Goal: Task Accomplishment & Management: Complete application form

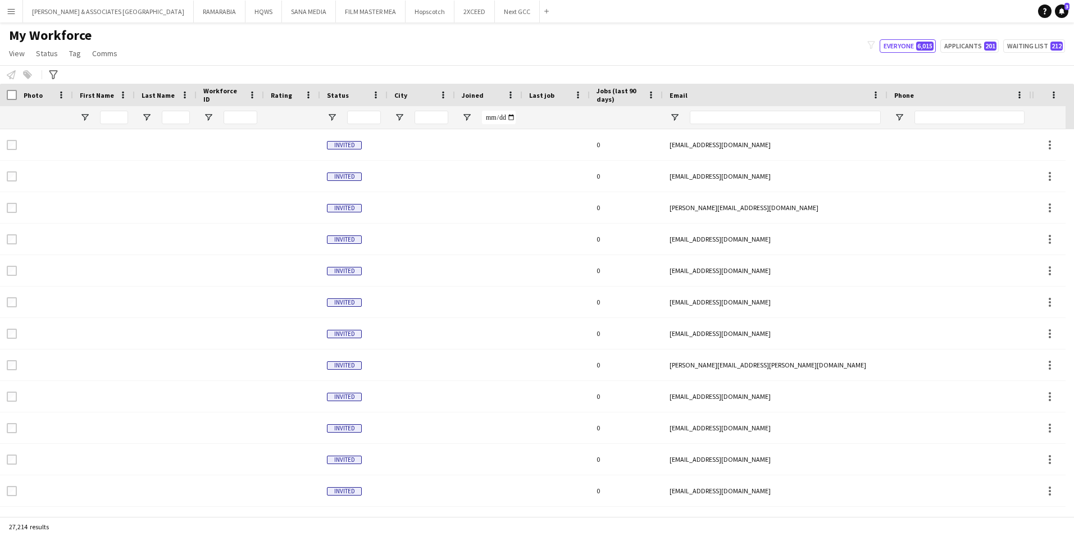
click at [785, 51] on div "My Workforce View Views Default view [PERSON_NAME] New view Update view Delete …" at bounding box center [537, 46] width 1074 height 38
click at [19, 12] on button "Menu" at bounding box center [11, 11] width 22 height 22
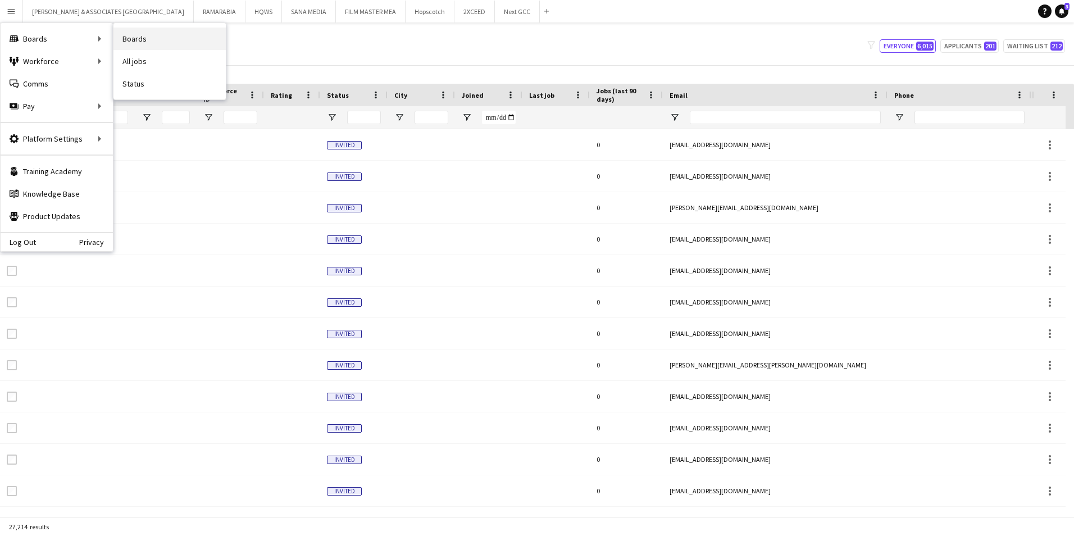
click at [133, 47] on link "Boards" at bounding box center [169, 39] width 112 height 22
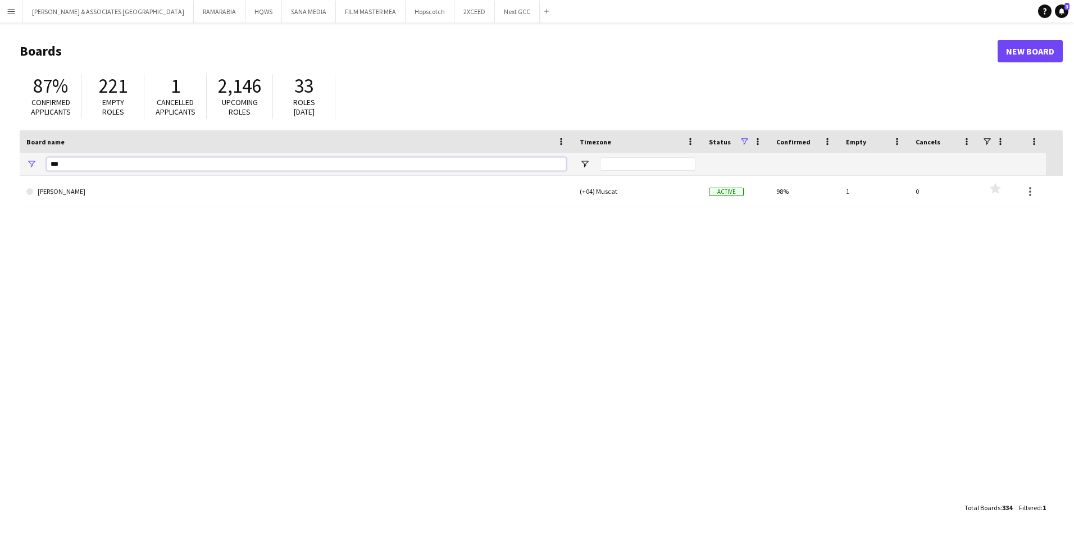
click at [69, 166] on input "***" at bounding box center [307, 163] width 520 height 13
drag, startPoint x: 76, startPoint y: 163, endPoint x: 39, endPoint y: 162, distance: 37.1
click at [39, 162] on div "***" at bounding box center [296, 164] width 553 height 22
type input "********"
click at [570, 342] on link "Reset filters" at bounding box center [563, 342] width 40 height 8
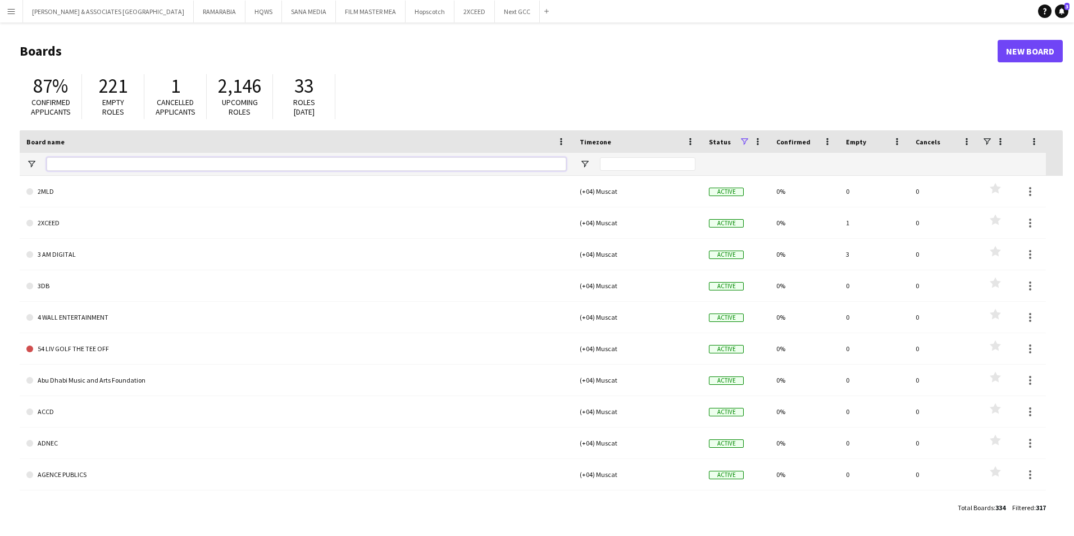
click at [306, 163] on input "Board name Filter Input" at bounding box center [307, 163] width 520 height 13
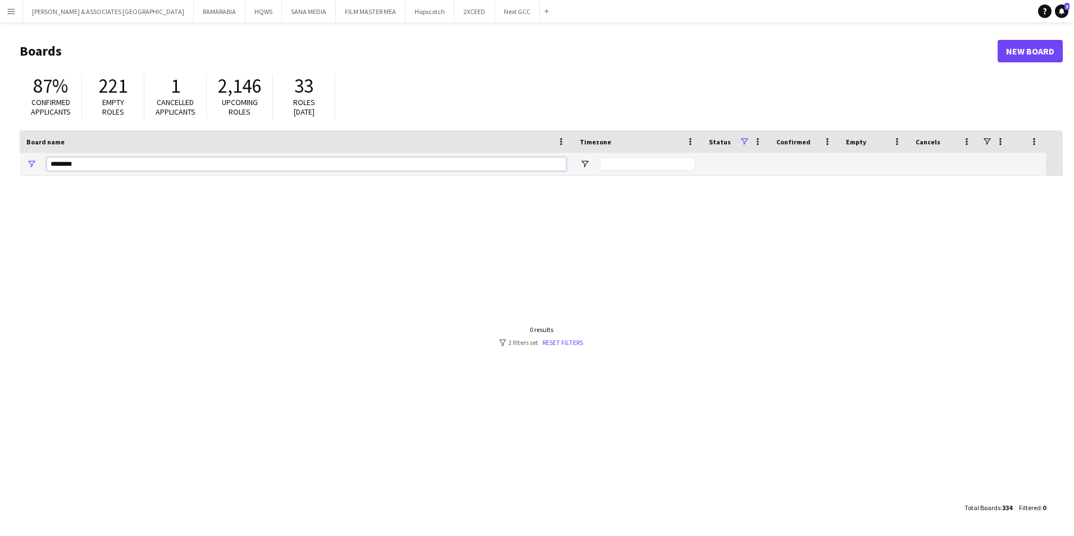
type input "********"
click at [570, 338] on div "0 results filter-1 2 filters set Reset filters" at bounding box center [541, 335] width 84 height 21
click at [570, 340] on link "Reset filters" at bounding box center [563, 342] width 40 height 8
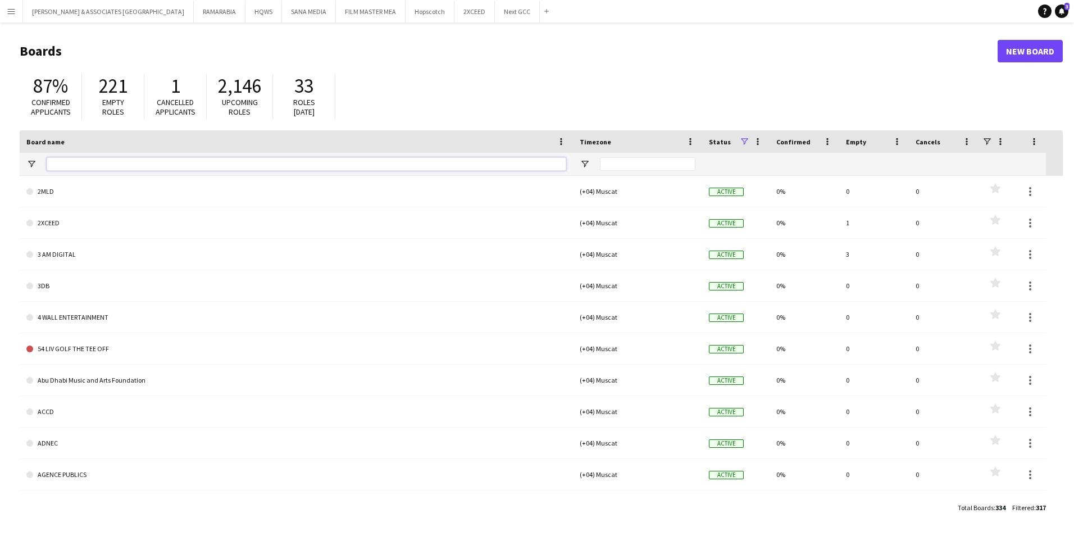
click at [173, 163] on input "Board name Filter Input" at bounding box center [307, 163] width 520 height 13
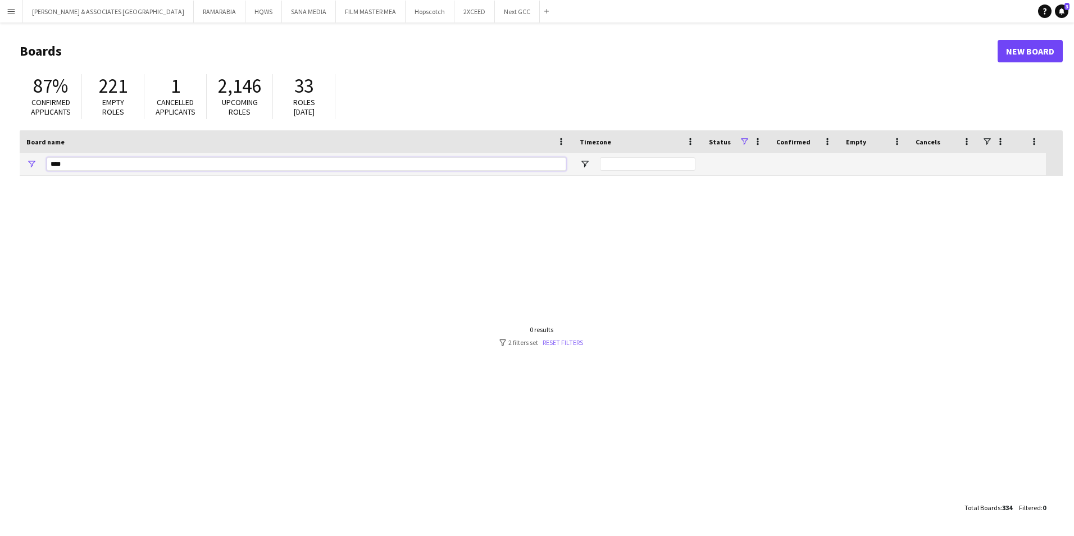
type input "****"
click at [562, 339] on link "Reset filters" at bounding box center [563, 342] width 40 height 8
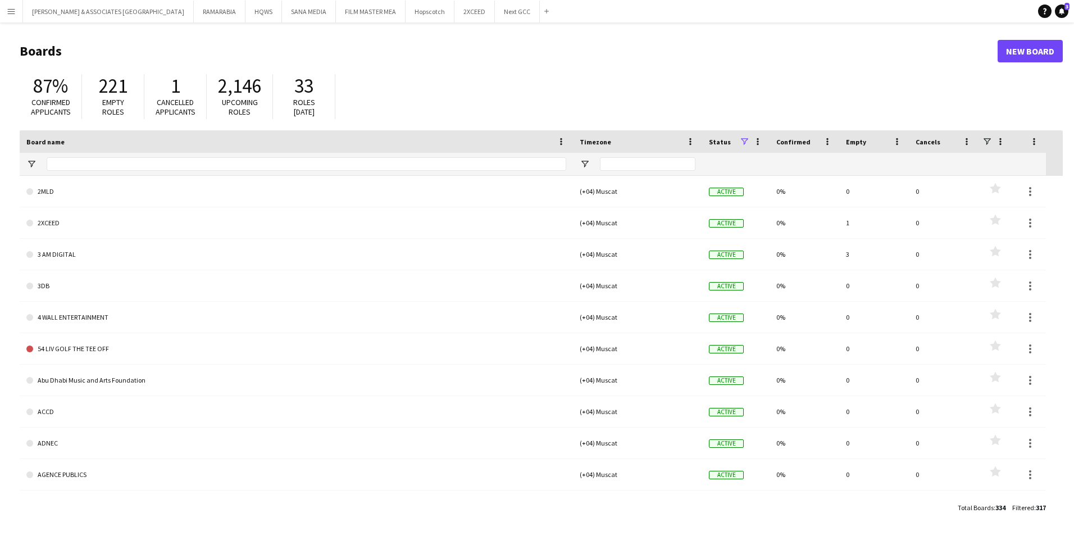
click at [746, 139] on span at bounding box center [744, 141] width 10 height 10
click at [758, 81] on div "87% Confirmed applicants 221 Empty roles 1 Cancelled applicants 2,146 Upcoming …" at bounding box center [541, 100] width 1043 height 62
click at [213, 160] on input "Board name Filter Input" at bounding box center [307, 163] width 520 height 13
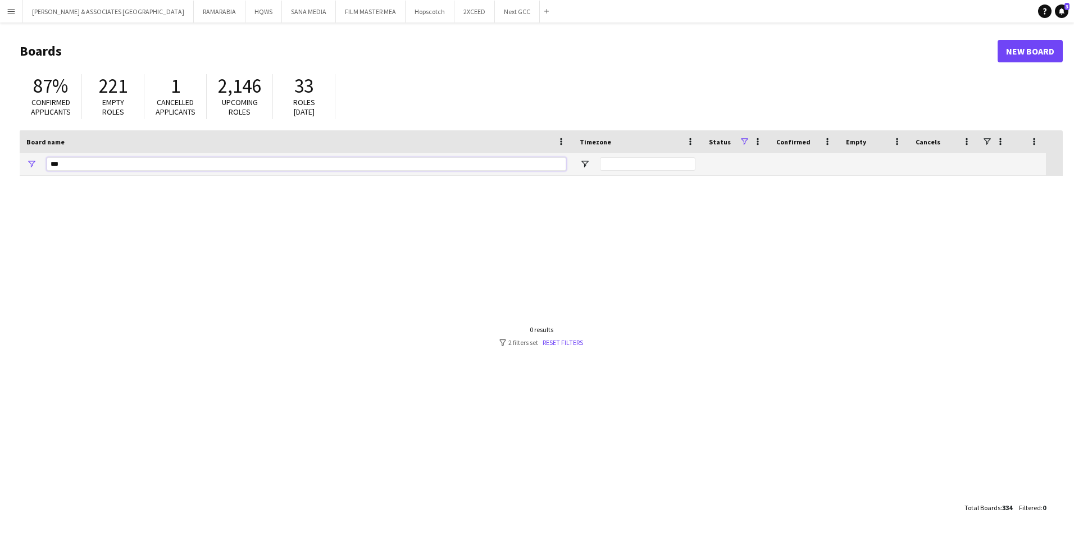
type input "****"
drag, startPoint x: 83, startPoint y: 163, endPoint x: -26, endPoint y: 163, distance: 109.0
click at [0, 163] on html "Menu Boards Boards Boards All jobs Status Workforce Workforce My Workforce Recr…" at bounding box center [537, 268] width 1074 height 536
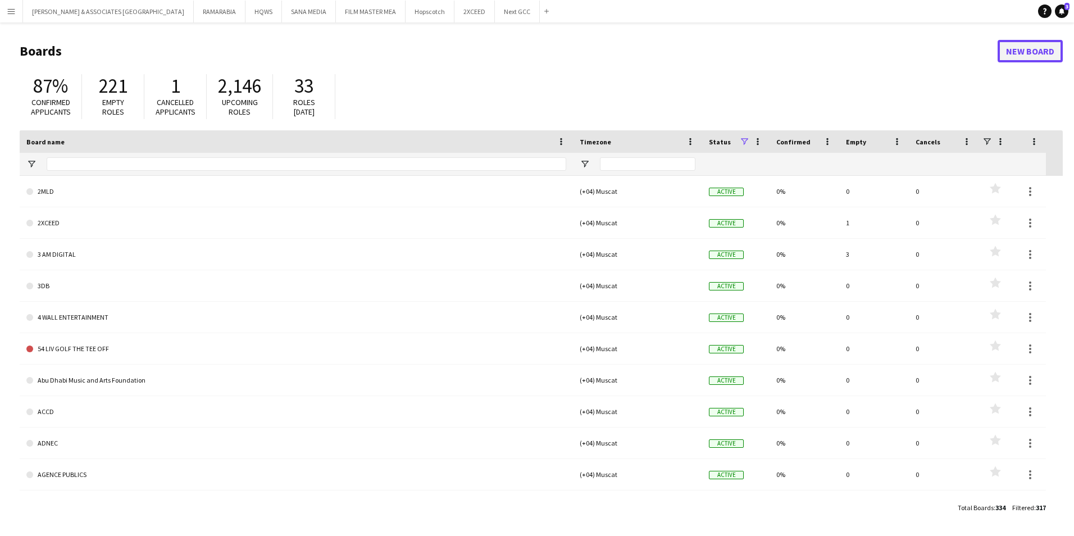
click at [1048, 52] on link "New Board" at bounding box center [1030, 51] width 65 height 22
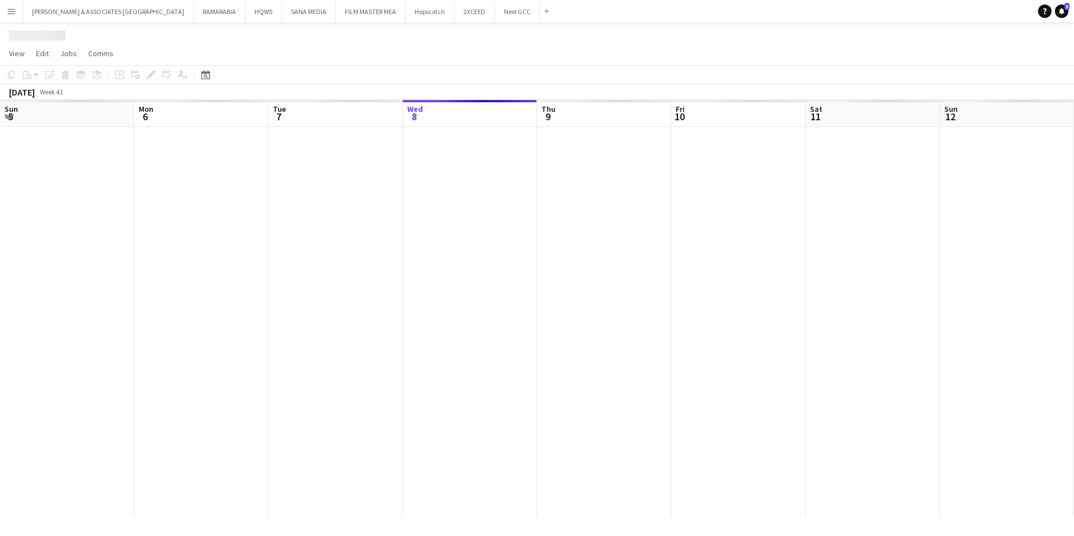
scroll to position [0, 268]
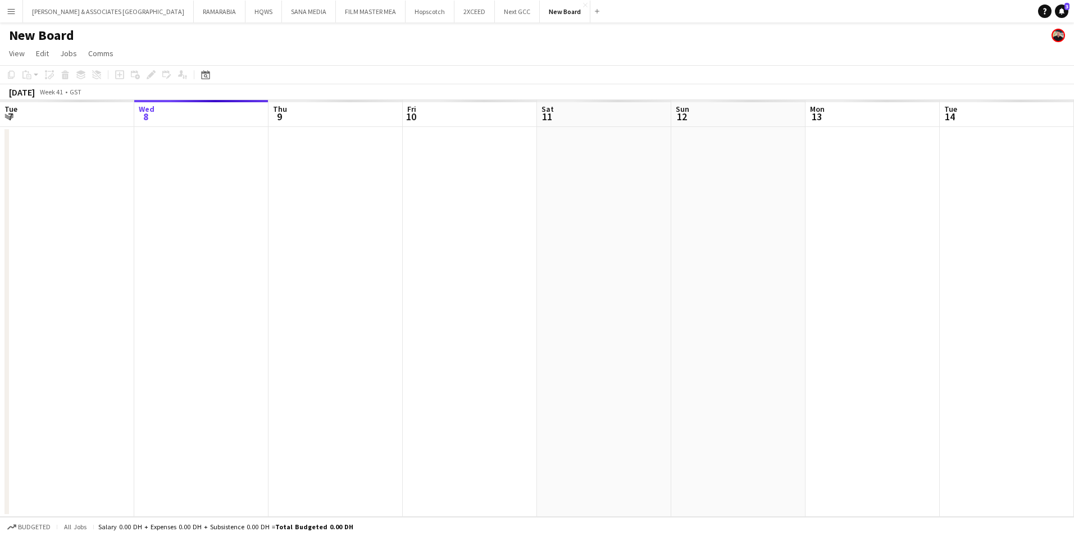
click at [26, 31] on h1 "New Board" at bounding box center [41, 35] width 65 height 17
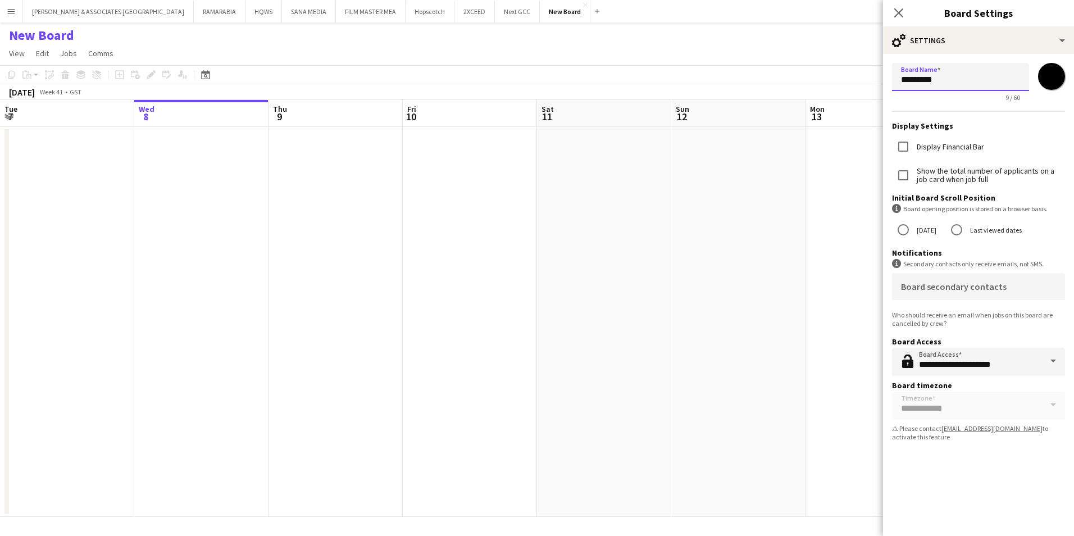
drag, startPoint x: 959, startPoint y: 86, endPoint x: 839, endPoint y: 97, distance: 121.2
click at [839, 97] on body "Menu Boards Boards Boards All jobs Status Workforce Workforce My Workforce Recr…" at bounding box center [537, 268] width 1074 height 536
click at [935, 78] on input "**********" at bounding box center [960, 77] width 137 height 28
type input "**********"
click at [1005, 74] on input "**********" at bounding box center [960, 77] width 137 height 28
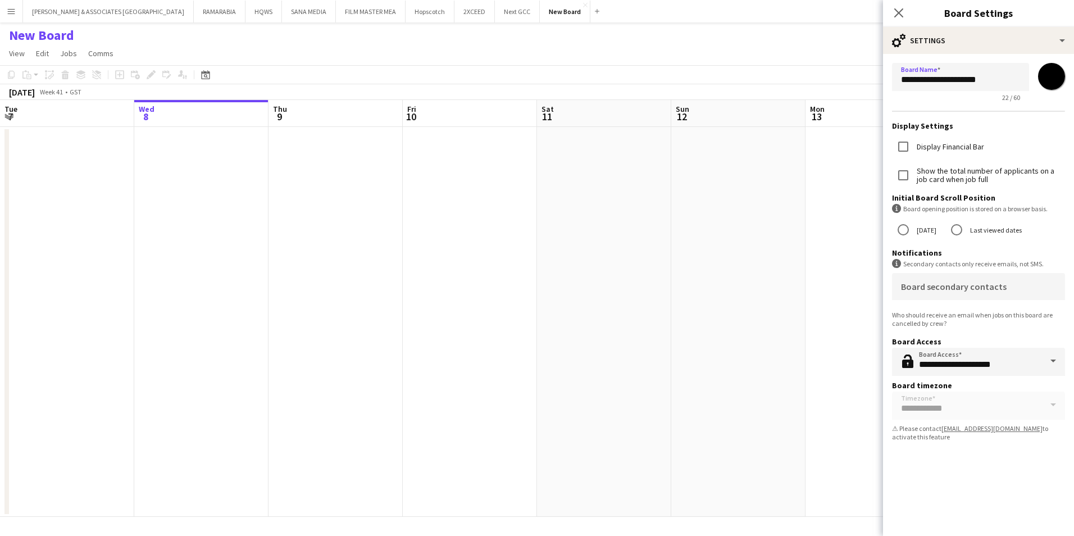
click at [760, 24] on div "New Board" at bounding box center [537, 32] width 1074 height 21
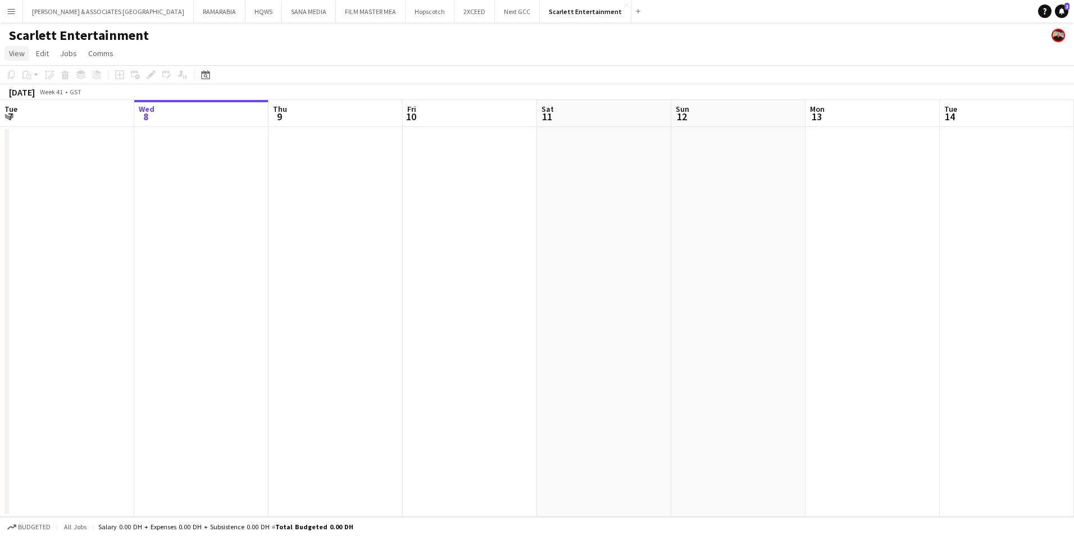
click at [13, 48] on span "View" at bounding box center [17, 53] width 16 height 10
click at [54, 122] on link "Month view" at bounding box center [49, 125] width 89 height 24
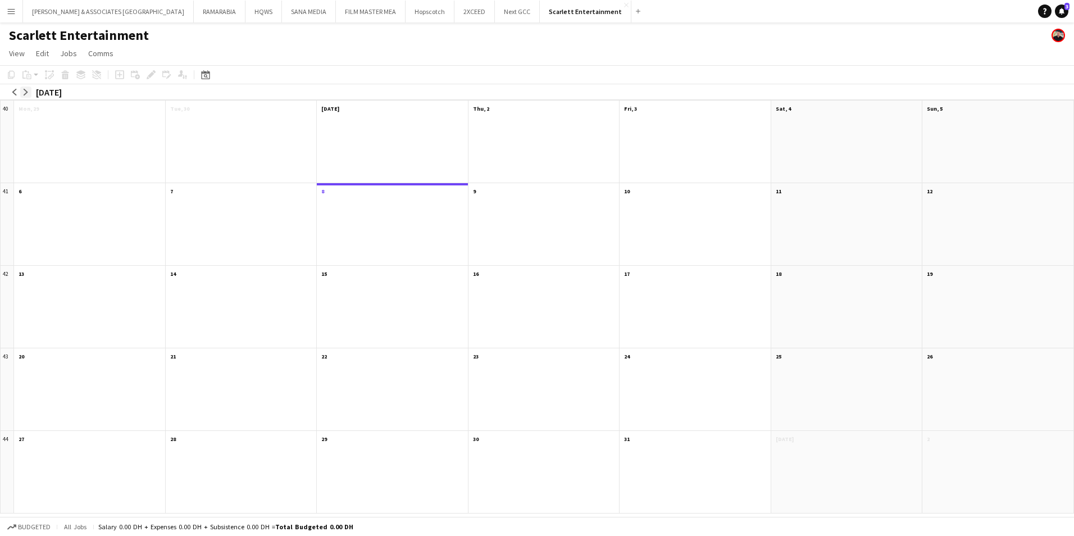
click at [25, 95] on app-icon "arrow-right" at bounding box center [25, 92] width 7 height 7
click at [368, 189] on app-month-view-date-header "10" at bounding box center [392, 190] width 151 height 14
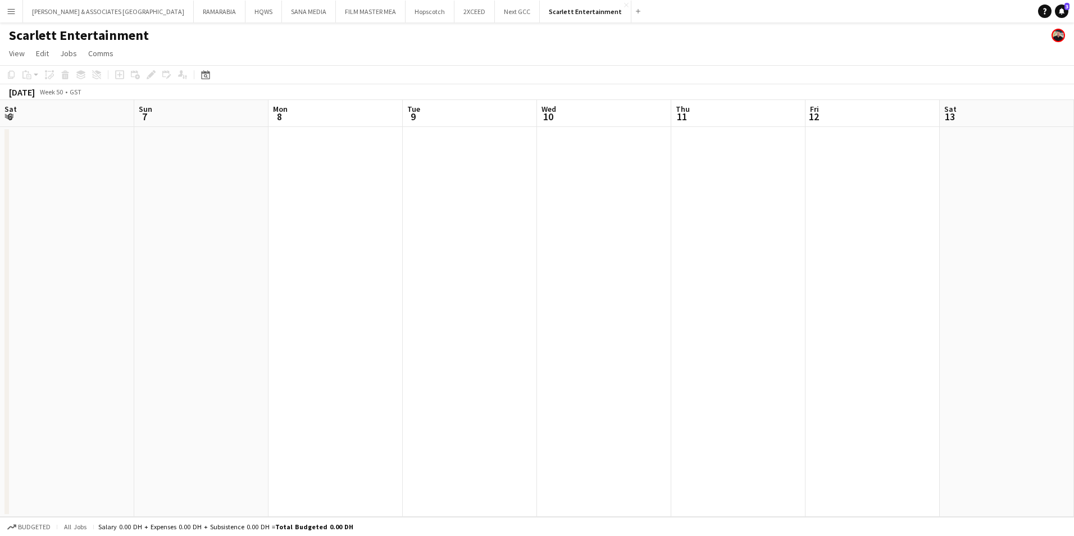
scroll to position [0, 386]
click at [58, 153] on app-date-cell at bounding box center [83, 322] width 134 height 390
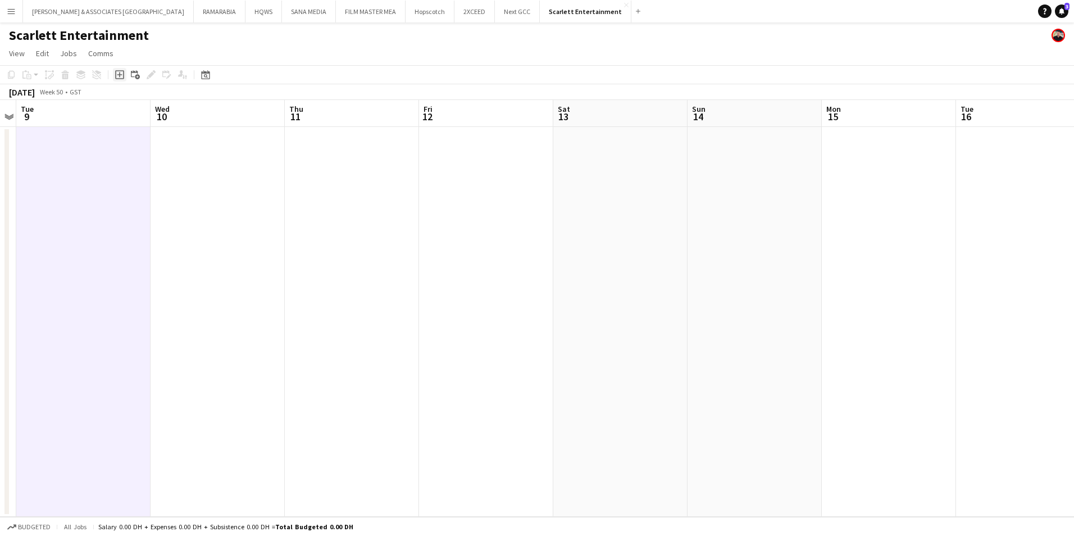
click at [119, 79] on icon at bounding box center [119, 74] width 9 height 9
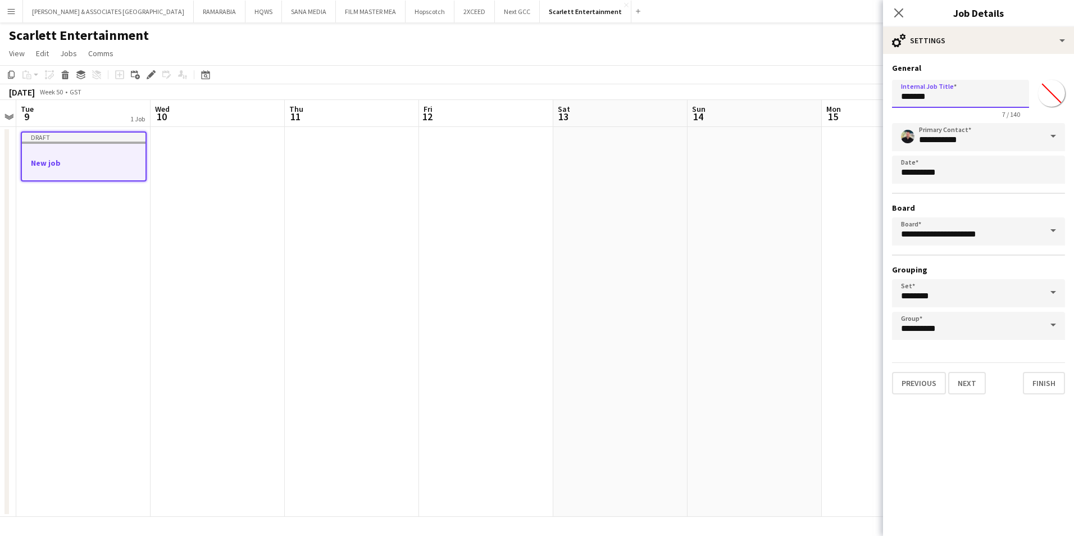
drag, startPoint x: 971, startPoint y: 97, endPoint x: 770, endPoint y: 85, distance: 201.4
click at [770, 85] on body "Menu Boards Boards Boards All jobs Status Workforce Workforce My Workforce Recr…" at bounding box center [537, 268] width 1074 height 536
type input "*"
type input "**********"
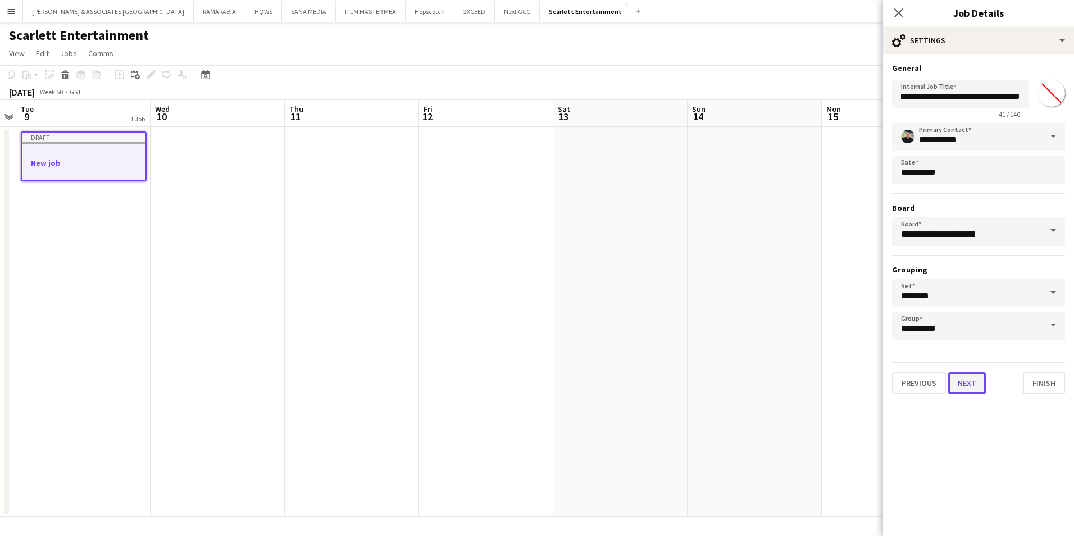
click at [966, 380] on button "Next" at bounding box center [967, 383] width 38 height 22
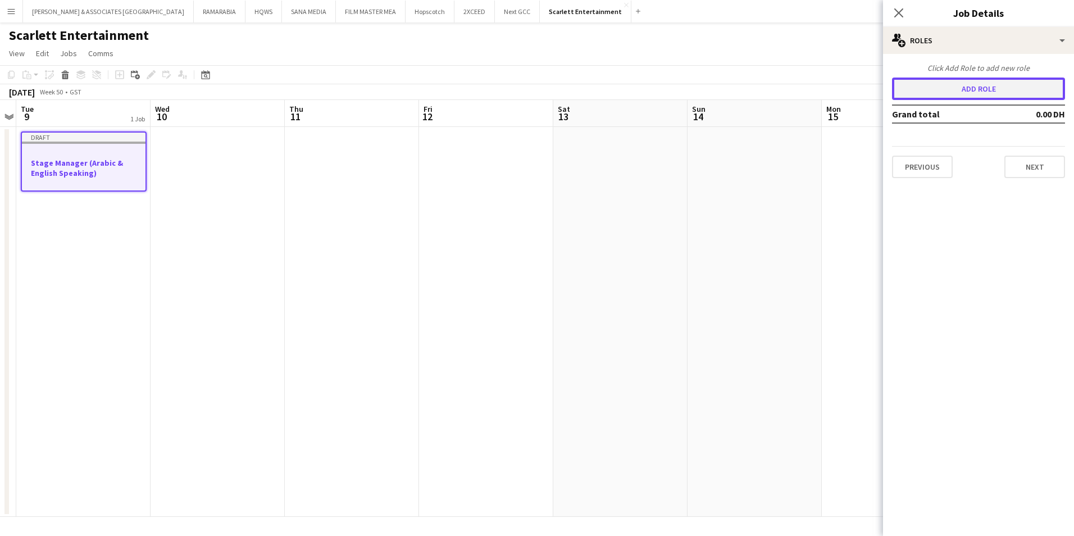
click at [1024, 79] on button "Add role" at bounding box center [978, 89] width 173 height 22
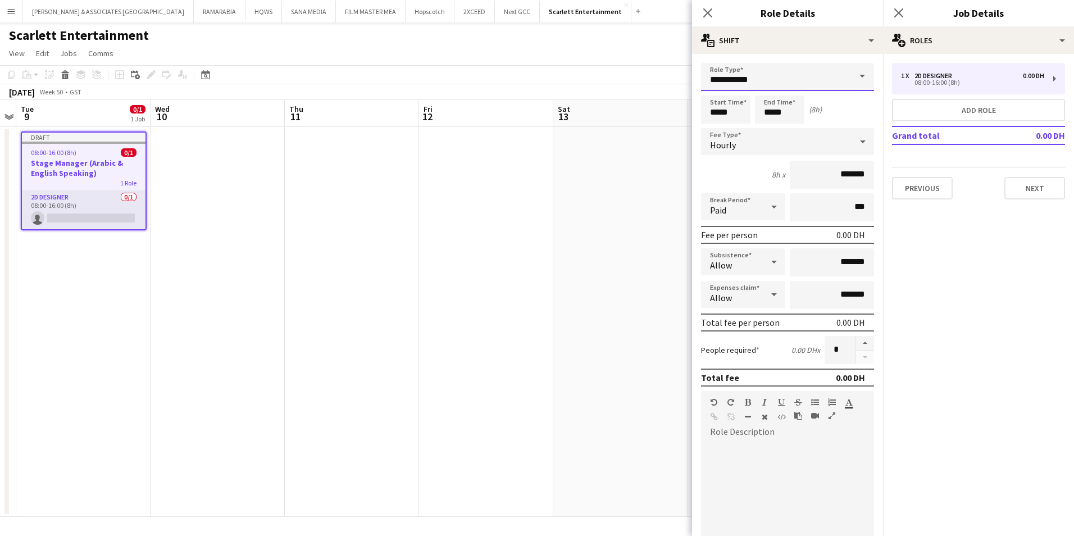
click at [728, 83] on input "**********" at bounding box center [787, 77] width 173 height 28
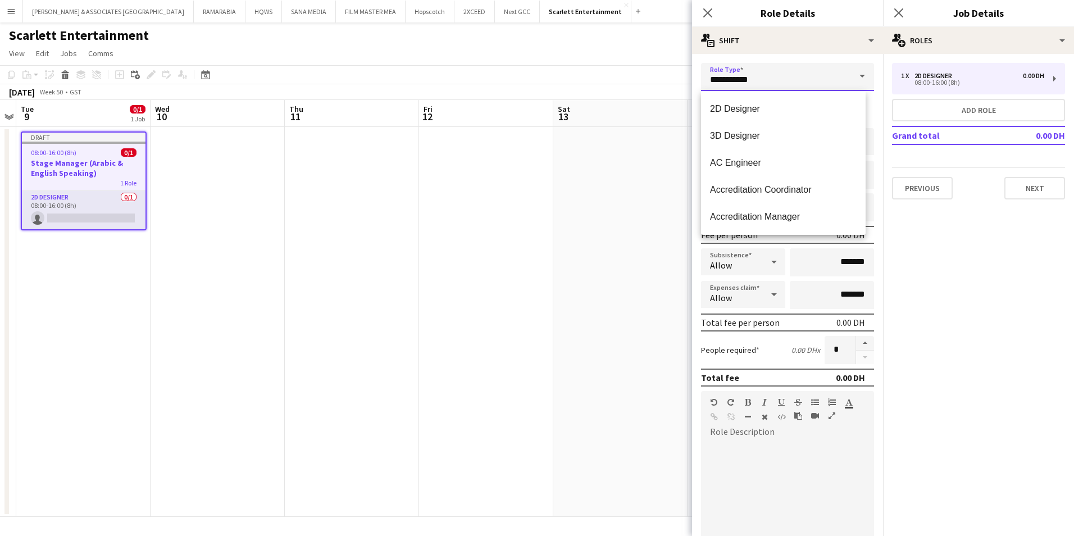
drag, startPoint x: 764, startPoint y: 79, endPoint x: 619, endPoint y: 71, distance: 145.7
click at [619, 71] on body "Menu Boards Boards Boards All jobs Status Workforce Workforce My Workforce Recr…" at bounding box center [537, 268] width 1074 height 536
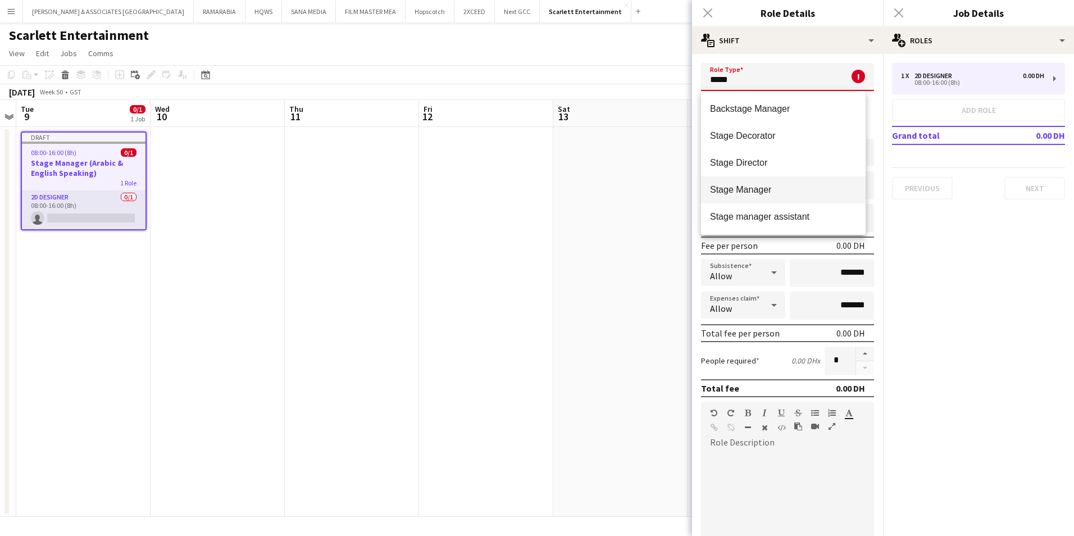
click at [789, 184] on mat-option "Stage Manager" at bounding box center [783, 189] width 165 height 27
type input "**********"
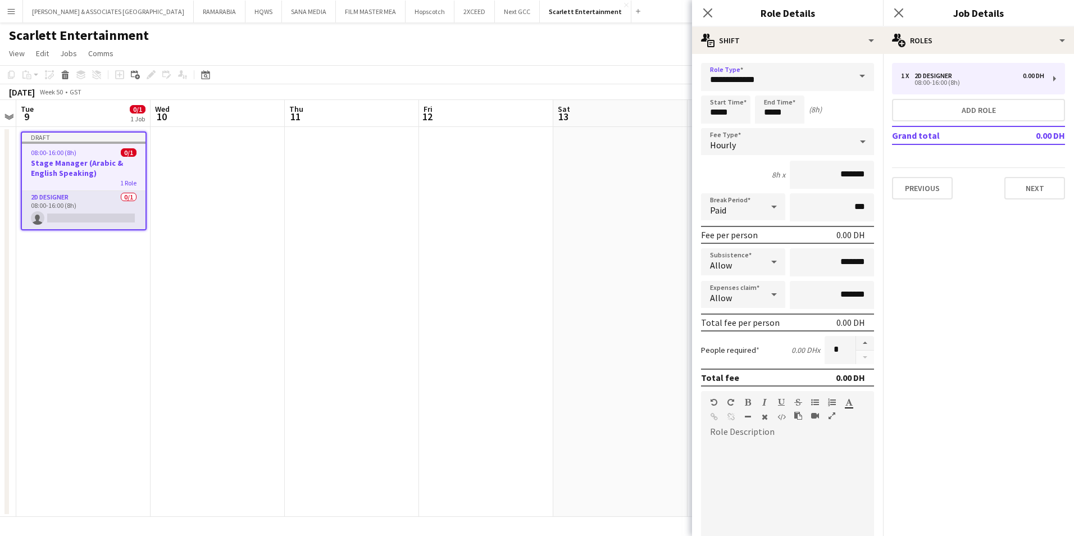
click at [780, 138] on div "Hourly" at bounding box center [776, 141] width 151 height 27
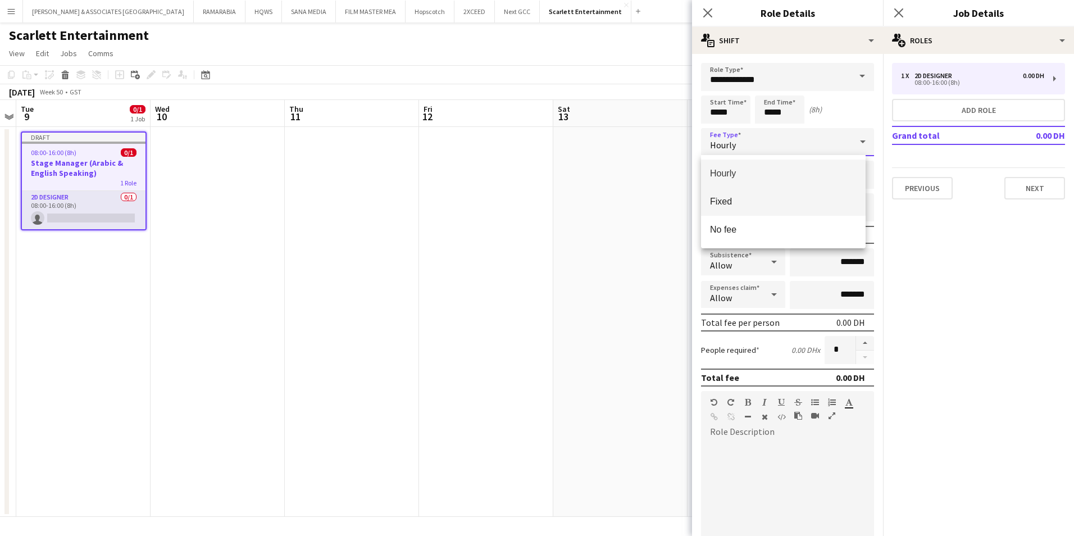
click at [779, 197] on span "Fixed" at bounding box center [783, 201] width 147 height 11
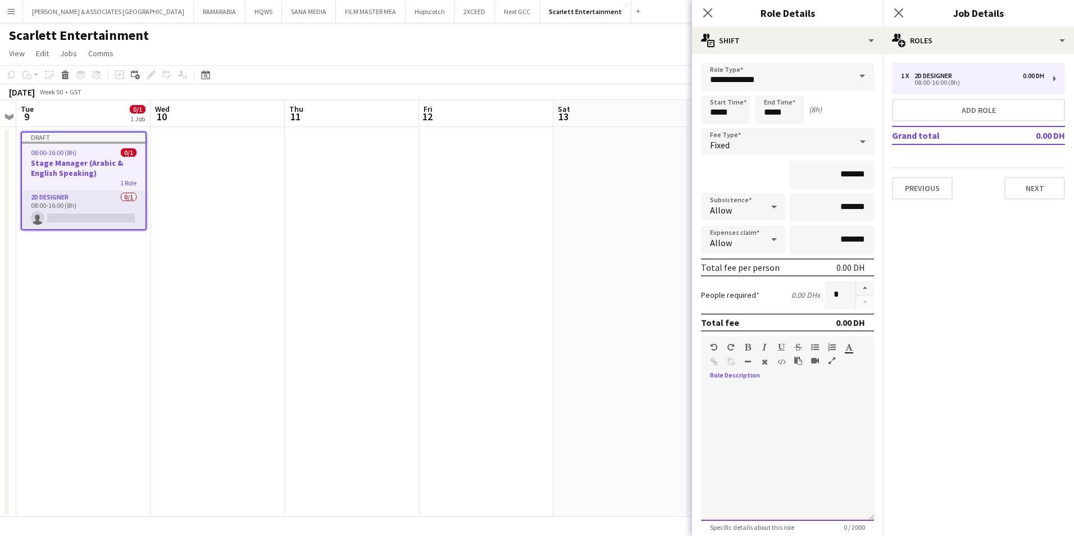
click at [784, 392] on div at bounding box center [787, 453] width 173 height 135
click at [748, 399] on div "**********" at bounding box center [783, 402] width 147 height 11
click at [799, 415] on div "**********" at bounding box center [783, 413] width 147 height 11
drag, startPoint x: 774, startPoint y: 389, endPoint x: 685, endPoint y: 390, distance: 89.3
click at [685, 390] on body "Menu Boards Boards Boards All jobs Status Workforce Workforce My Workforce Recr…" at bounding box center [537, 268] width 1074 height 536
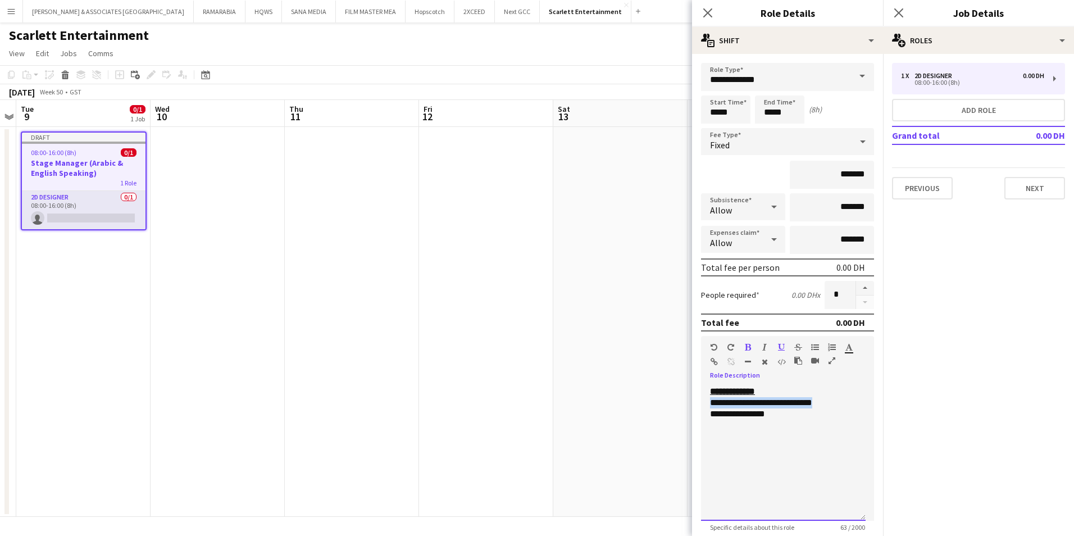
drag, startPoint x: 828, startPoint y: 406, endPoint x: 689, endPoint y: 406, distance: 139.3
click at [689, 406] on body "Menu Boards Boards Boards All jobs Status Workforce Workforce My Workforce Recr…" at bounding box center [537, 268] width 1074 height 536
drag, startPoint x: 746, startPoint y: 416, endPoint x: 694, endPoint y: 415, distance: 51.7
click at [694, 415] on form "**********" at bounding box center [787, 355] width 191 height 585
click at [801, 417] on div "********* ******" at bounding box center [783, 413] width 147 height 11
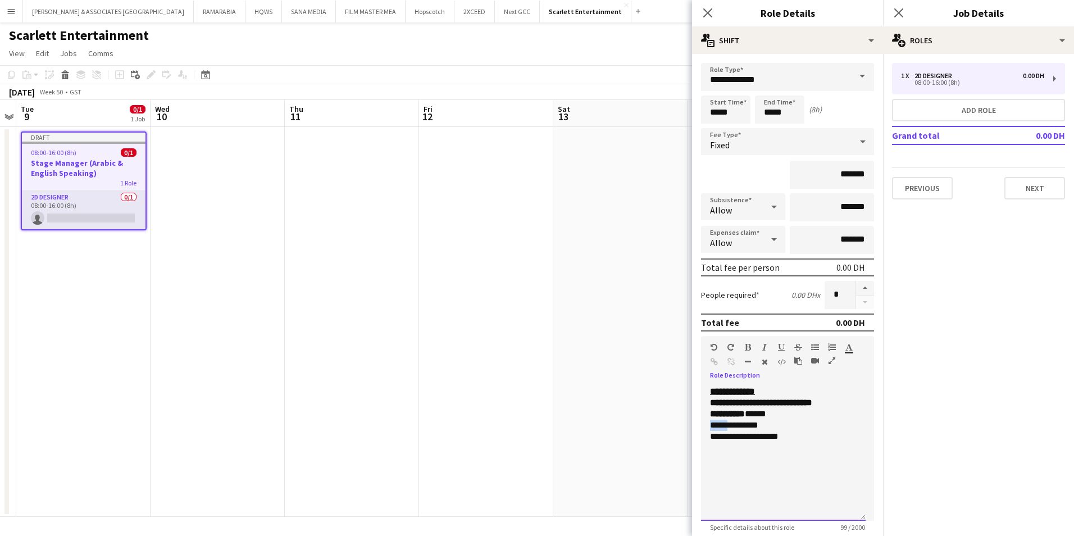
drag, startPoint x: 731, startPoint y: 425, endPoint x: 711, endPoint y: 425, distance: 20.2
click at [711, 425] on div "**********" at bounding box center [783, 425] width 147 height 11
drag, startPoint x: 729, startPoint y: 436, endPoint x: 713, endPoint y: 436, distance: 15.7
click at [713, 436] on div "**********" at bounding box center [783, 436] width 147 height 11
drag, startPoint x: 707, startPoint y: 438, endPoint x: 730, endPoint y: 435, distance: 23.2
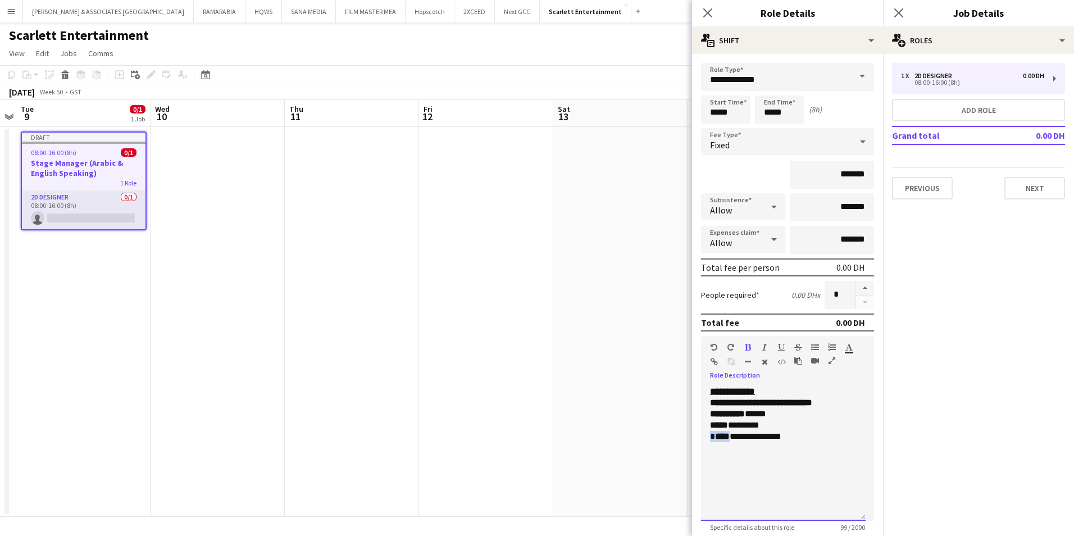
click at [730, 435] on div "**********" at bounding box center [783, 453] width 165 height 135
click at [801, 432] on div "**********" at bounding box center [783, 436] width 147 height 11
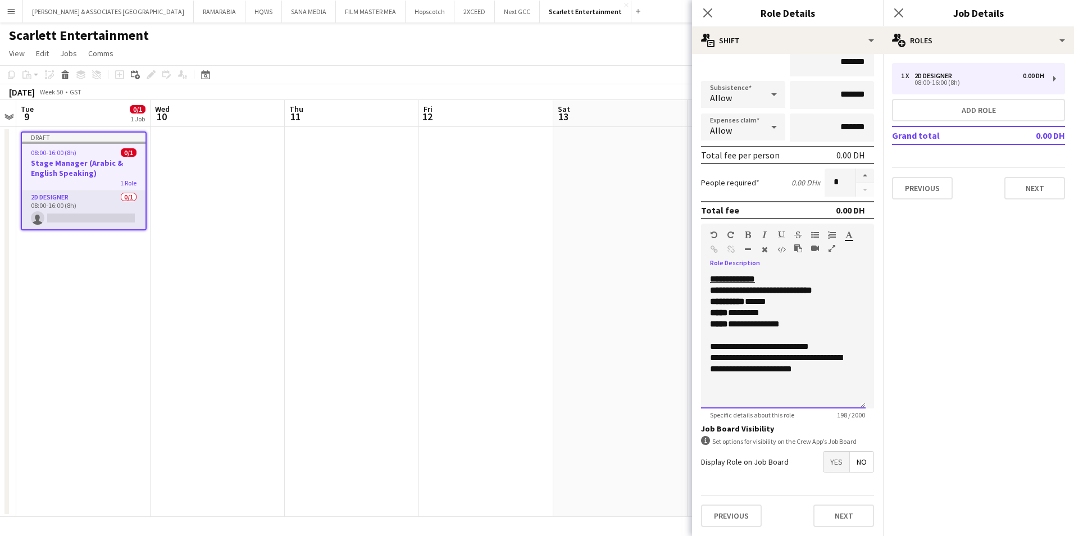
drag, startPoint x: 737, startPoint y: 376, endPoint x: 727, endPoint y: 371, distance: 10.8
click at [827, 384] on div "**********" at bounding box center [783, 369] width 147 height 34
click at [827, 469] on span "Yes" at bounding box center [836, 462] width 26 height 20
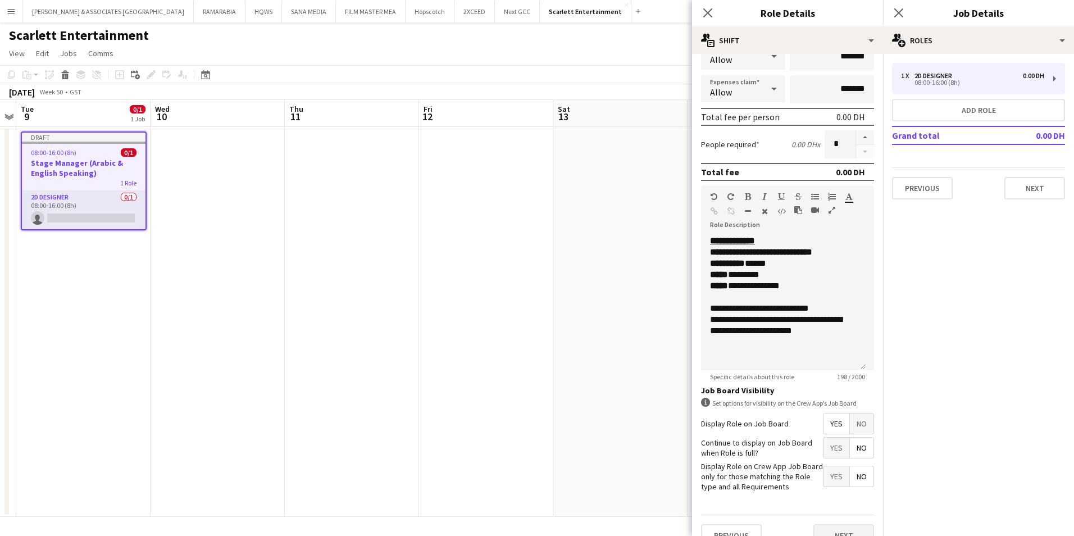
scroll to position [170, 0]
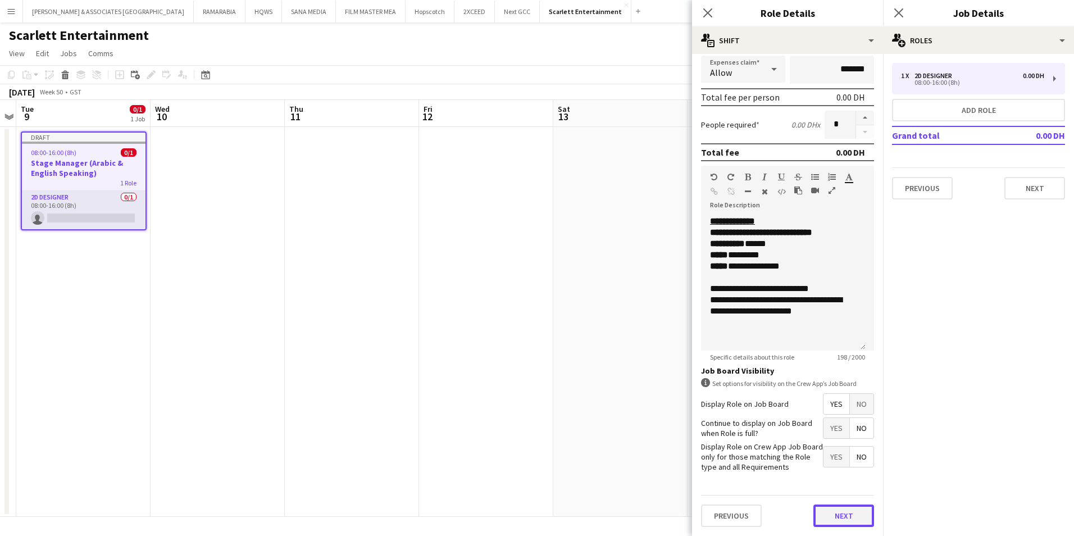
click at [833, 513] on button "Next" at bounding box center [843, 515] width 61 height 22
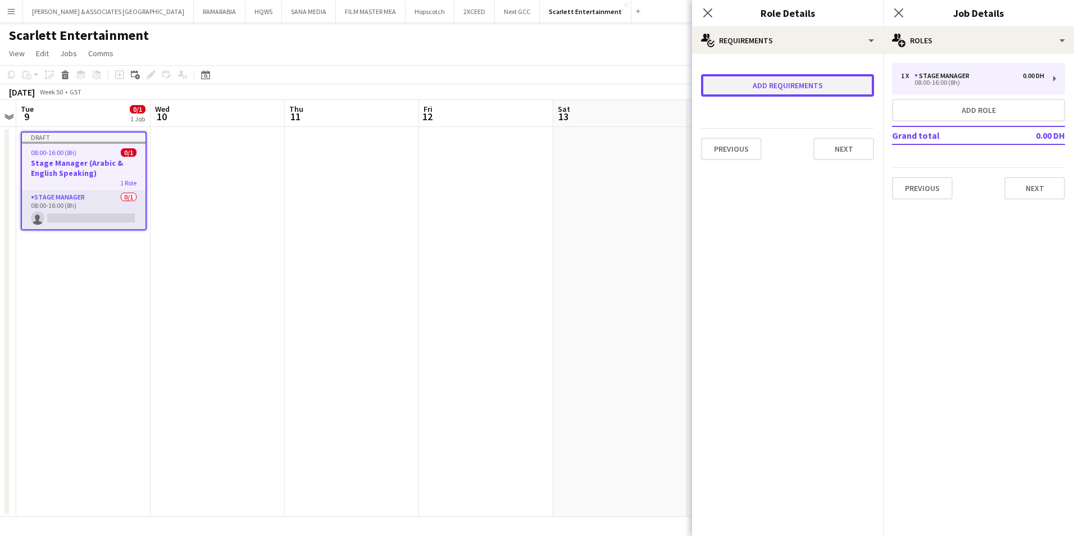
click at [809, 84] on button "Add requirements" at bounding box center [787, 85] width 173 height 22
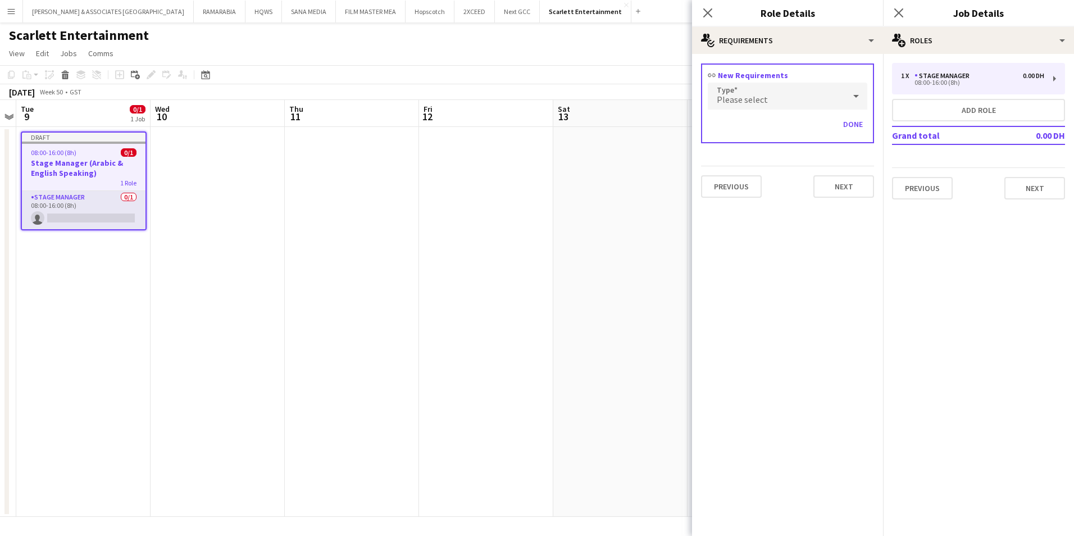
click at [800, 98] on div "Please select" at bounding box center [776, 96] width 137 height 27
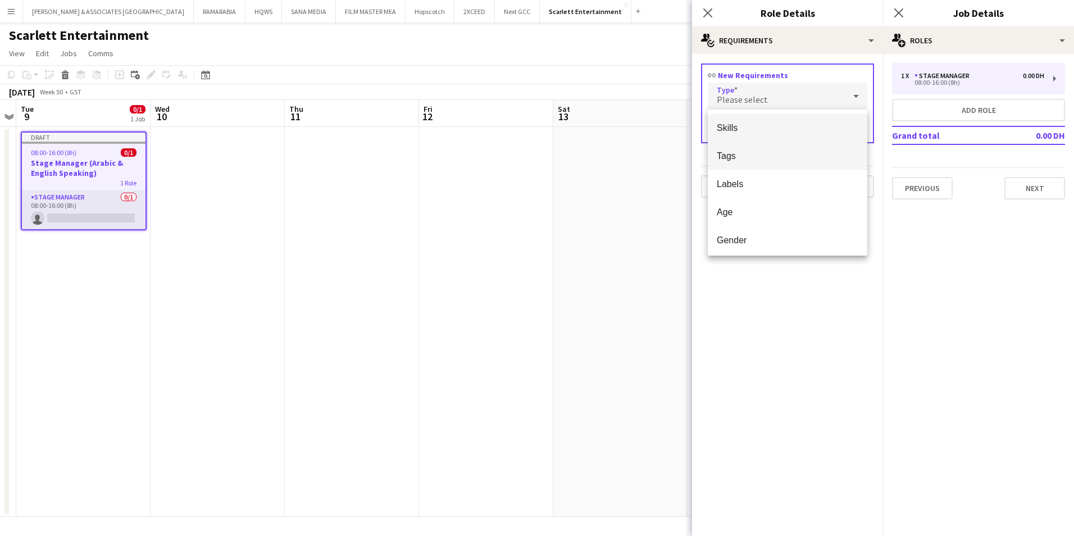
click at [793, 162] on mat-option "Tags" at bounding box center [788, 156] width 160 height 28
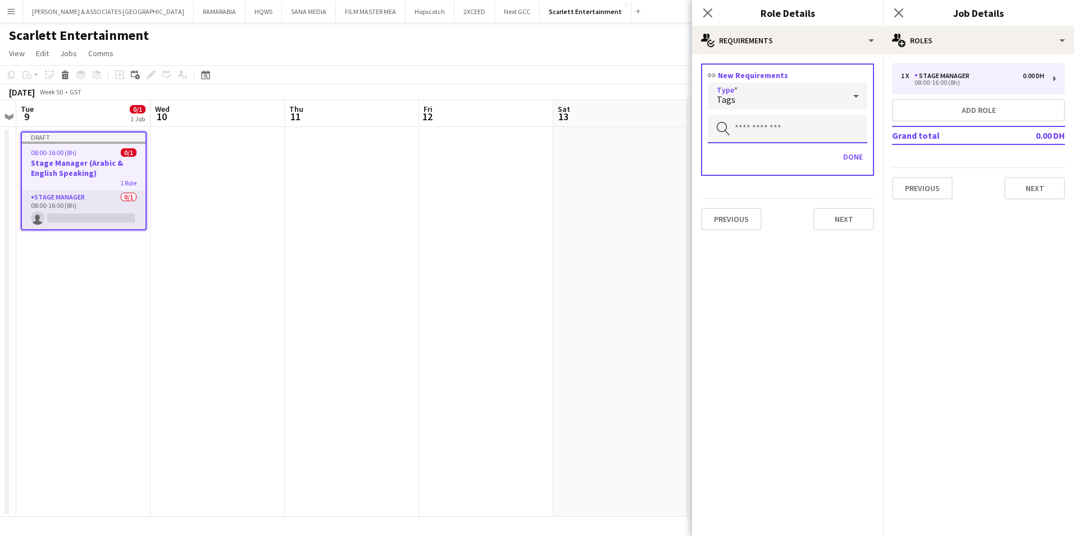
click at [784, 136] on input "text" at bounding box center [788, 129] width 160 height 28
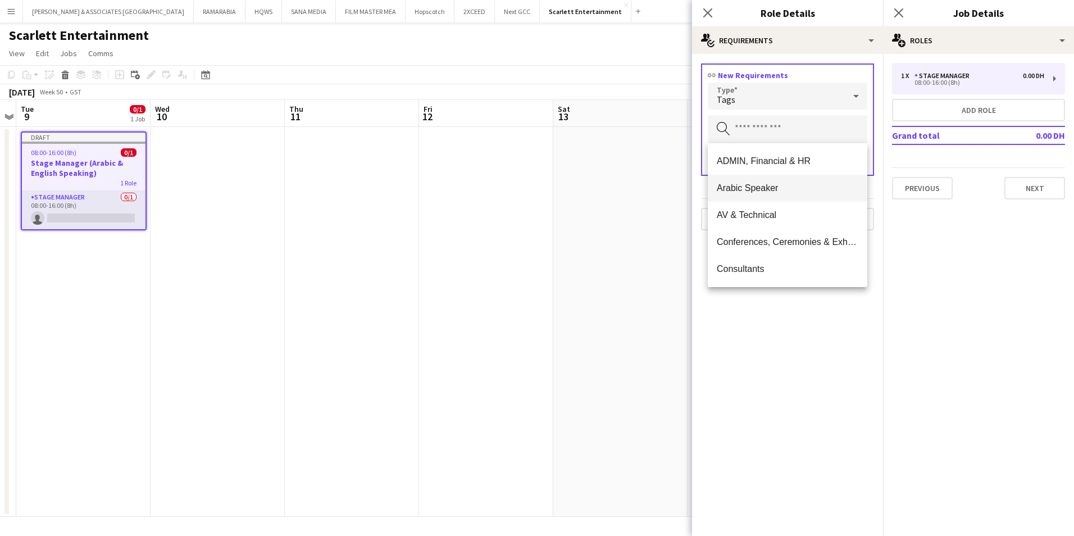
click at [779, 189] on span "Arabic Speaker" at bounding box center [788, 188] width 142 height 11
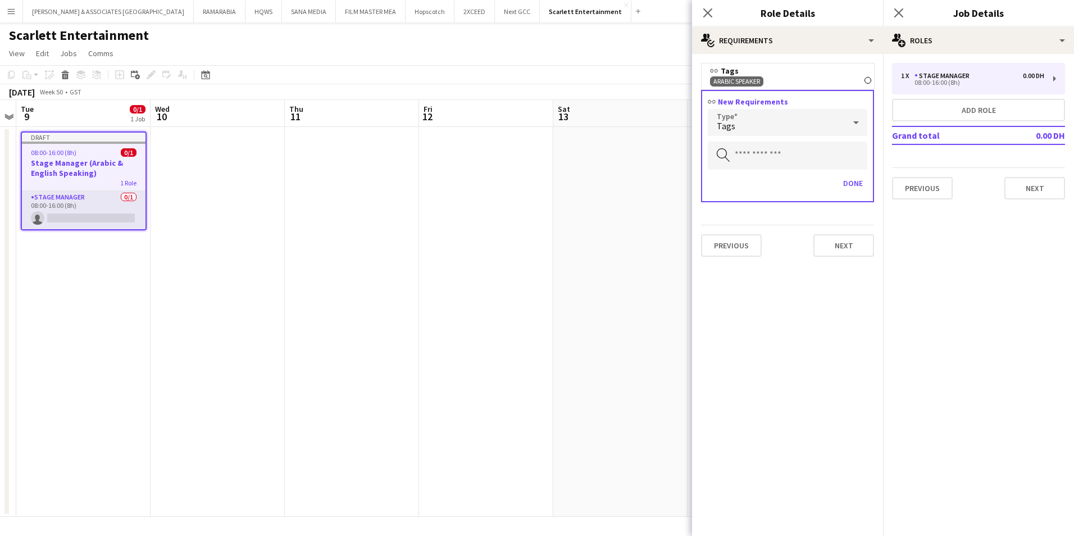
click at [775, 126] on div "Tags" at bounding box center [776, 122] width 137 height 27
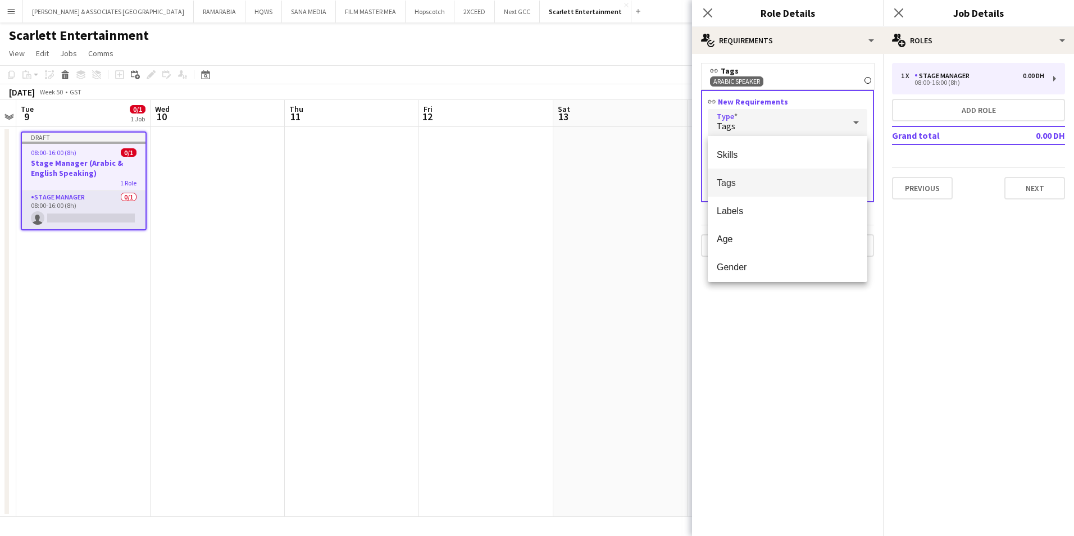
click at [763, 189] on mat-option "Tags" at bounding box center [788, 183] width 160 height 28
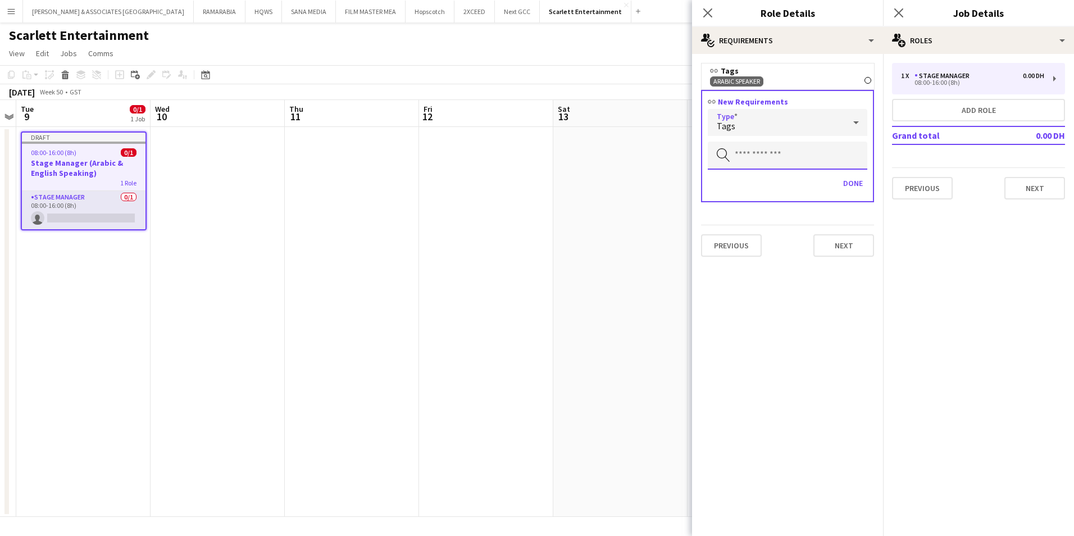
click at [761, 142] on input "text" at bounding box center [788, 156] width 160 height 28
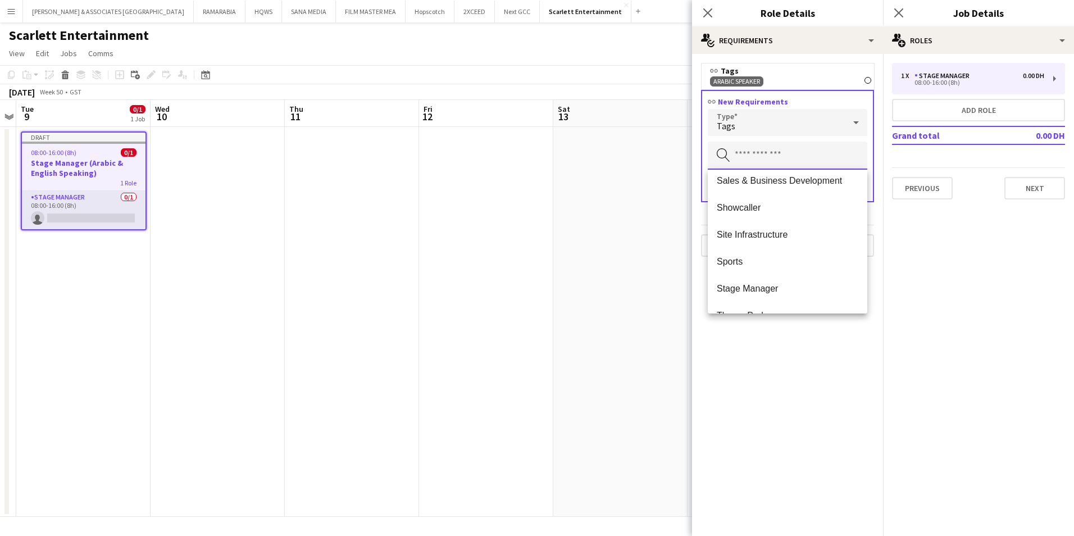
scroll to position [843, 0]
click at [795, 288] on span "Stage Manager" at bounding box center [788, 289] width 142 height 11
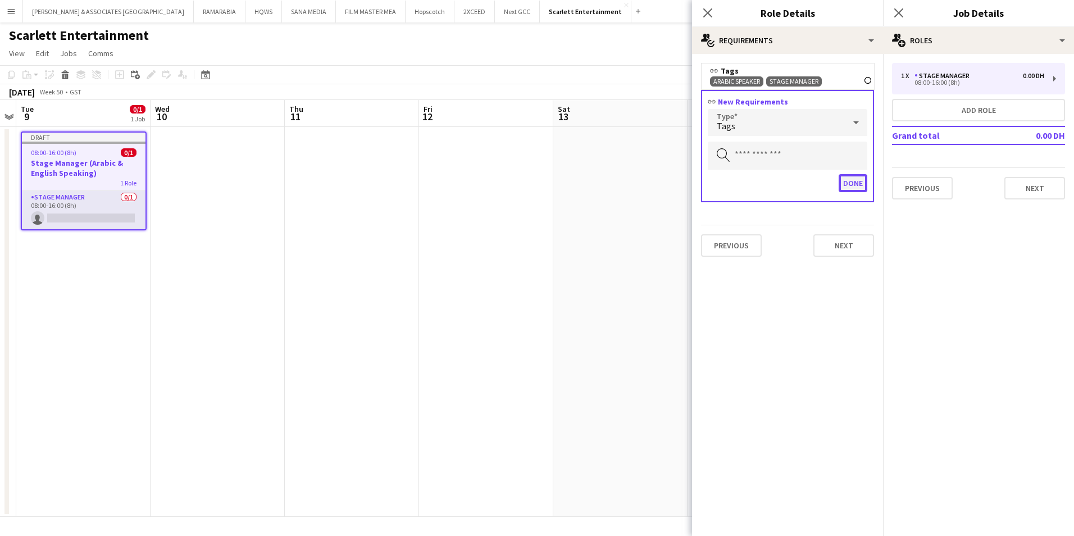
click at [856, 184] on button "Done" at bounding box center [853, 183] width 29 height 18
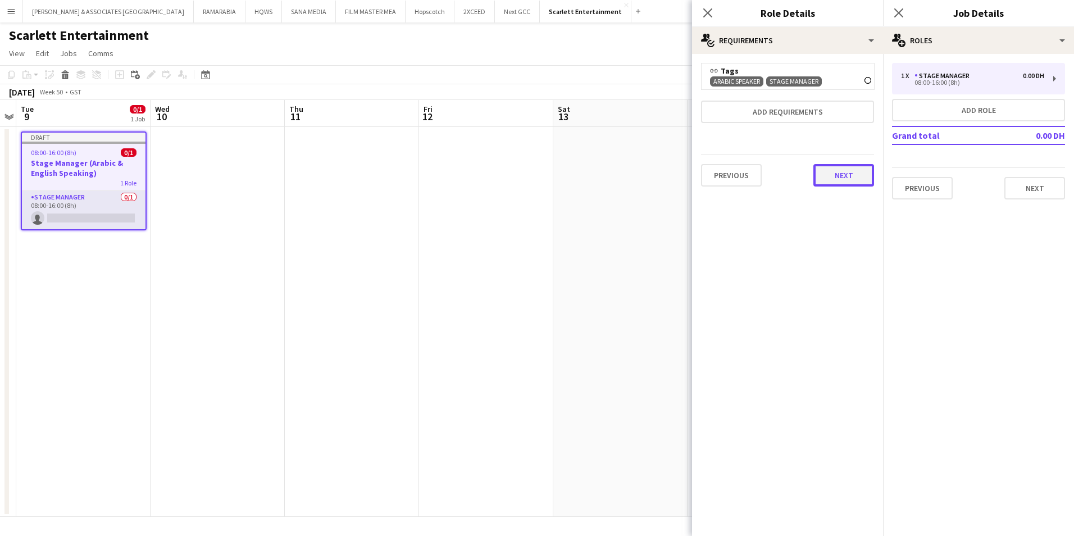
click at [851, 185] on button "Next" at bounding box center [843, 175] width 61 height 22
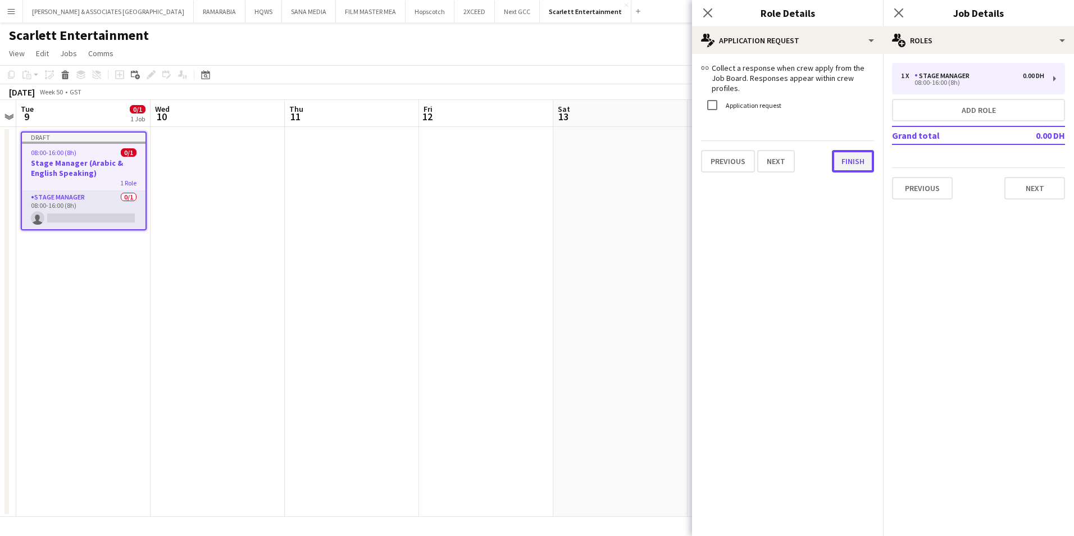
click at [856, 161] on button "Finish" at bounding box center [853, 161] width 42 height 22
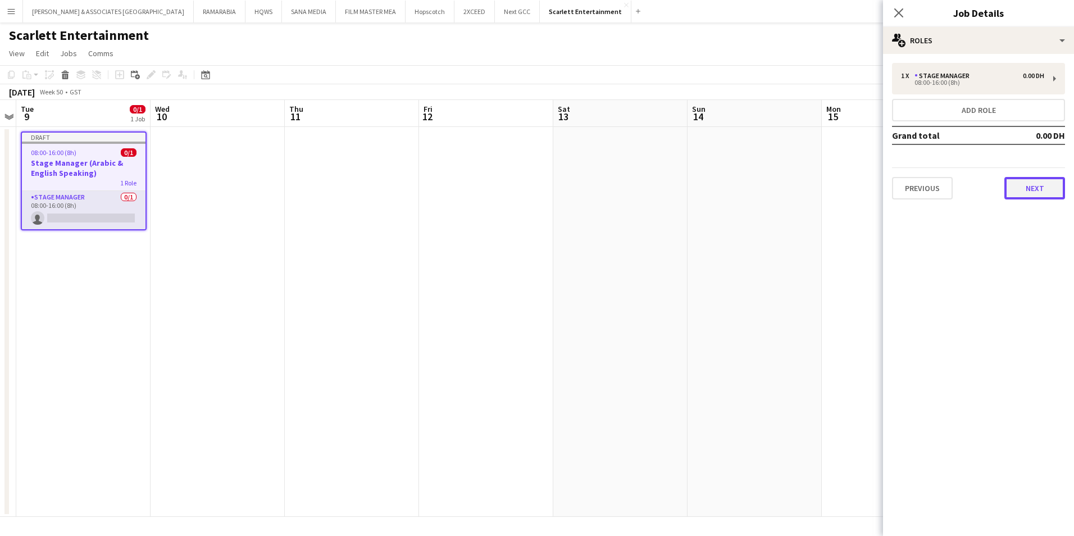
click at [1034, 180] on button "Next" at bounding box center [1034, 188] width 61 height 22
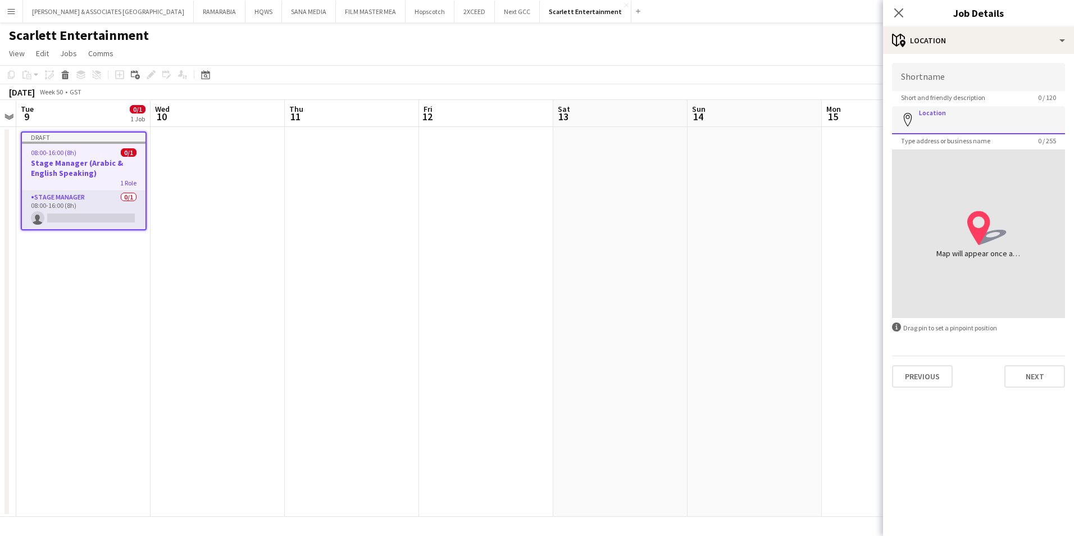
click at [973, 116] on input "Location" at bounding box center [978, 120] width 173 height 28
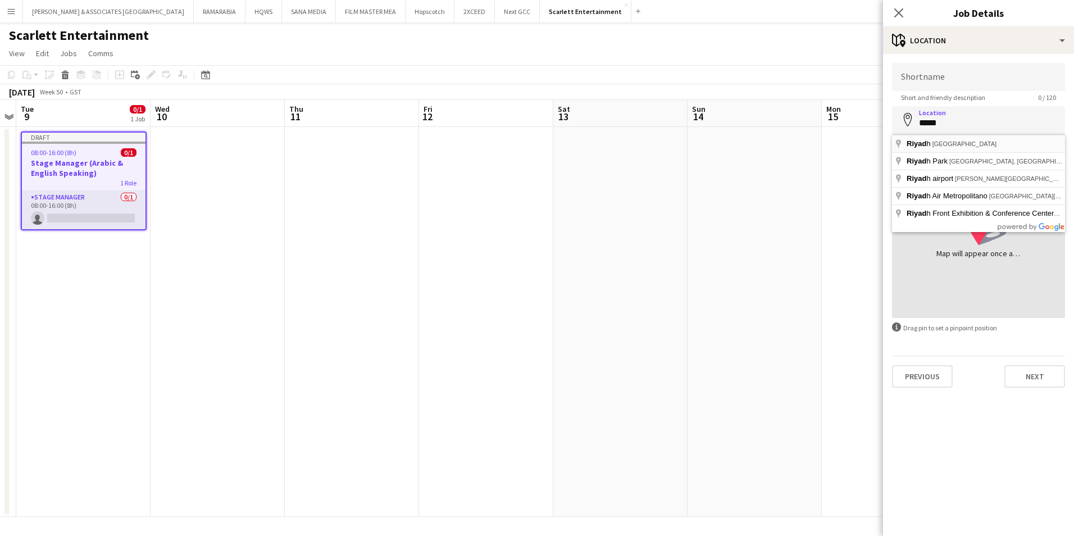
type input "**********"
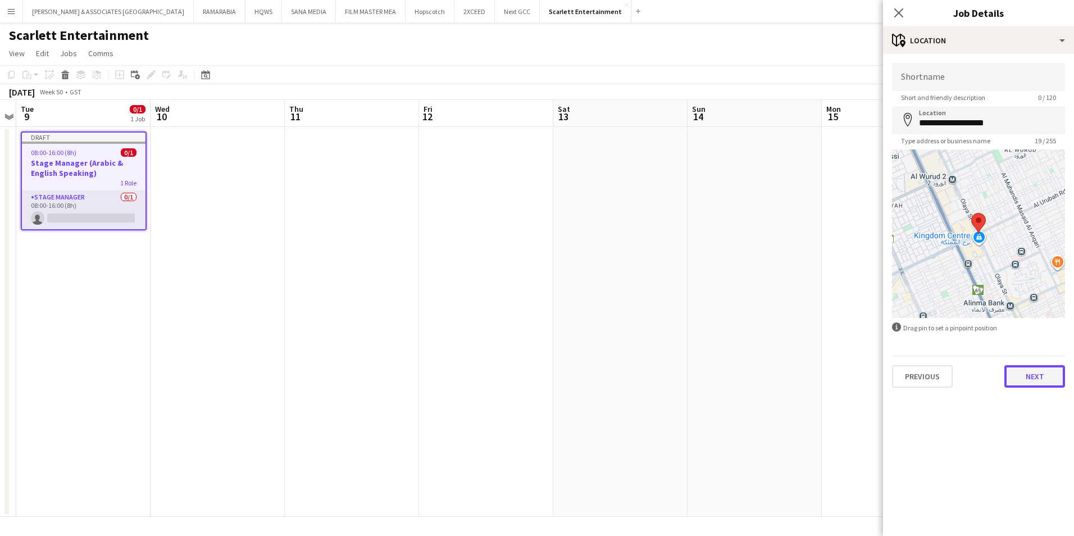
click at [1044, 372] on button "Next" at bounding box center [1034, 376] width 61 height 22
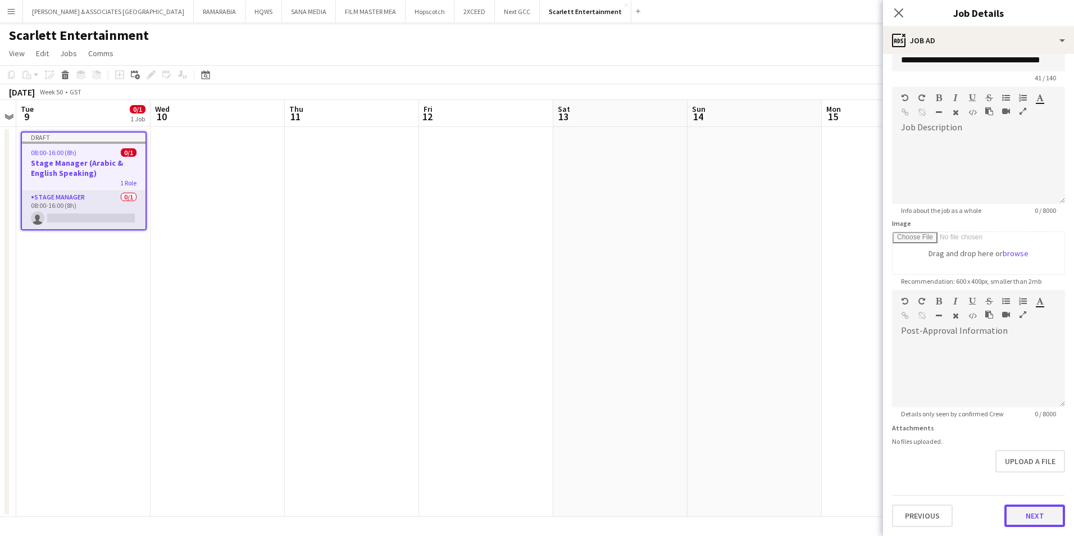
click at [1031, 490] on form "**********" at bounding box center [978, 285] width 191 height 484
click at [1029, 517] on button "Next" at bounding box center [1034, 515] width 61 height 22
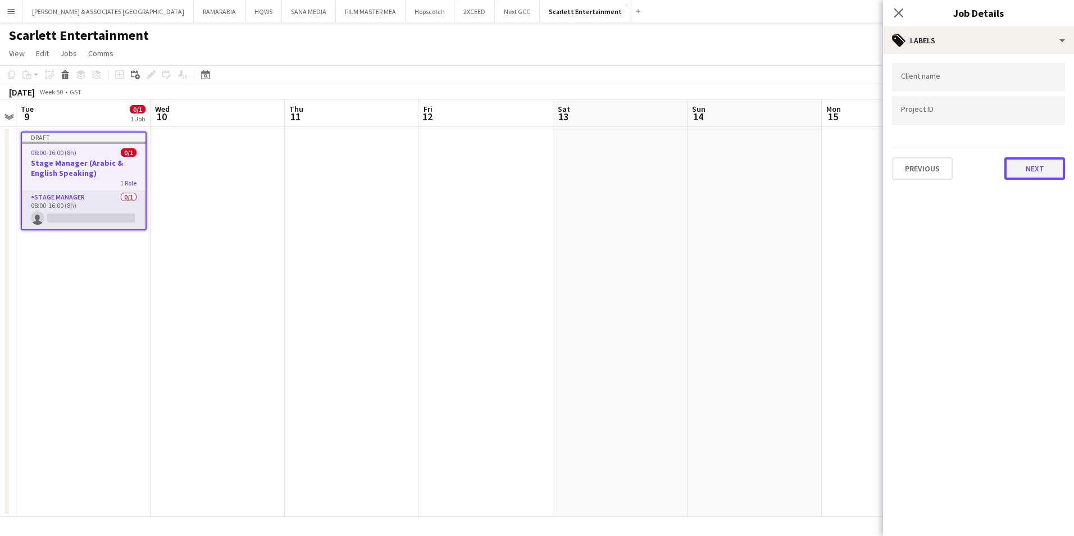
click at [1035, 175] on button "Next" at bounding box center [1034, 168] width 61 height 22
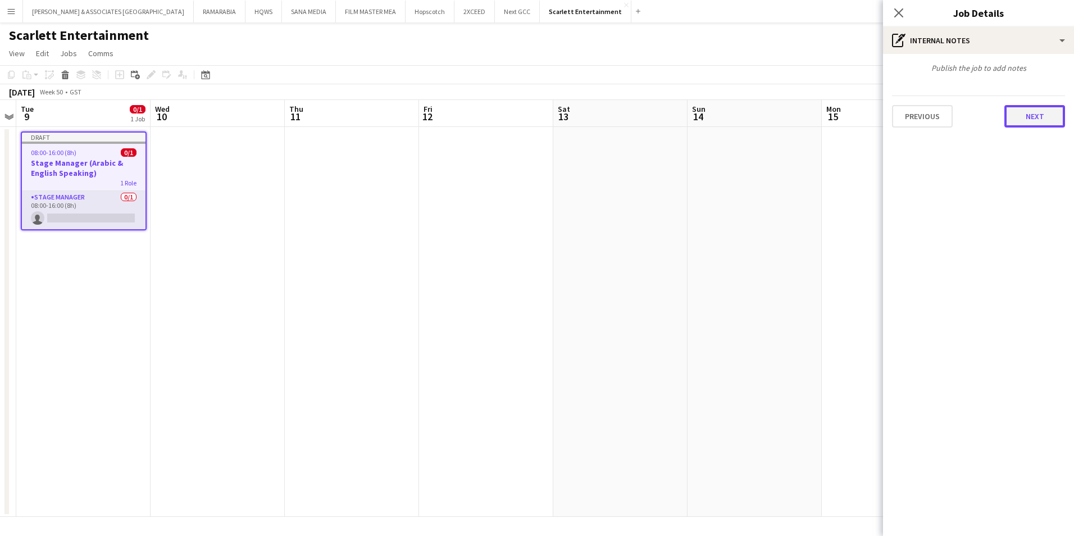
click at [1048, 126] on button "Next" at bounding box center [1034, 116] width 61 height 22
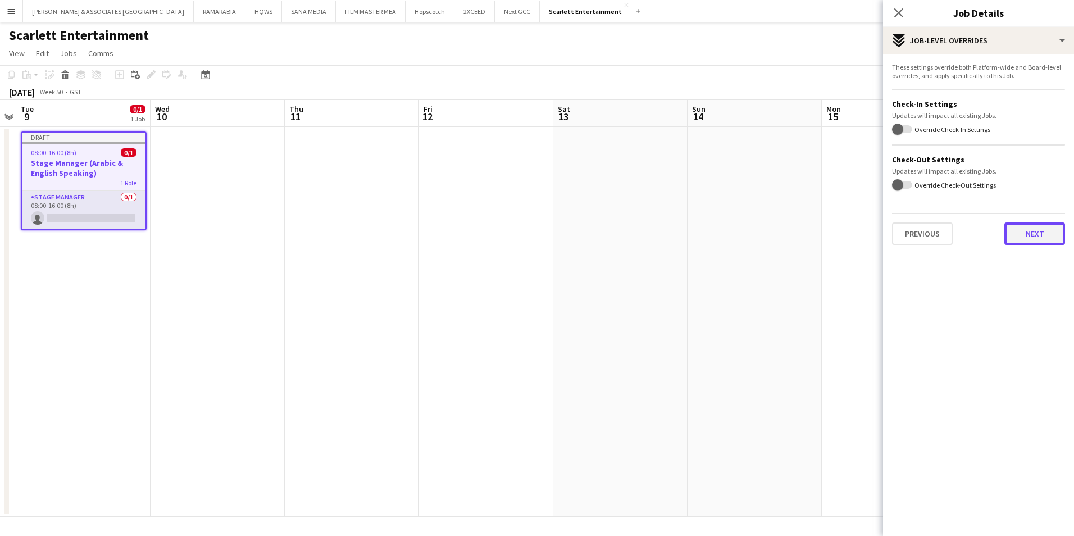
click at [1042, 227] on button "Next" at bounding box center [1034, 233] width 61 height 22
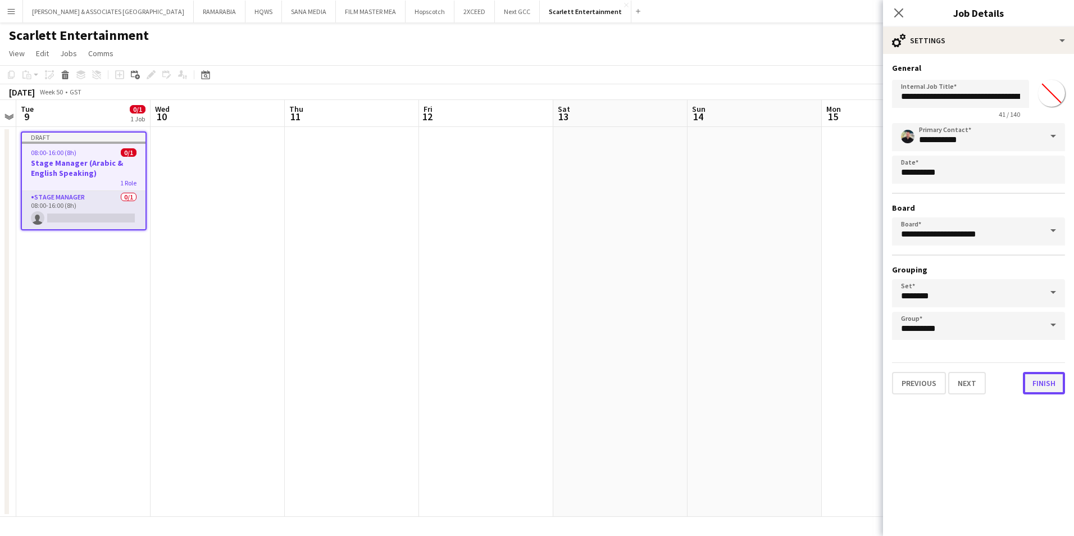
click at [1055, 382] on button "Finish" at bounding box center [1044, 383] width 42 height 22
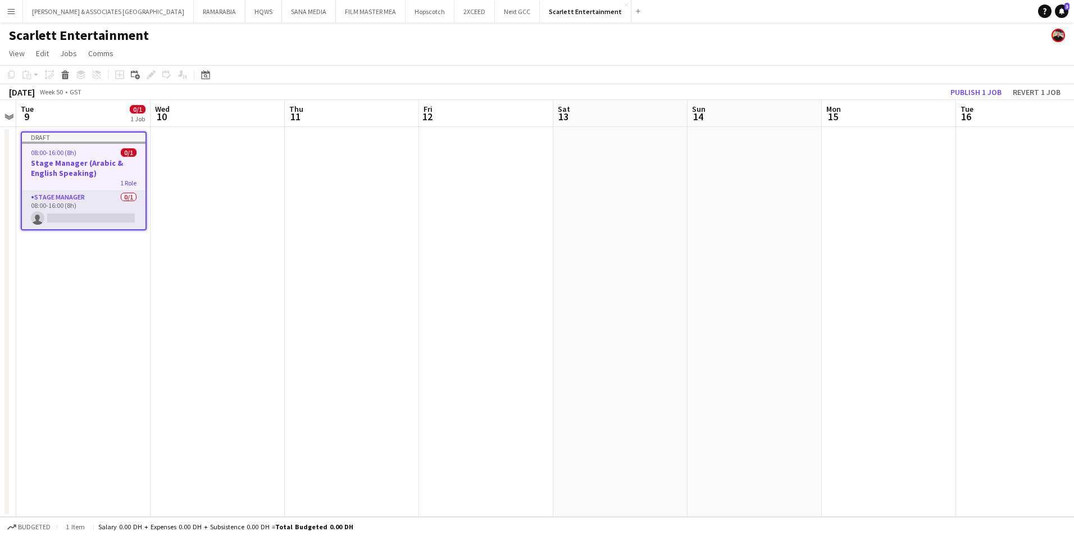
click at [80, 236] on app-date-cell "Draft 08:00-16:00 (8h) 0/1 Stage Manager (Arabic & English Speaking) 1 Role Sta…" at bounding box center [83, 322] width 134 height 390
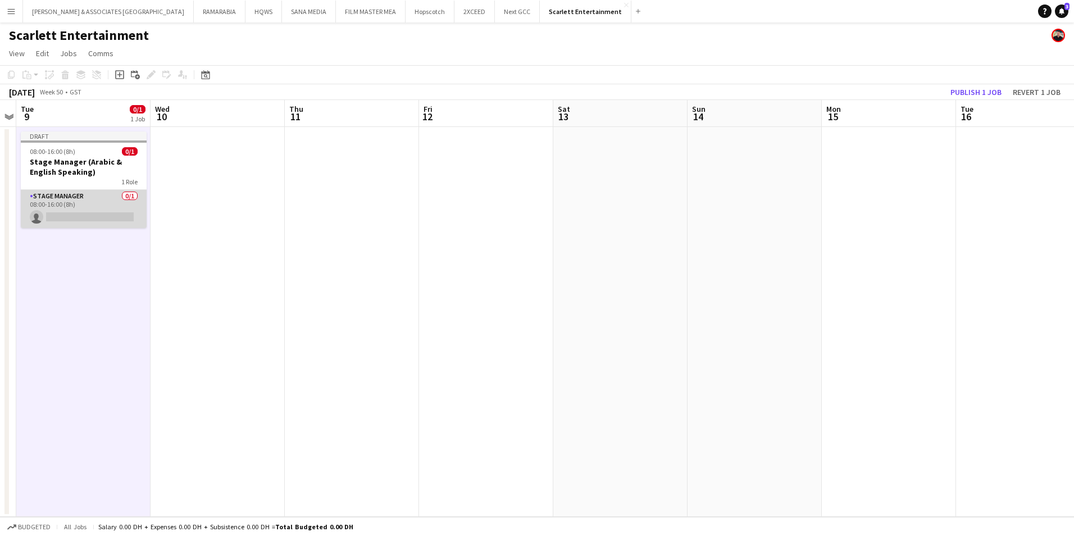
click at [76, 199] on app-card-role "Stage Manager 0/1 08:00-16:00 (8h) single-neutral-actions" at bounding box center [84, 209] width 126 height 38
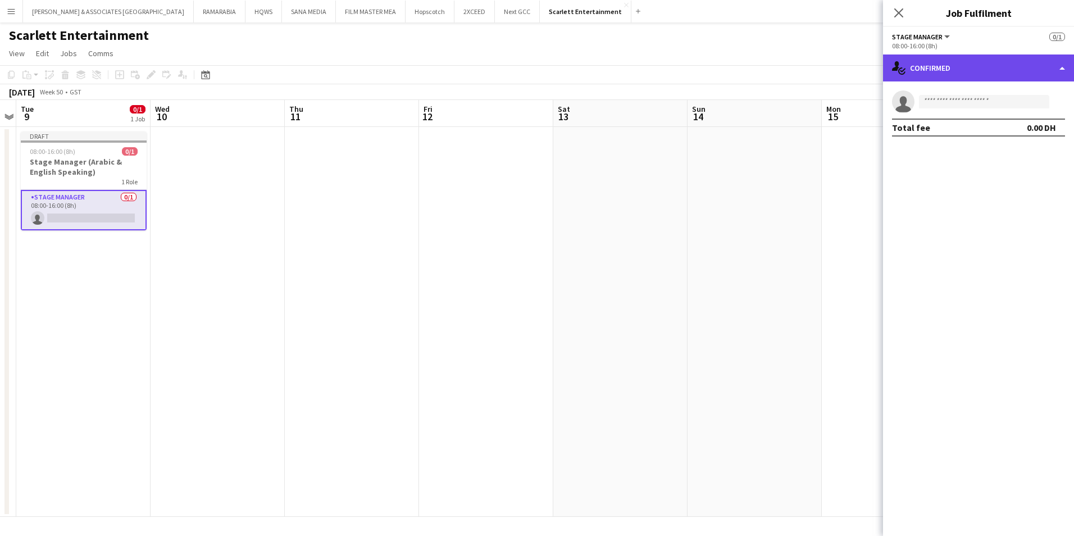
click at [970, 80] on div "single-neutral-actions-check-2 Confirmed" at bounding box center [978, 67] width 191 height 27
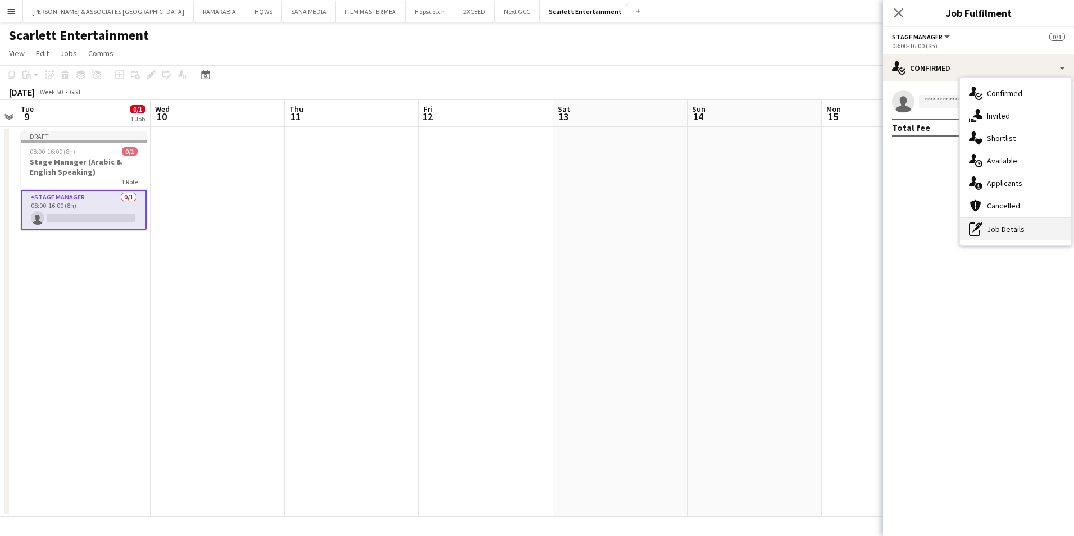
click at [1019, 221] on div "pen-write Job Details" at bounding box center [1015, 229] width 111 height 22
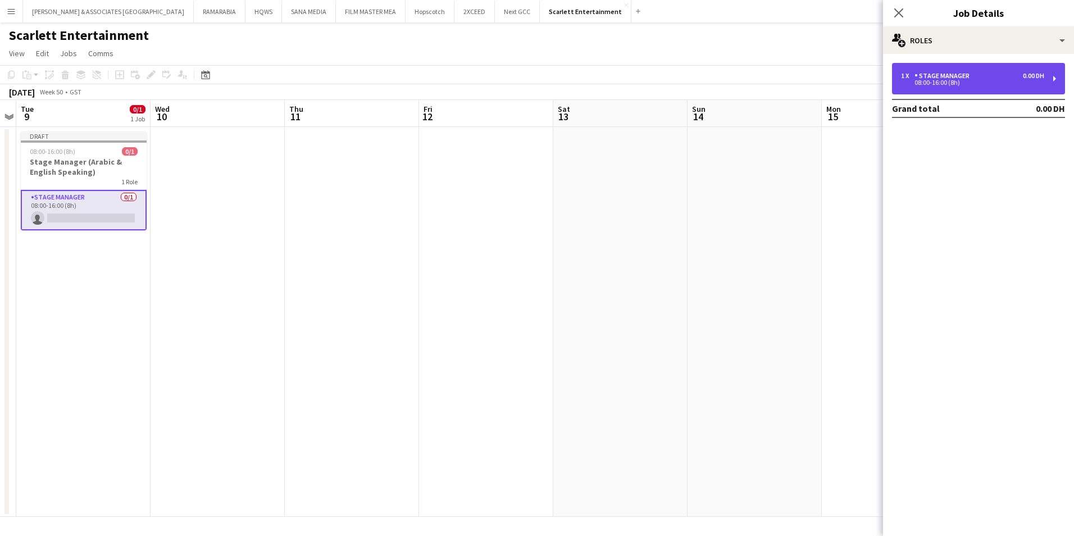
click at [943, 91] on div "1 x Stage Manager 0.00 DH 08:00-16:00 (8h)" at bounding box center [978, 78] width 173 height 31
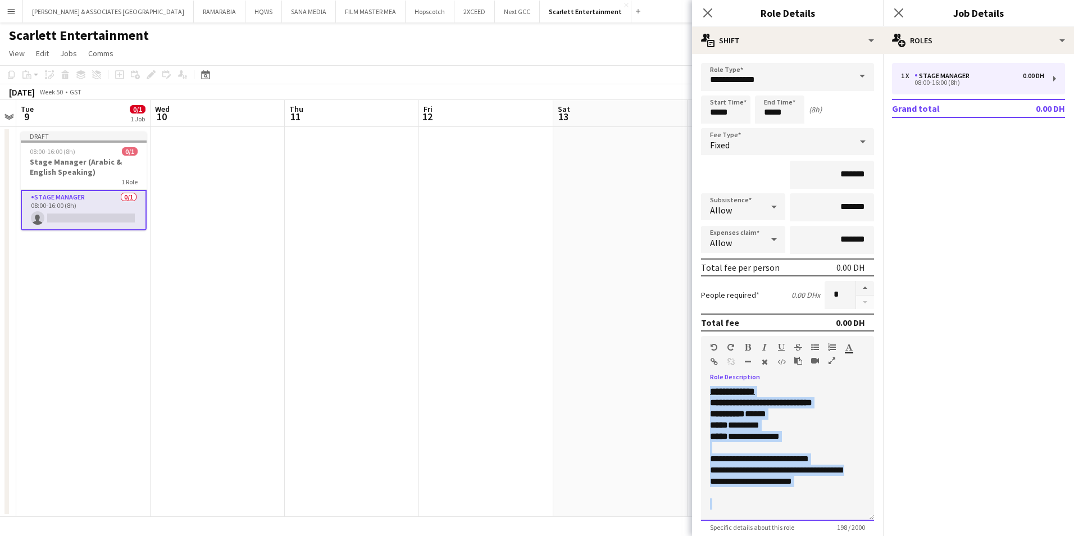
drag, startPoint x: 783, startPoint y: 499, endPoint x: 704, endPoint y: 374, distance: 147.7
click at [704, 374] on div "**********" at bounding box center [787, 428] width 173 height 185
copy div "**********"
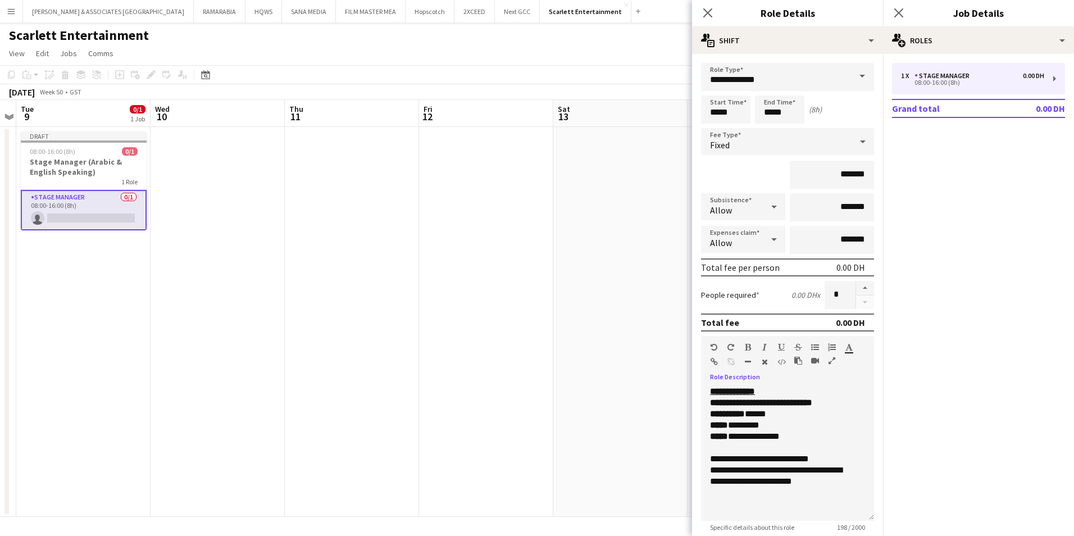
click at [982, 270] on mat-expansion-panel "pencil3 General details 1 x Stage Manager 0.00 DH 08:00-16:00 (8h) Grand total …" at bounding box center [978, 295] width 191 height 482
click at [904, 16] on icon "Close pop-in" at bounding box center [898, 12] width 11 height 11
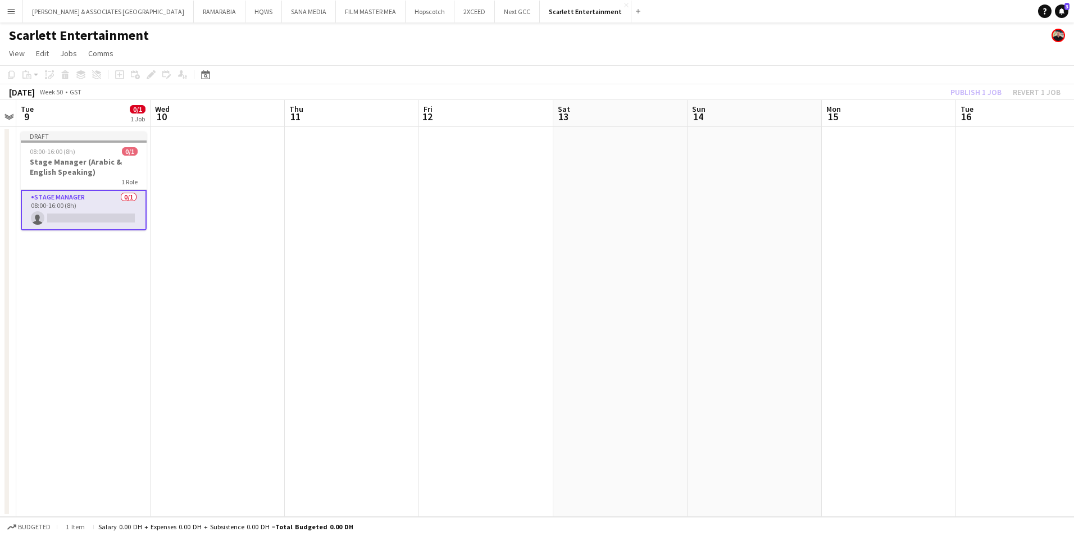
click at [70, 247] on app-date-cell "Draft 08:00-16:00 (8h) 0/1 Stage Manager (Arabic & English Speaking) 1 Role Sta…" at bounding box center [83, 322] width 134 height 390
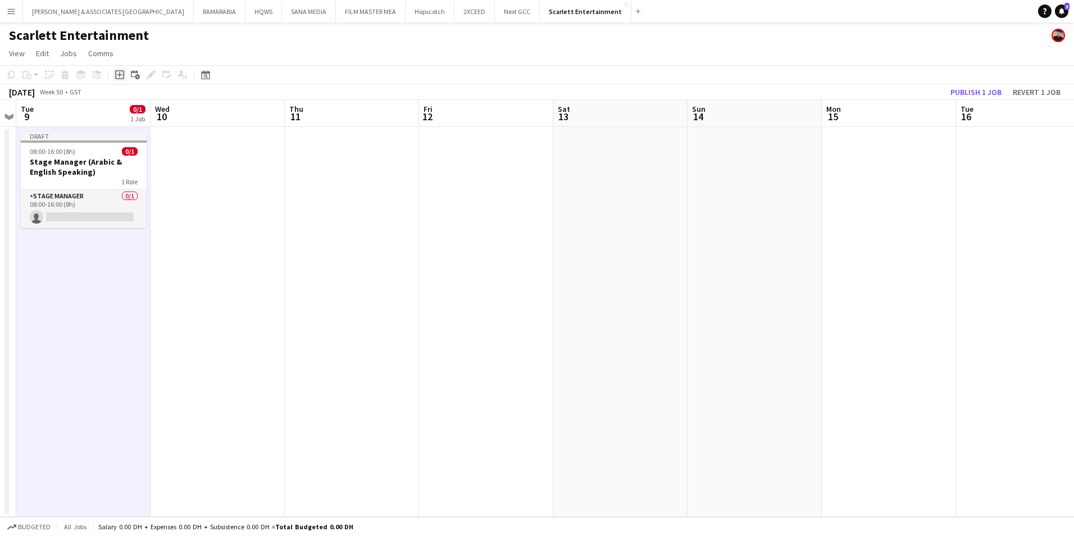
click at [117, 72] on icon "Add job" at bounding box center [119, 74] width 9 height 9
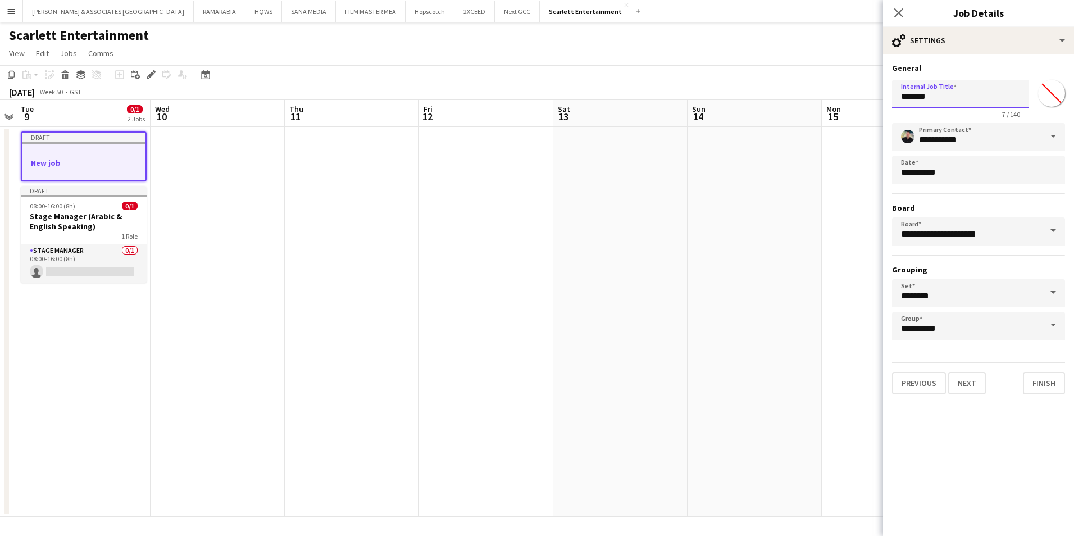
drag, startPoint x: 940, startPoint y: 98, endPoint x: 871, endPoint y: 101, distance: 68.6
click at [871, 101] on body "Menu Boards Boards Boards All jobs Status Workforce Workforce My Workforce Recr…" at bounding box center [537, 268] width 1074 height 536
type input "**********"
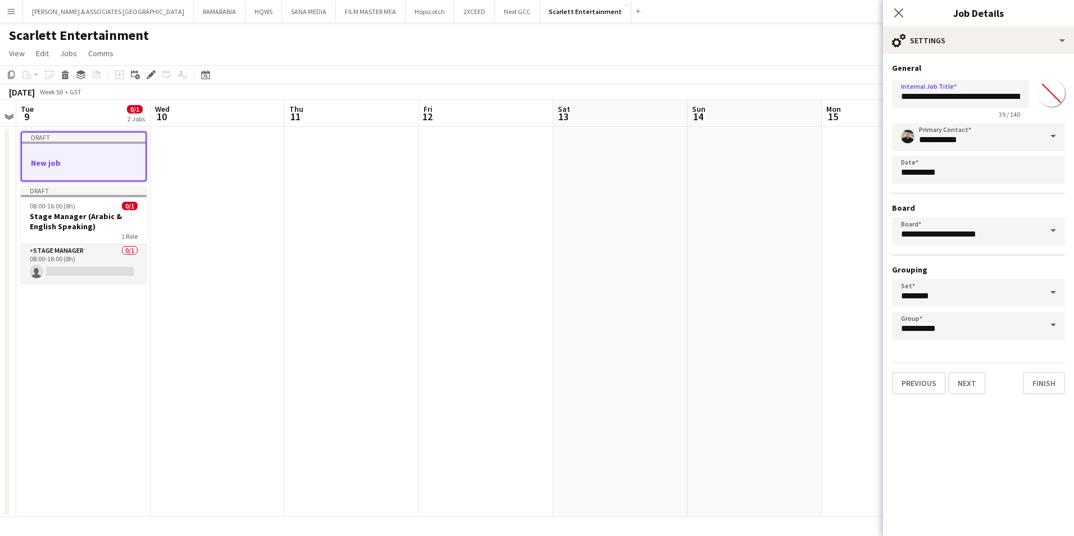
click at [1014, 267] on h3 "Grouping" at bounding box center [978, 270] width 173 height 10
click at [977, 385] on button "Next" at bounding box center [967, 383] width 38 height 22
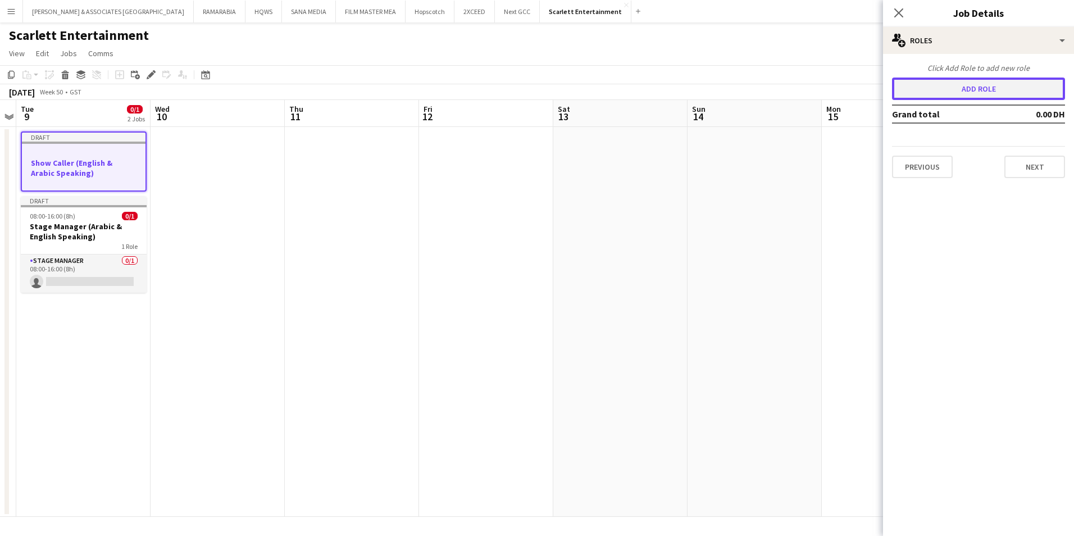
click at [1004, 85] on button "Add role" at bounding box center [978, 89] width 173 height 22
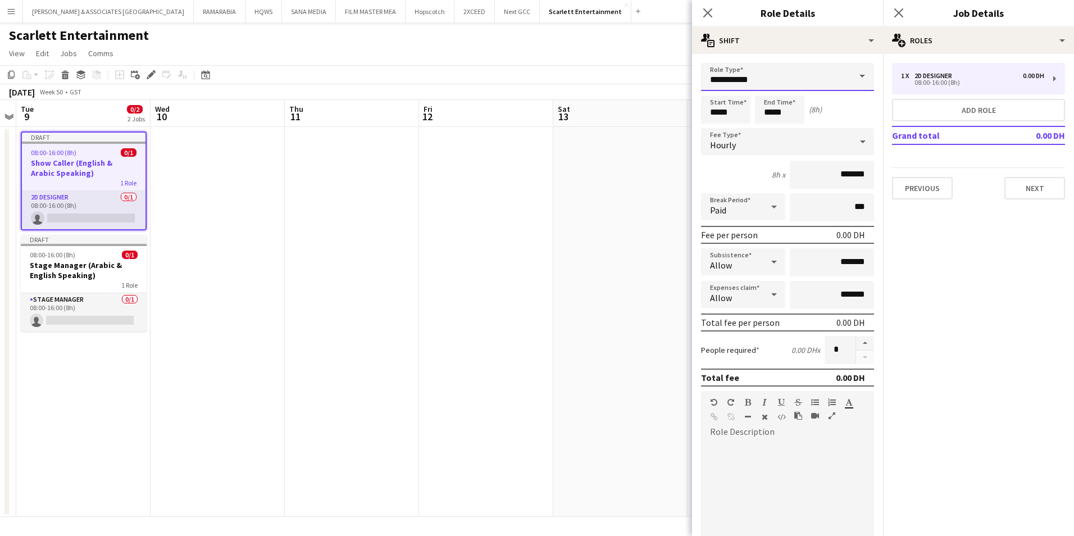
click at [816, 80] on input "**********" at bounding box center [787, 77] width 173 height 28
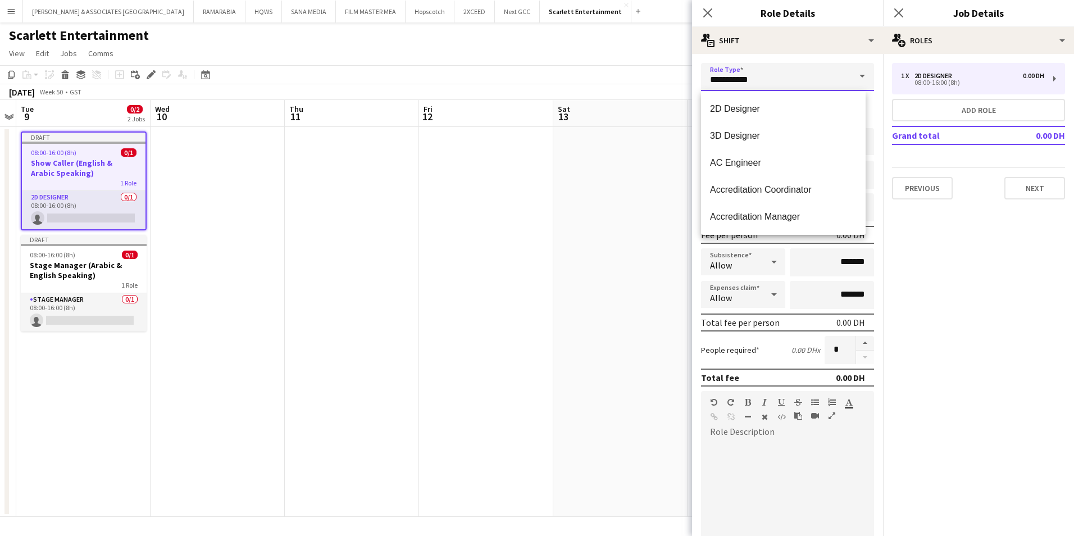
drag, startPoint x: 771, startPoint y: 78, endPoint x: 662, endPoint y: 78, distance: 108.4
click at [662, 78] on body "Menu Boards Boards Boards All jobs Status Workforce Workforce My Workforce Recr…" at bounding box center [537, 268] width 1074 height 536
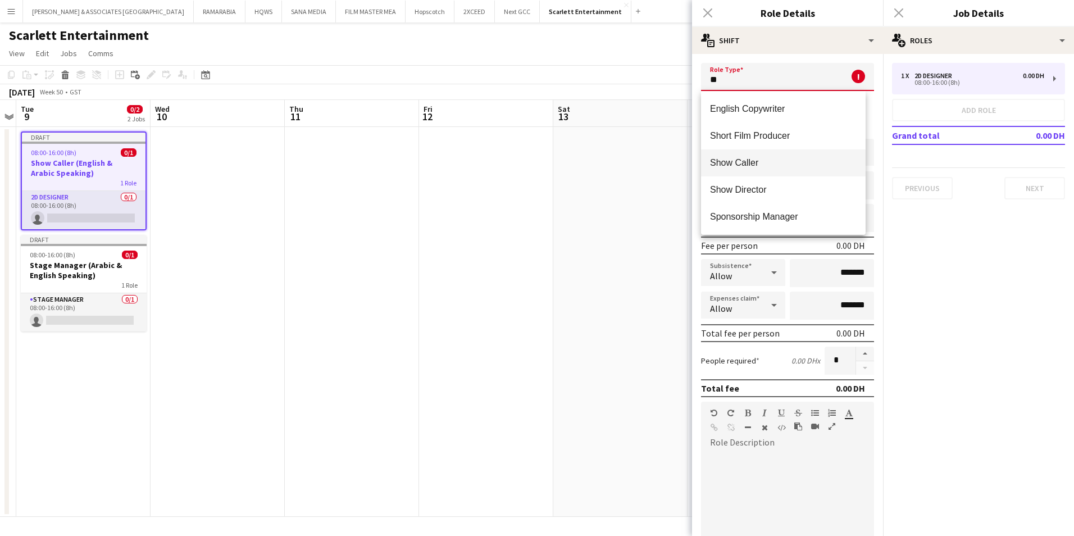
click at [781, 165] on span "Show Caller" at bounding box center [783, 162] width 147 height 11
type input "**********"
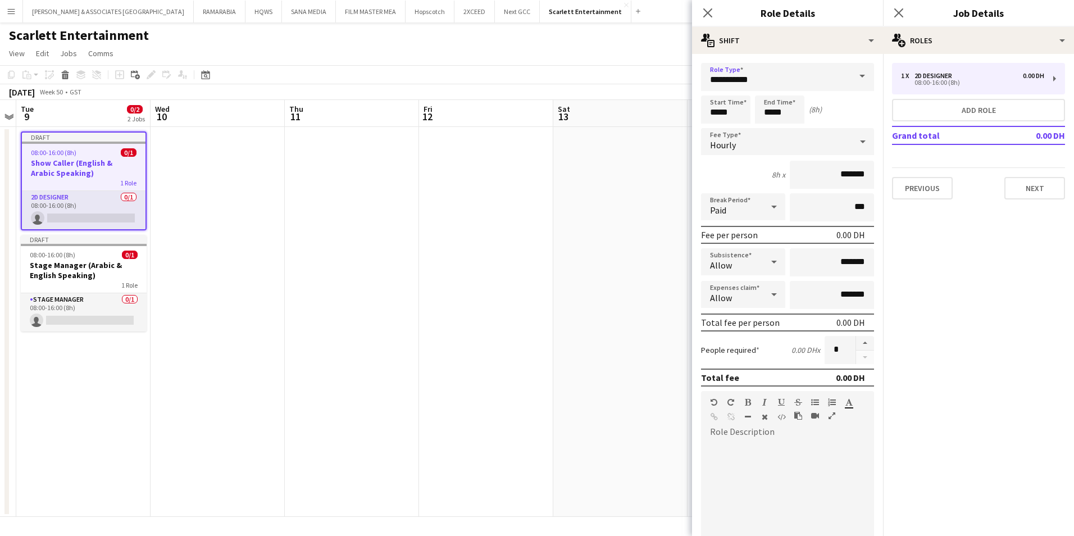
click at [781, 146] on div "Hourly" at bounding box center [776, 141] width 151 height 27
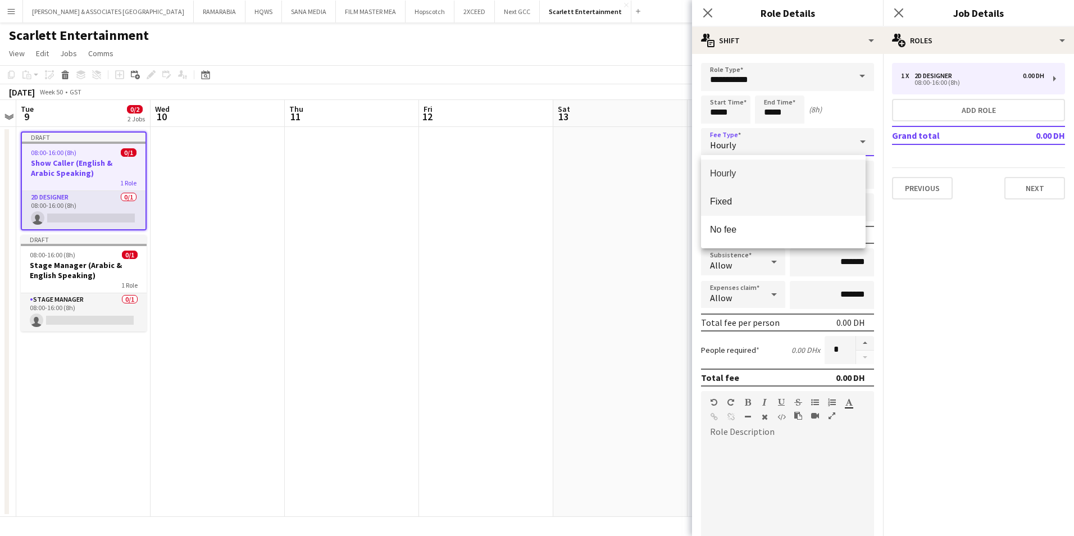
click at [800, 201] on span "Fixed" at bounding box center [783, 201] width 147 height 11
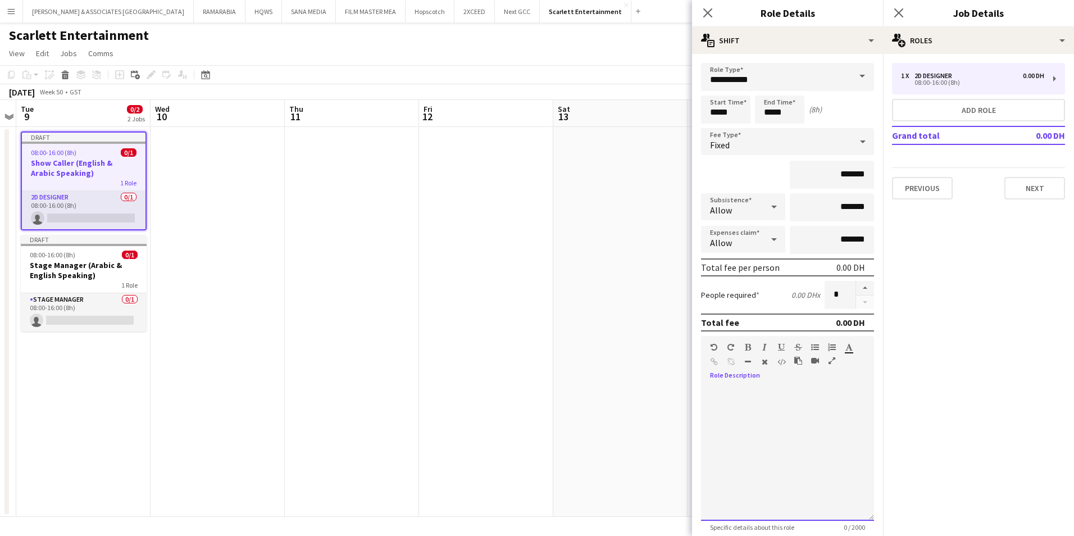
click at [758, 397] on div at bounding box center [787, 453] width 173 height 135
paste div
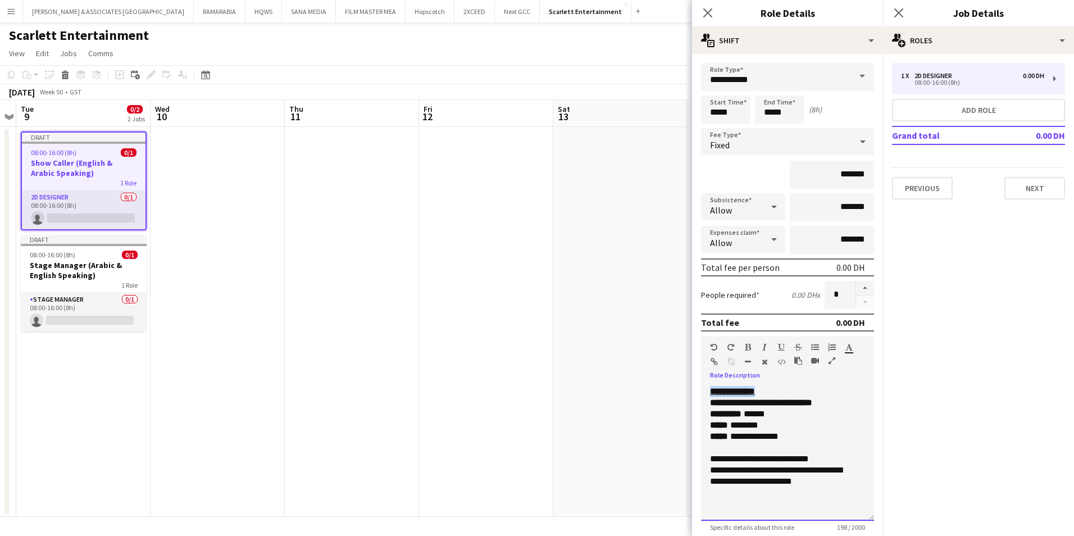
drag, startPoint x: 775, startPoint y: 392, endPoint x: 708, endPoint y: 388, distance: 67.0
click at [708, 388] on div "**********" at bounding box center [787, 453] width 173 height 135
click at [736, 434] on div "**********" at bounding box center [783, 436] width 147 height 11
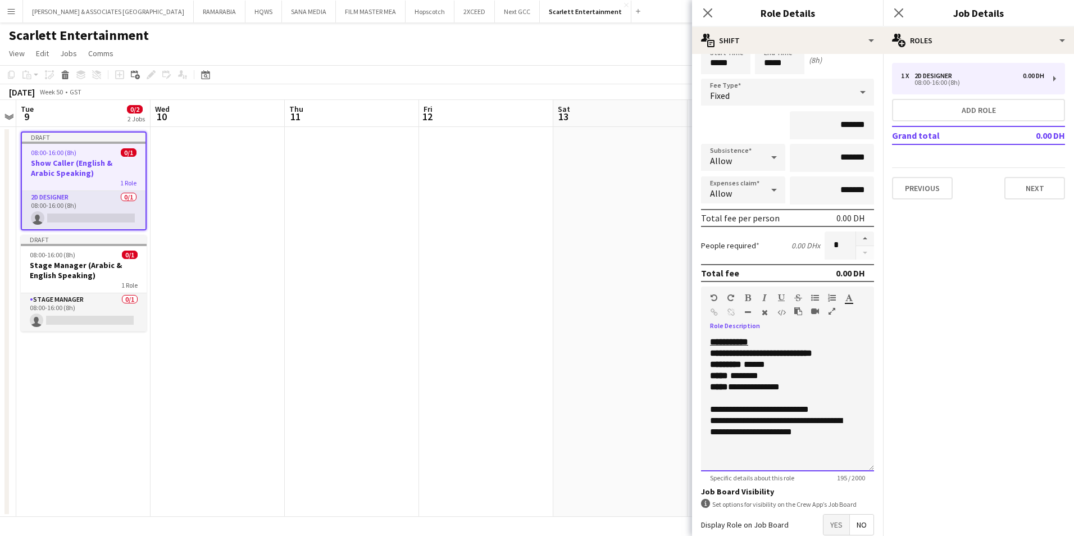
scroll to position [112, 0]
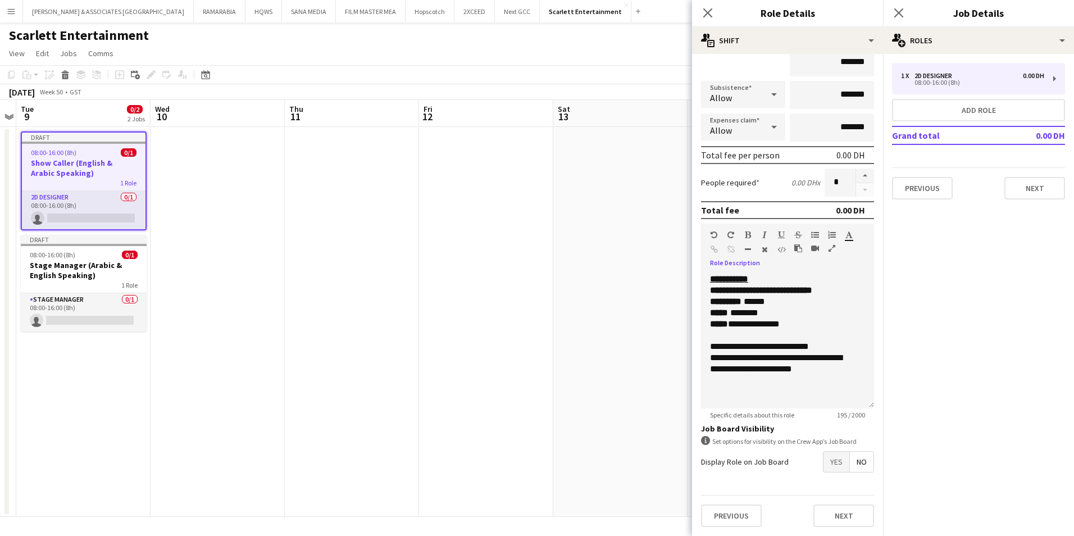
click at [824, 458] on span "Yes" at bounding box center [836, 462] width 26 height 20
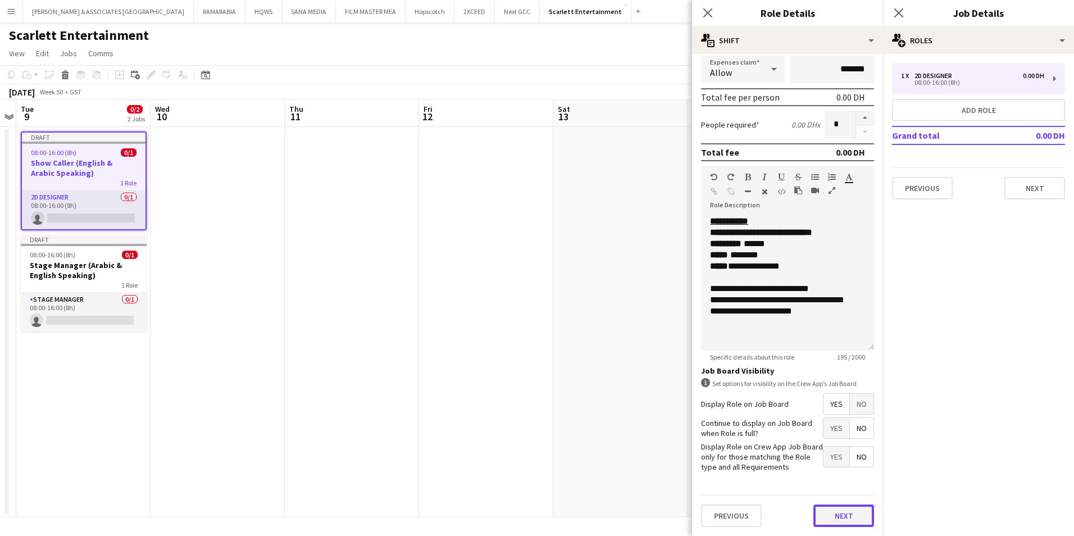
click at [839, 517] on button "Next" at bounding box center [843, 515] width 61 height 22
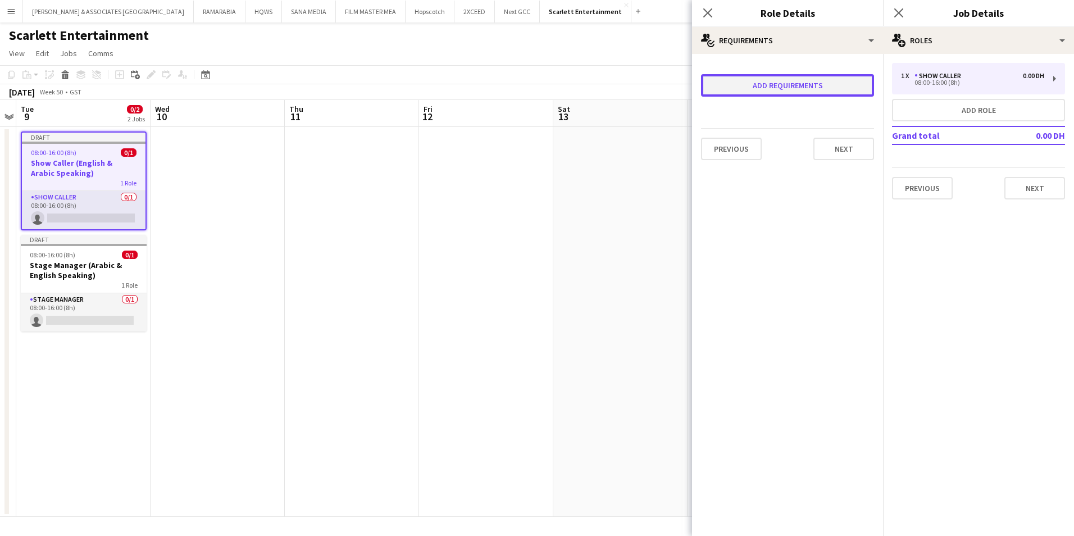
click at [756, 84] on button "Add requirements" at bounding box center [787, 85] width 173 height 22
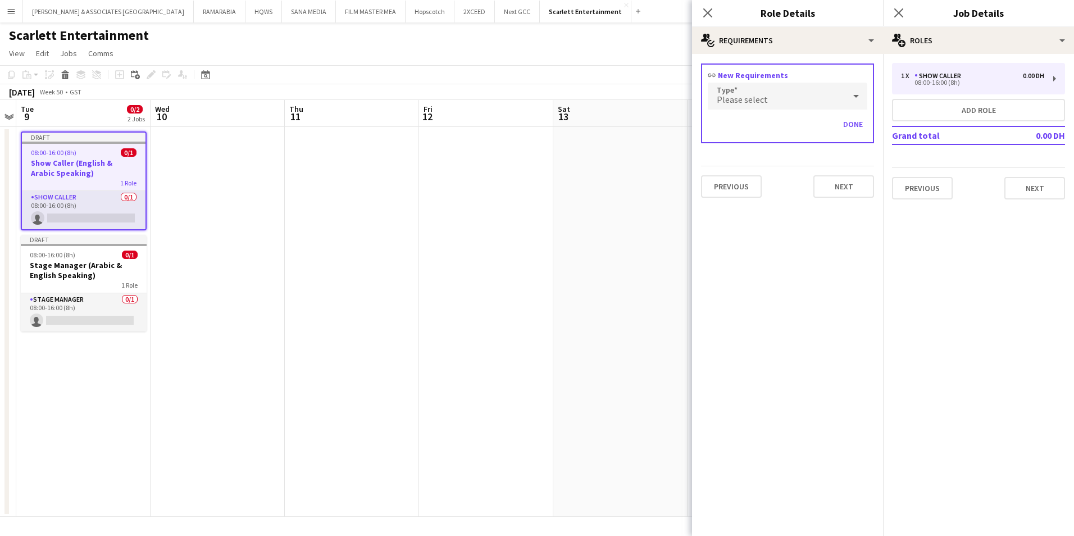
click at [756, 100] on span "Please select" at bounding box center [742, 99] width 51 height 11
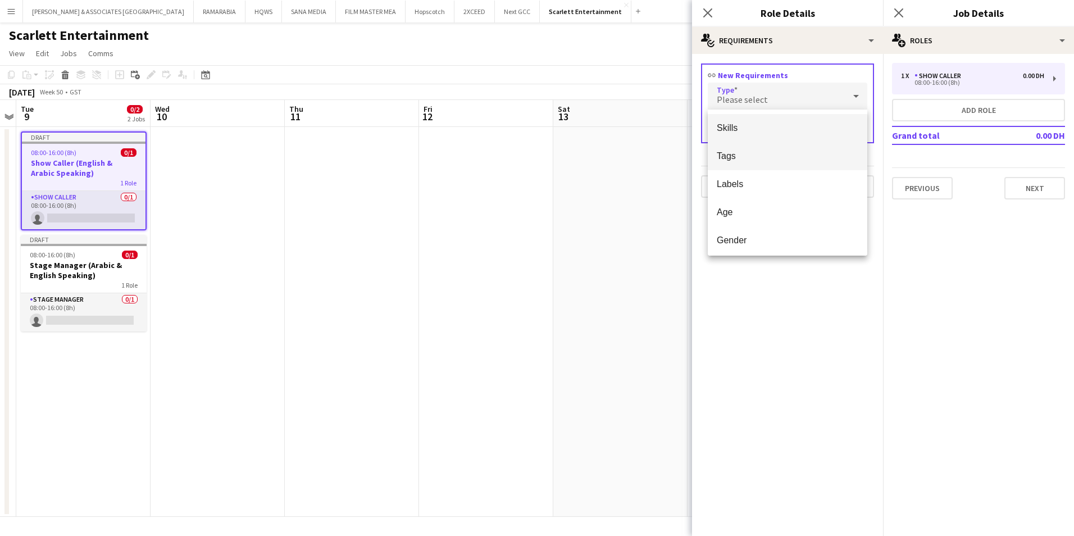
click at [766, 154] on span "Tags" at bounding box center [788, 156] width 142 height 11
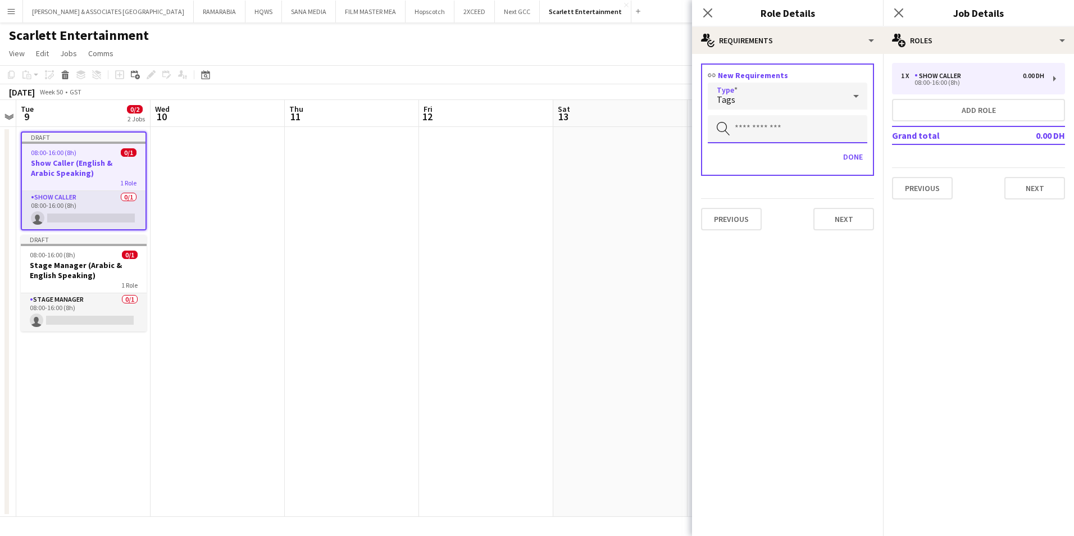
click at [763, 129] on input "text" at bounding box center [788, 129] width 160 height 28
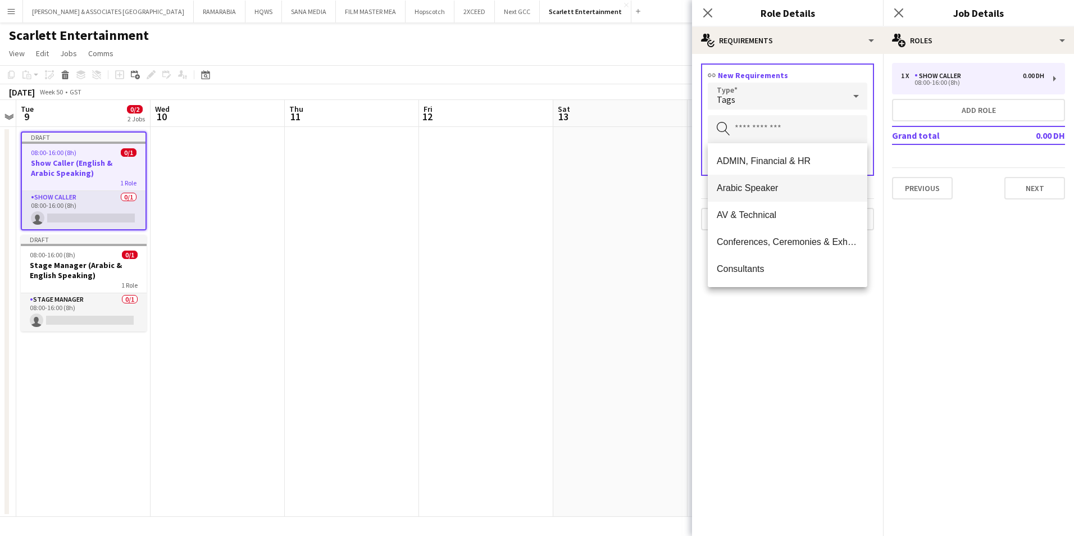
click at [783, 193] on span "Arabic Speaker" at bounding box center [788, 188] width 142 height 11
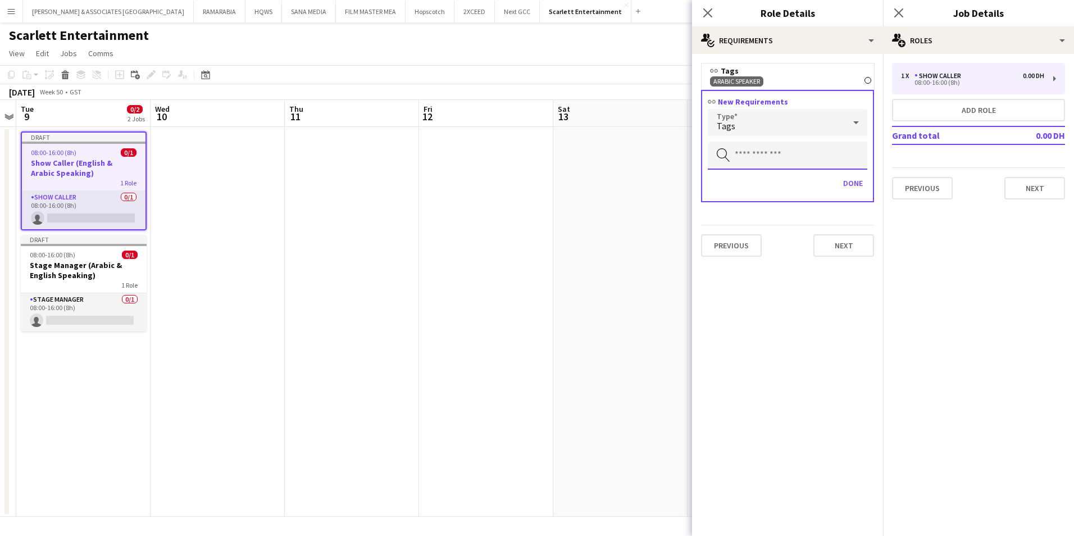
click at [773, 156] on input "text" at bounding box center [788, 156] width 160 height 28
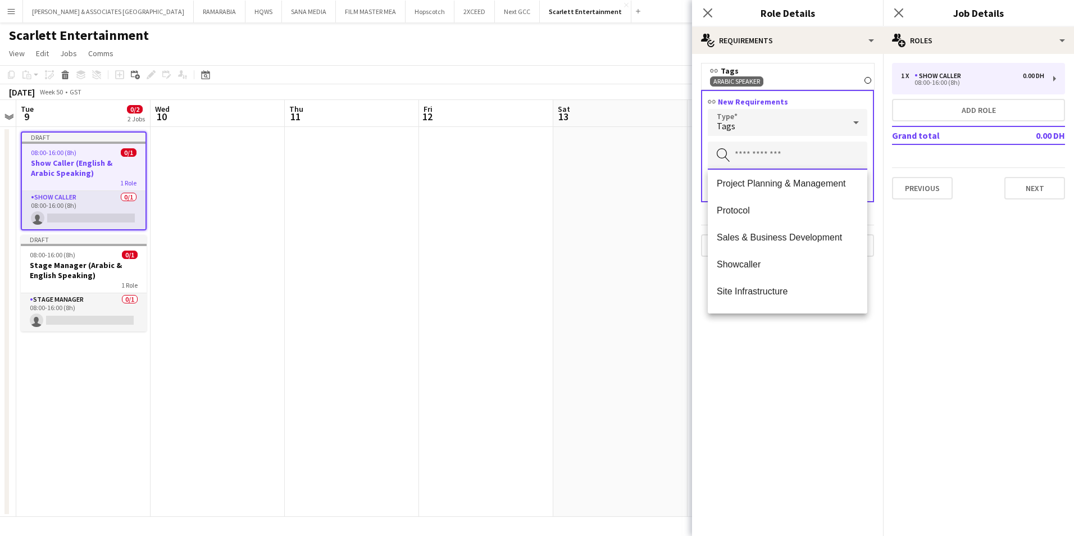
scroll to position [843, 0]
click at [753, 202] on mat-option "Showcaller" at bounding box center [788, 207] width 160 height 27
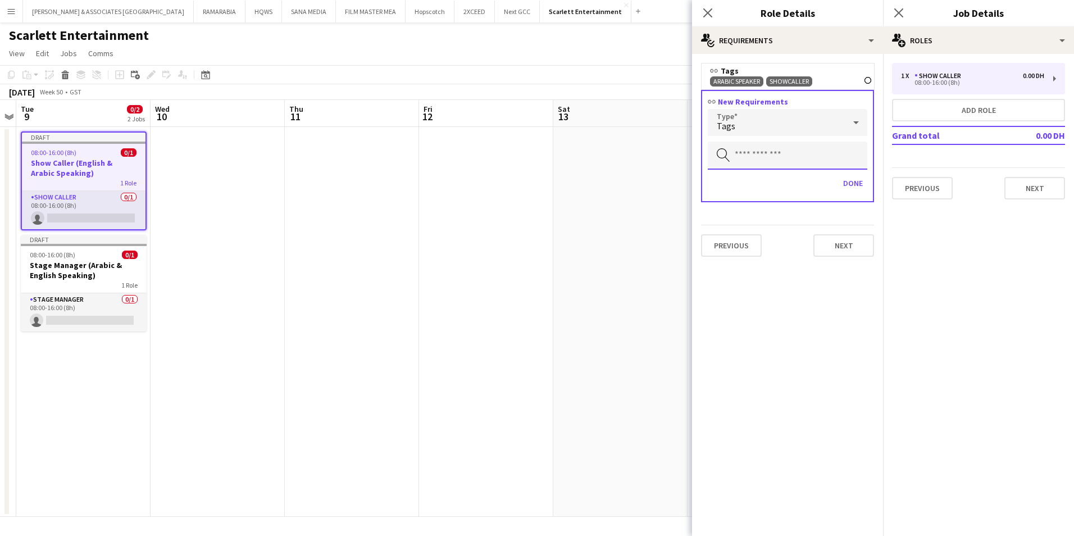
click at [766, 157] on input "text" at bounding box center [788, 156] width 160 height 28
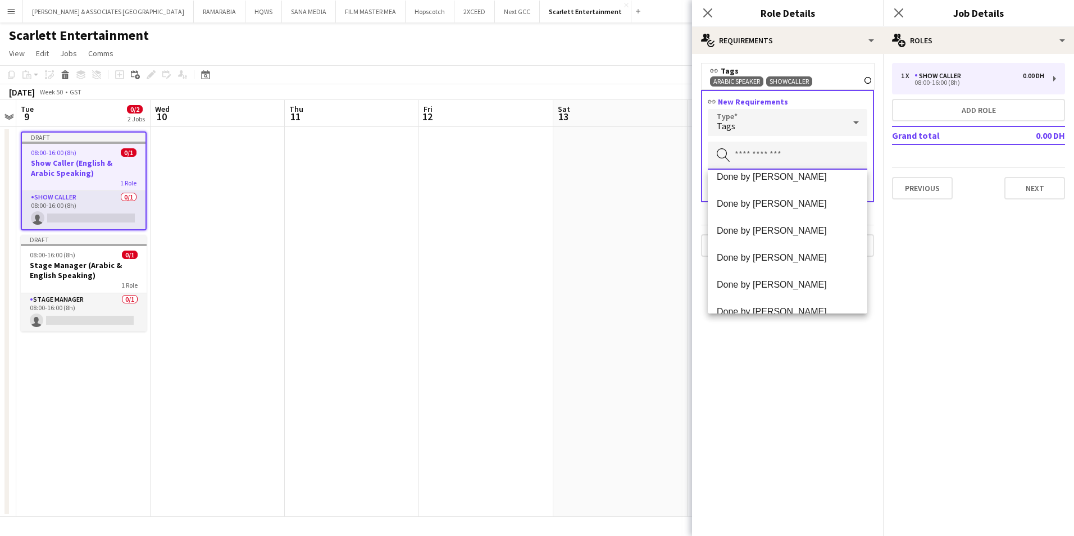
scroll to position [0, 0]
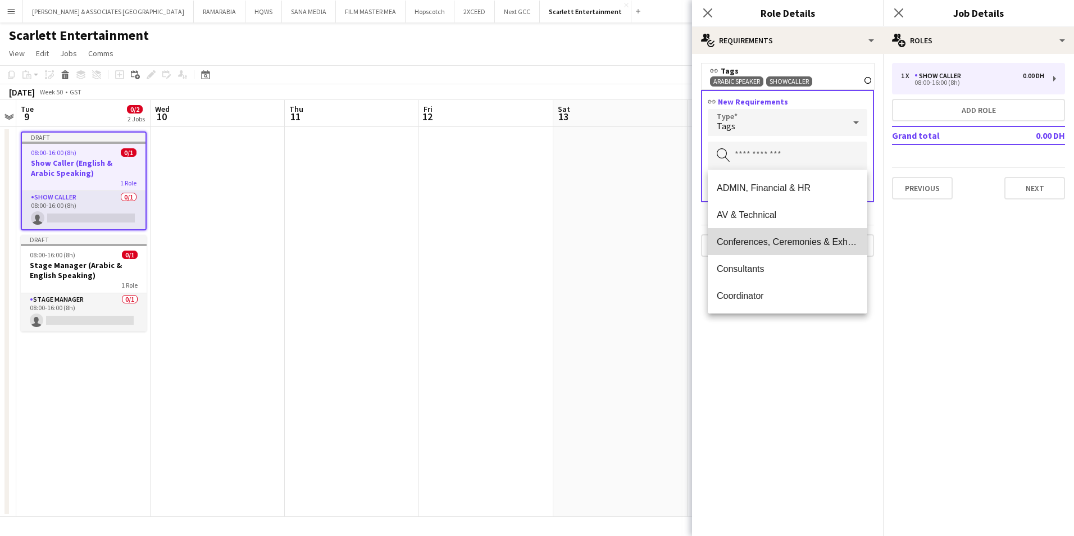
click at [795, 247] on mat-option "Conferences, Ceremonies & Exhibitions" at bounding box center [788, 241] width 160 height 27
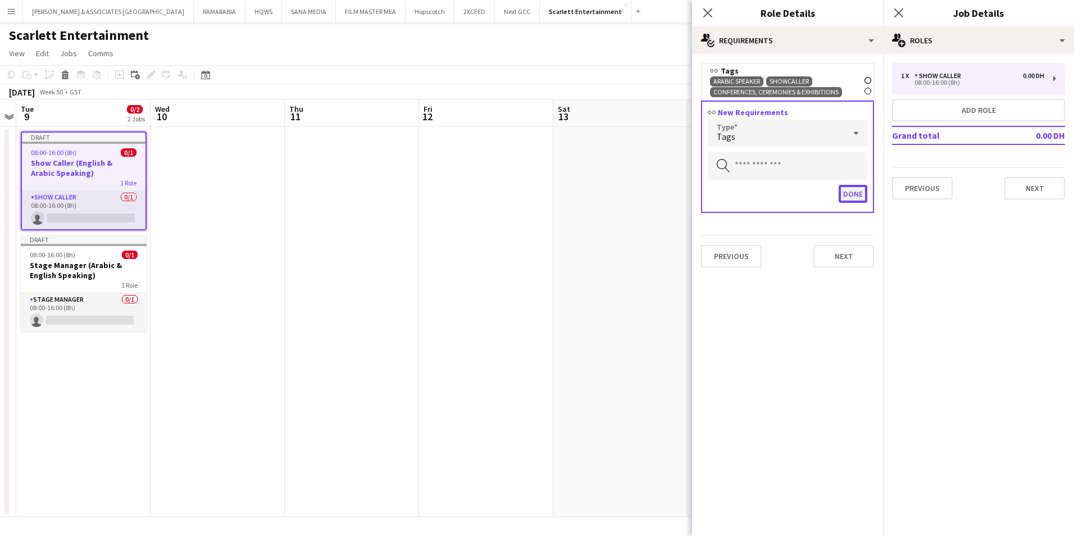
click at [854, 191] on button "Done" at bounding box center [853, 194] width 29 height 18
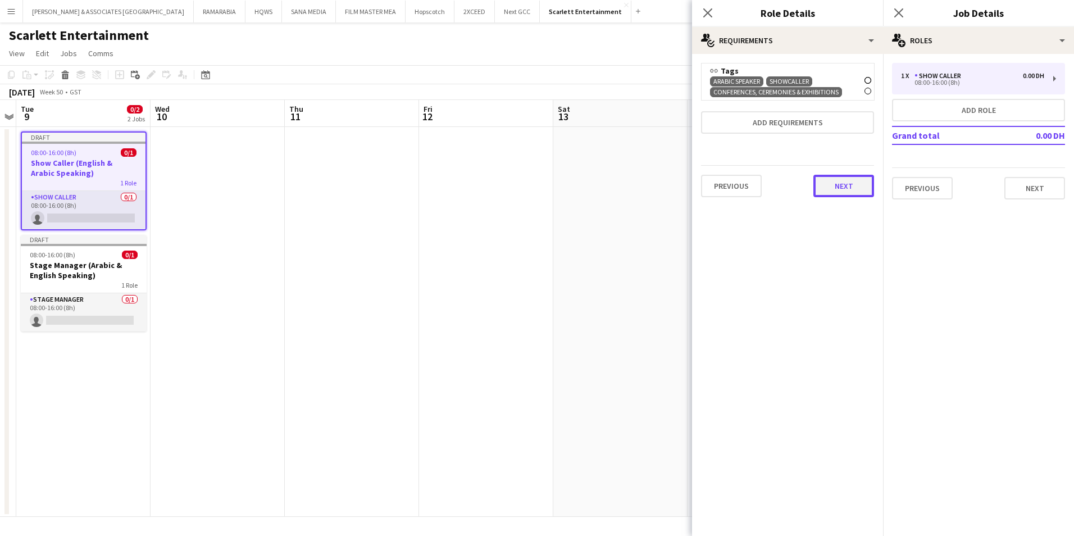
click at [854, 192] on button "Next" at bounding box center [843, 186] width 61 height 22
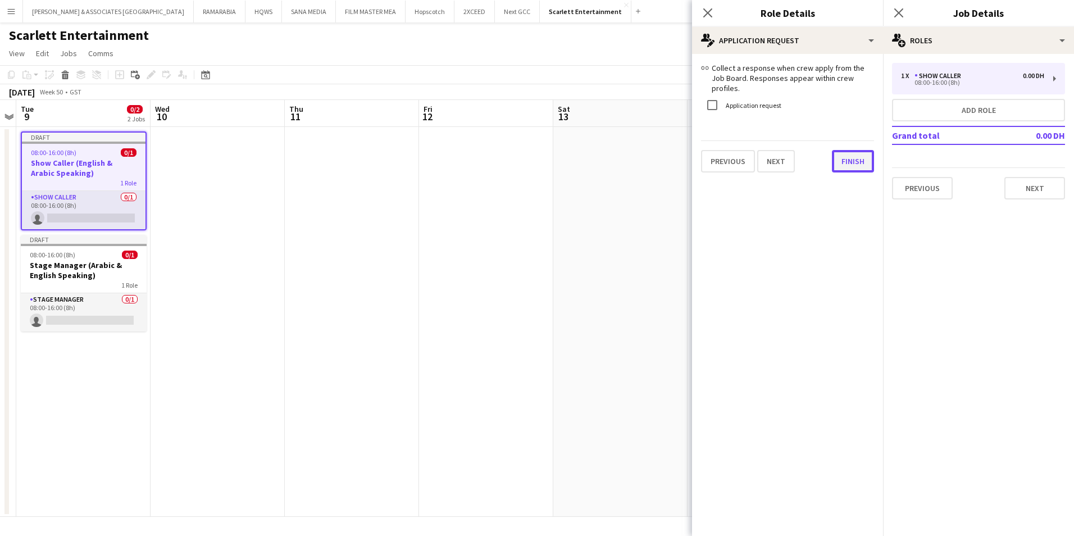
click at [852, 167] on div "link Collect a response when crew apply from the Job Board. Responses appear wi…" at bounding box center [787, 118] width 191 height 128
click at [857, 153] on button "Finish" at bounding box center [853, 161] width 42 height 22
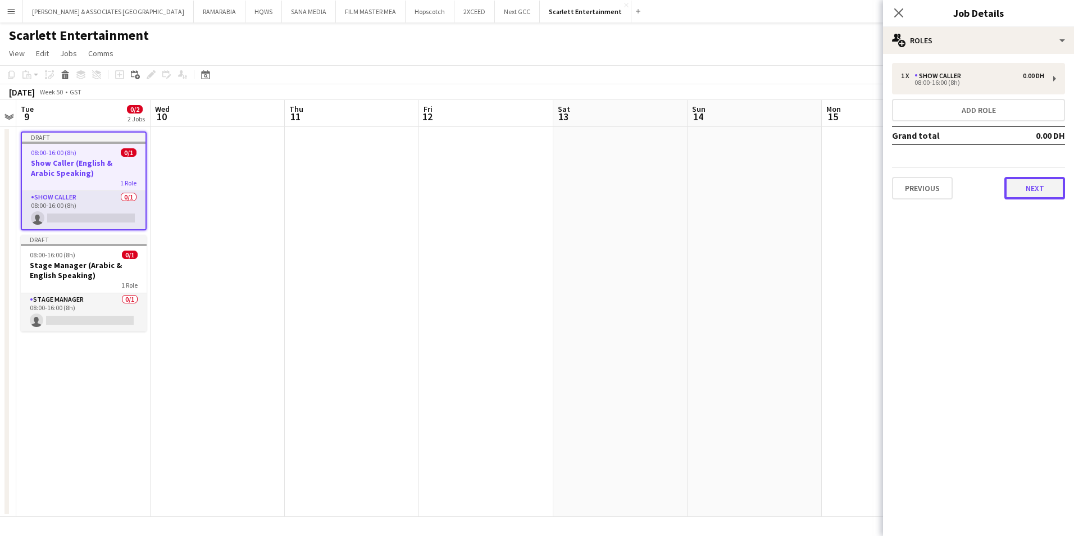
click at [1027, 186] on button "Next" at bounding box center [1034, 188] width 61 height 22
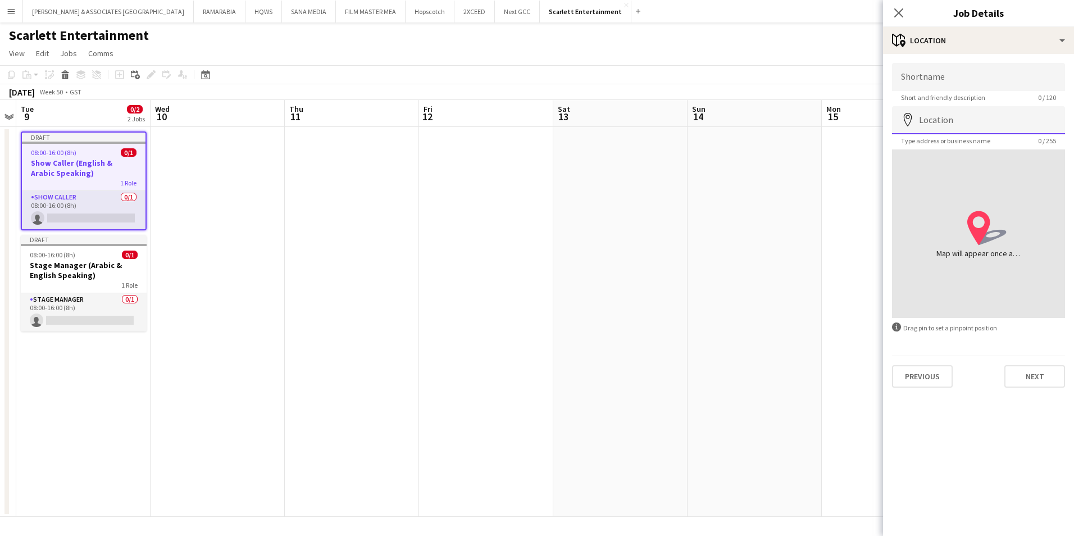
click at [940, 119] on input "Location" at bounding box center [978, 120] width 173 height 28
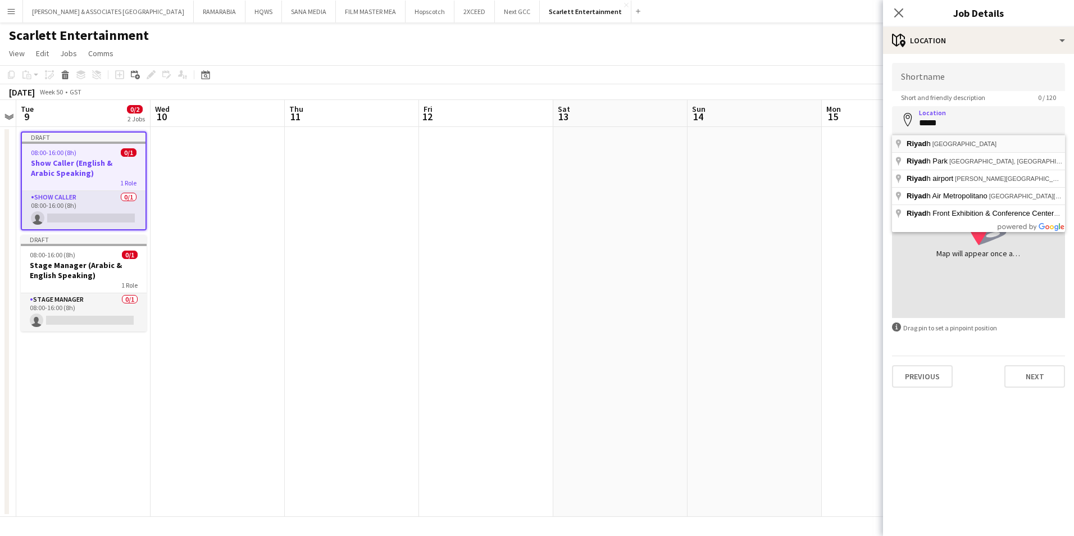
type input "**********"
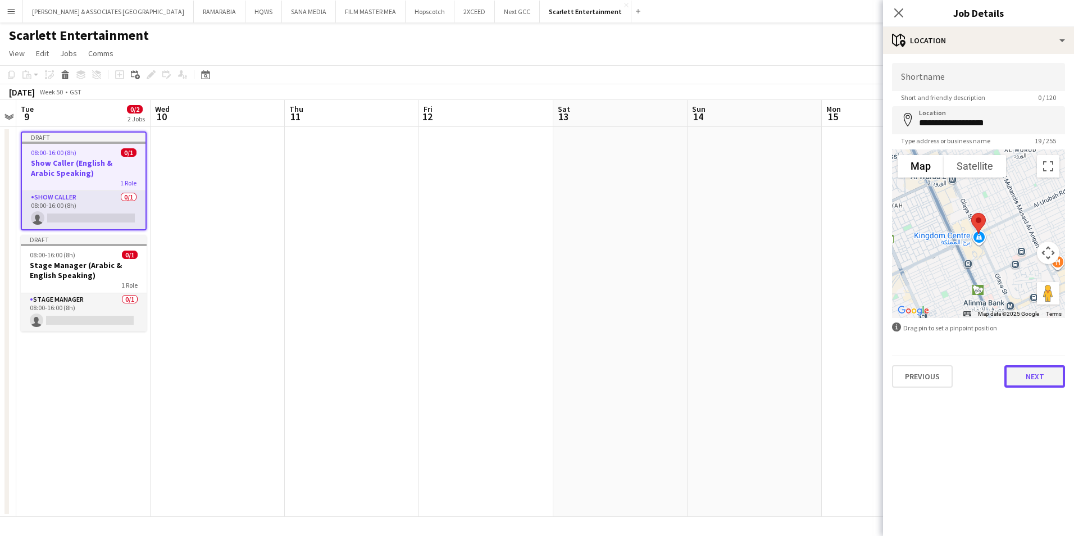
click at [1026, 371] on button "Next" at bounding box center [1034, 376] width 61 height 22
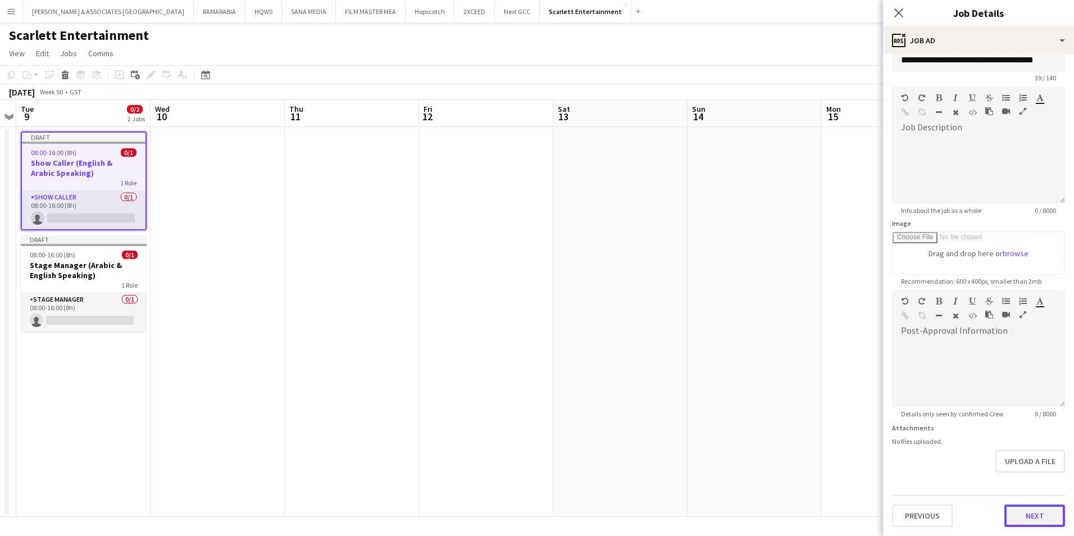
click at [1037, 477] on form "**********" at bounding box center [978, 285] width 191 height 484
click at [1018, 511] on button "Next" at bounding box center [1034, 515] width 61 height 22
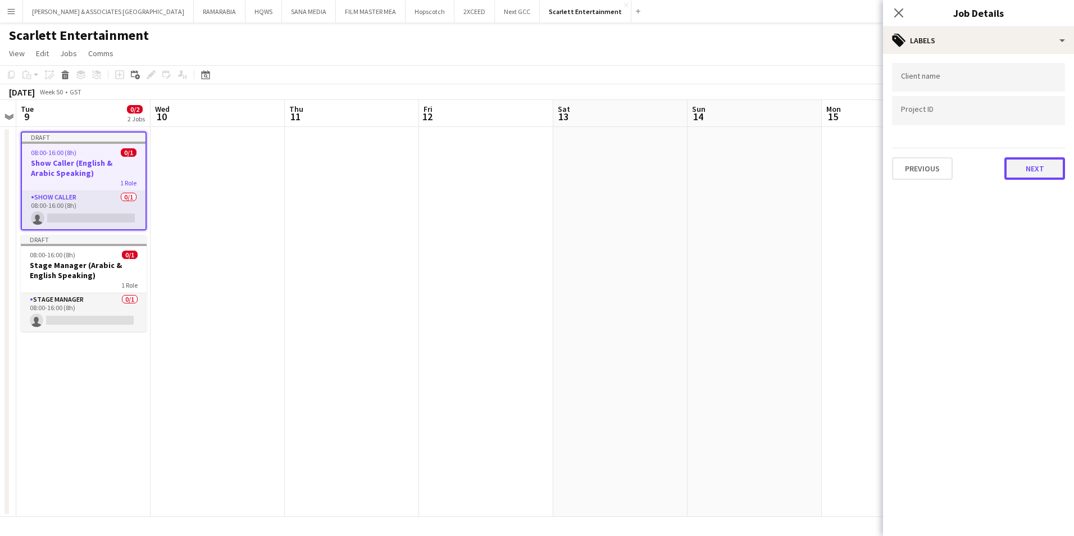
click at [1027, 167] on button "Next" at bounding box center [1034, 168] width 61 height 22
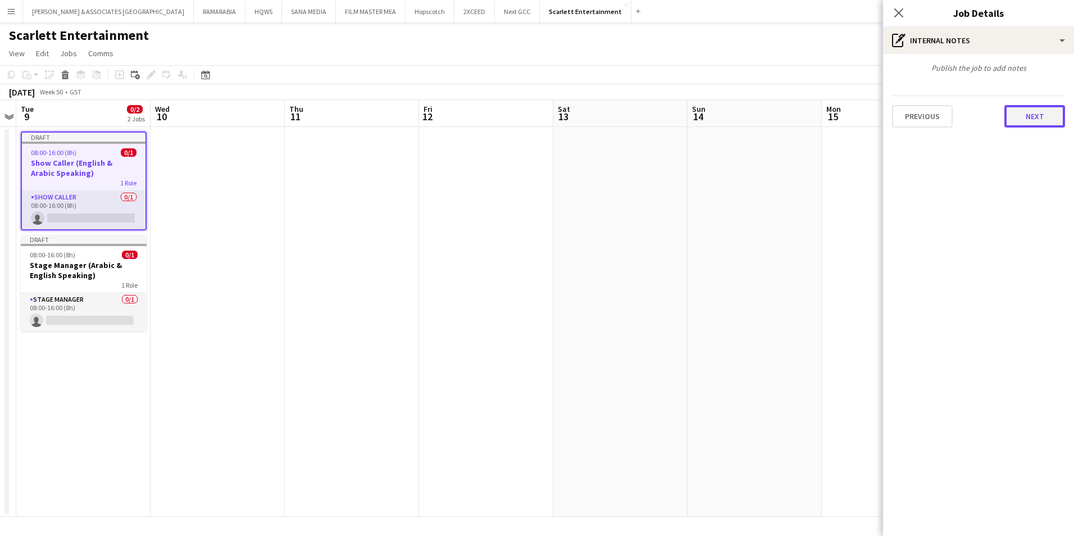
click at [1025, 117] on button "Next" at bounding box center [1034, 116] width 61 height 22
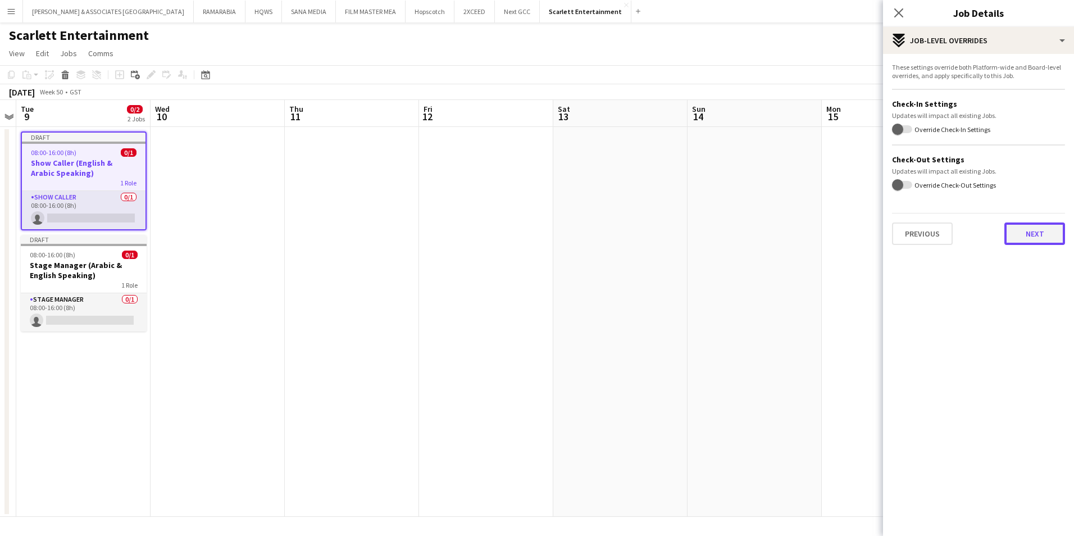
click at [1042, 238] on button "Next" at bounding box center [1034, 233] width 61 height 22
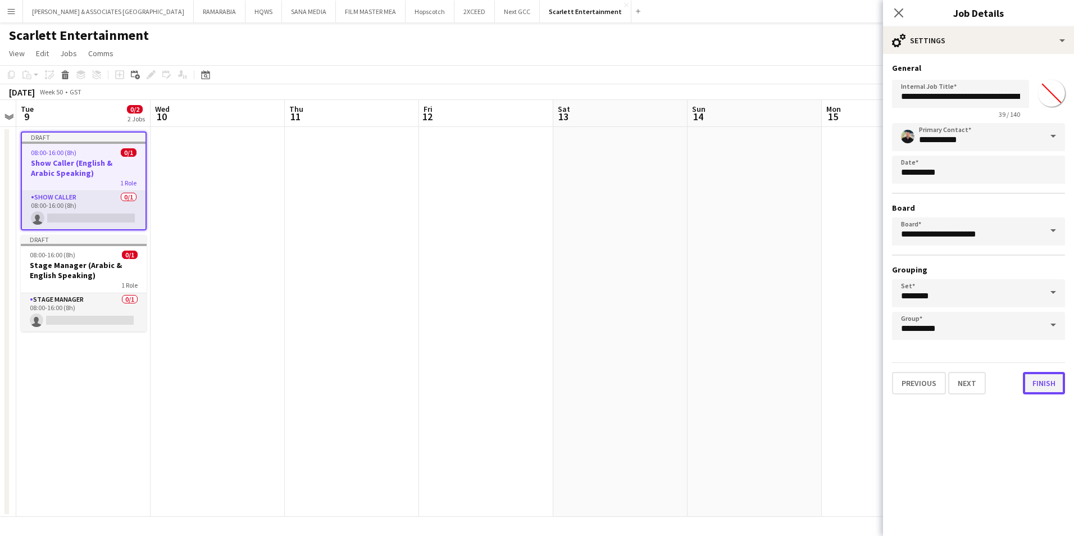
click at [1050, 380] on button "Finish" at bounding box center [1044, 383] width 42 height 22
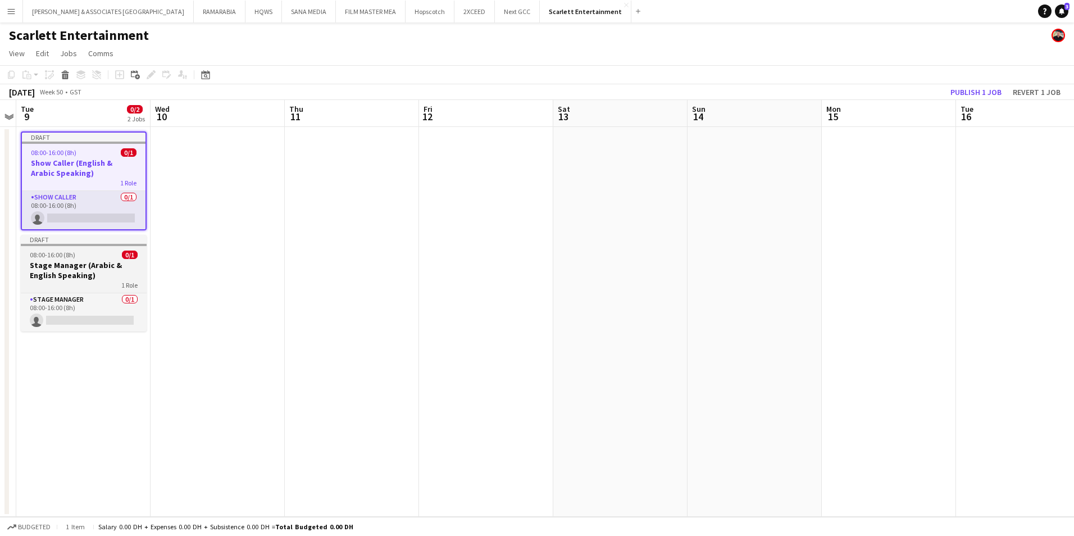
click at [87, 261] on h3 "Stage Manager (Arabic & English Speaking)" at bounding box center [84, 270] width 126 height 20
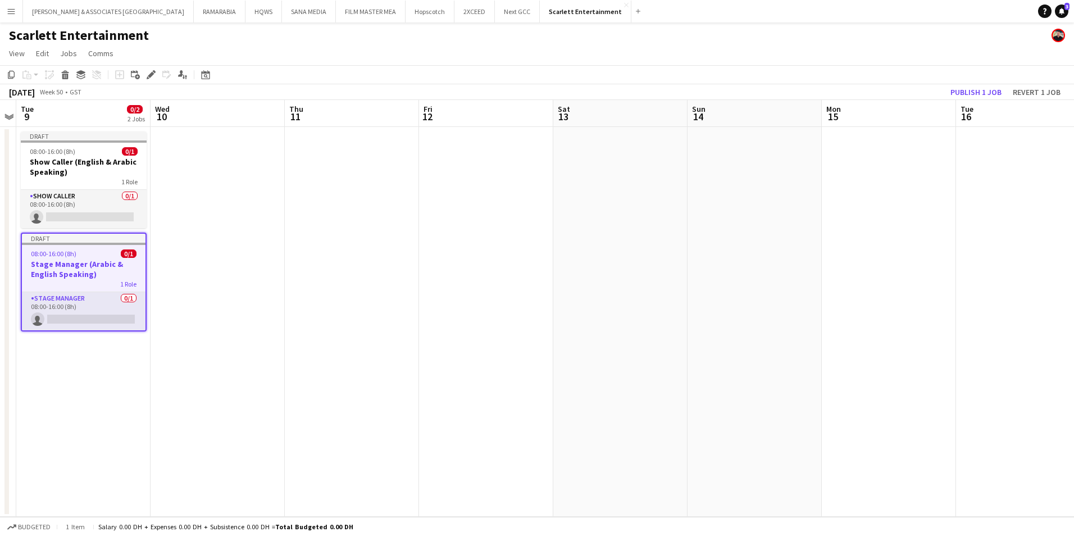
click at [66, 114] on app-board-header-date "Tue 9 0/2 2 Jobs" at bounding box center [83, 113] width 134 height 27
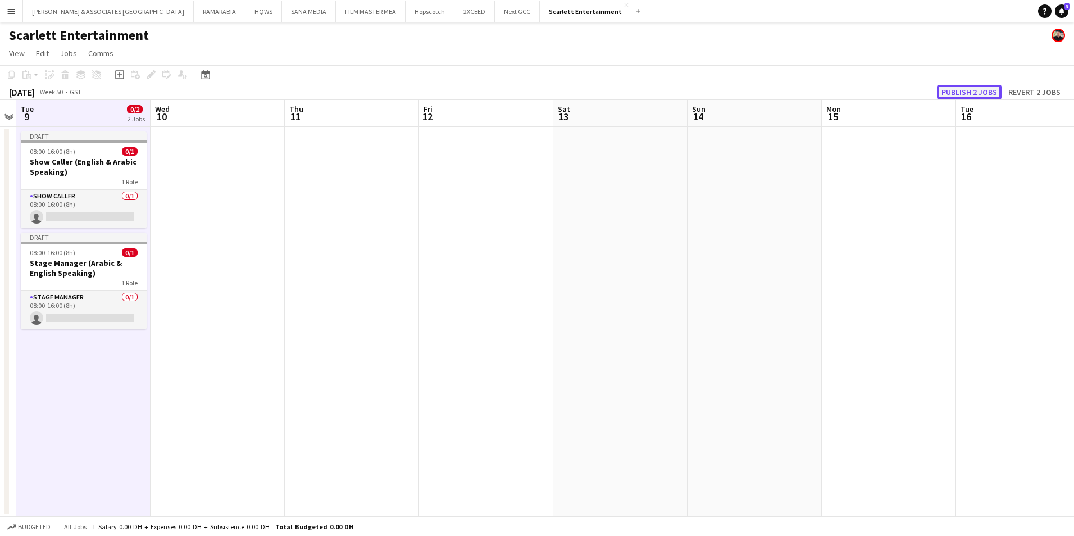
click at [966, 94] on button "Publish 2 jobs" at bounding box center [969, 92] width 65 height 15
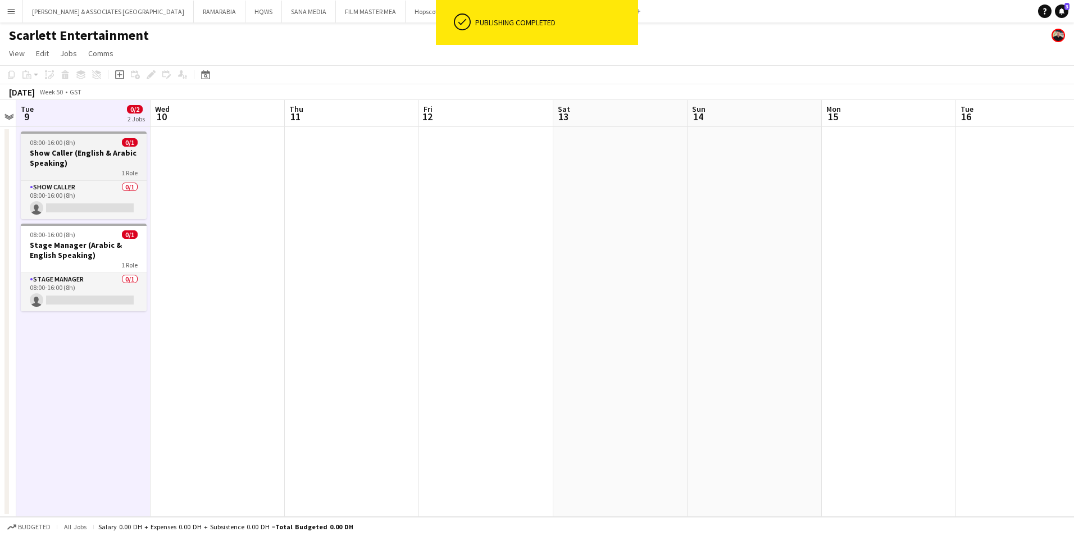
click at [94, 148] on h3 "Show Caller (English & Arabic Speaking)" at bounding box center [84, 158] width 126 height 20
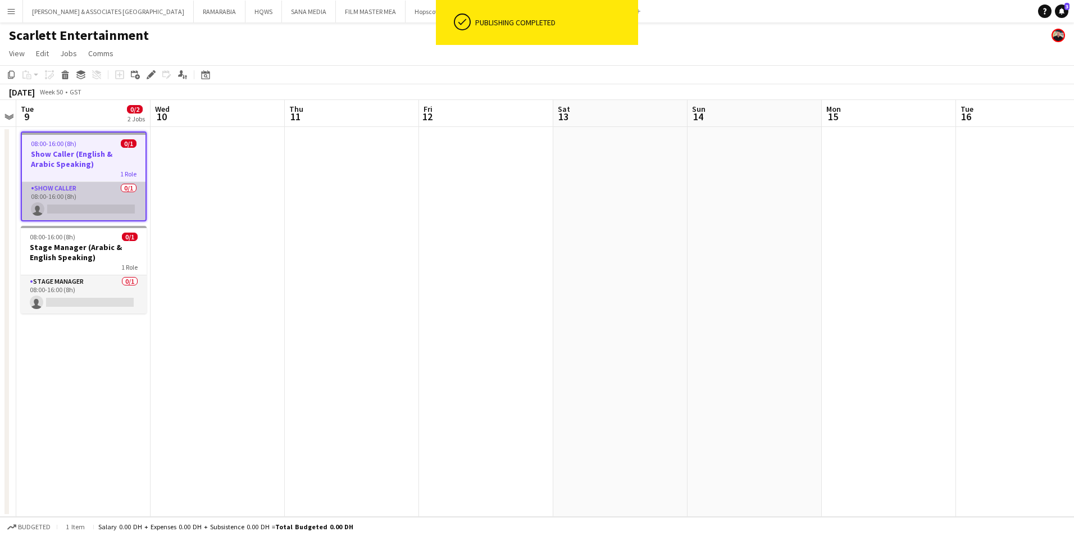
click at [64, 189] on app-card-role "Show Caller 0/1 08:00-16:00 (8h) single-neutral-actions" at bounding box center [84, 201] width 124 height 38
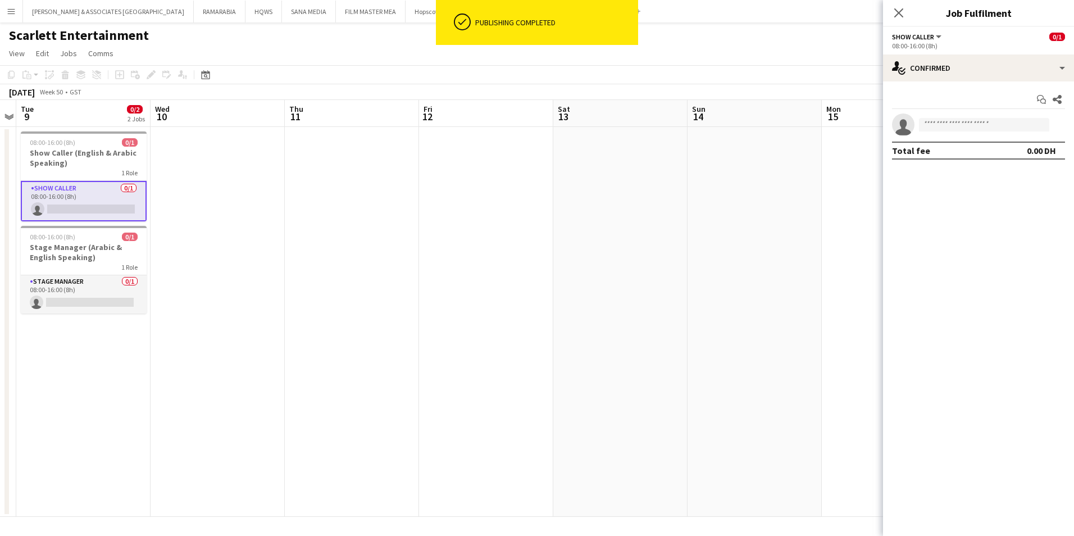
click at [980, 50] on div "08:00-16:00 (8h)" at bounding box center [978, 46] width 173 height 8
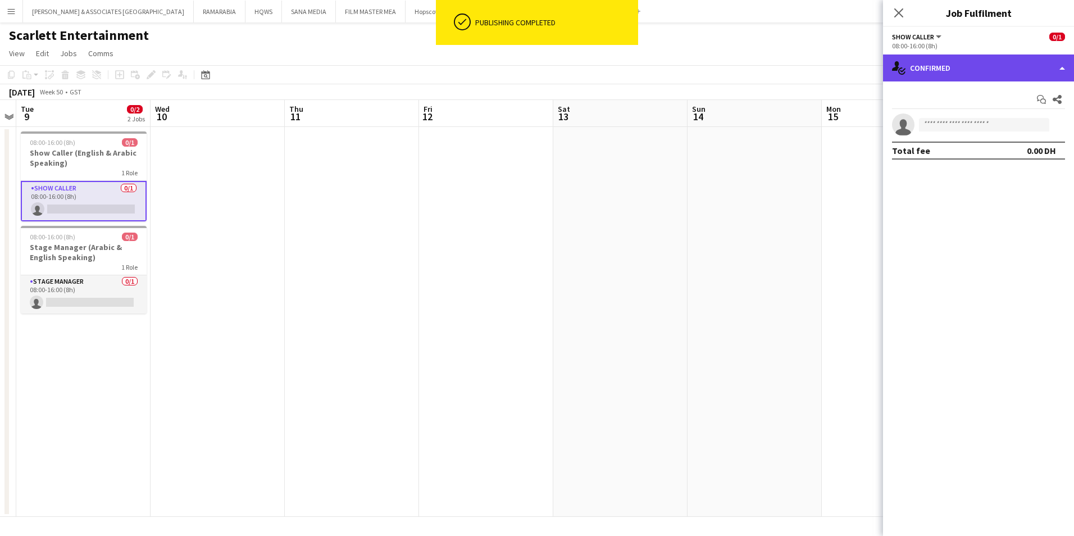
click at [980, 69] on div "single-neutral-actions-check-2 Confirmed" at bounding box center [978, 67] width 191 height 27
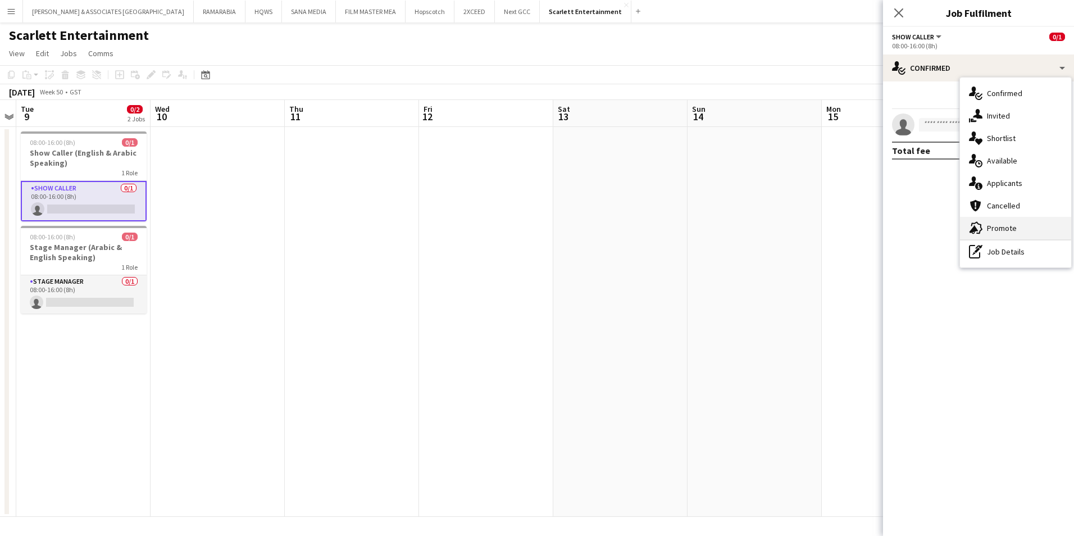
click at [1032, 233] on div "advertising-megaphone Promote" at bounding box center [1015, 228] width 111 height 22
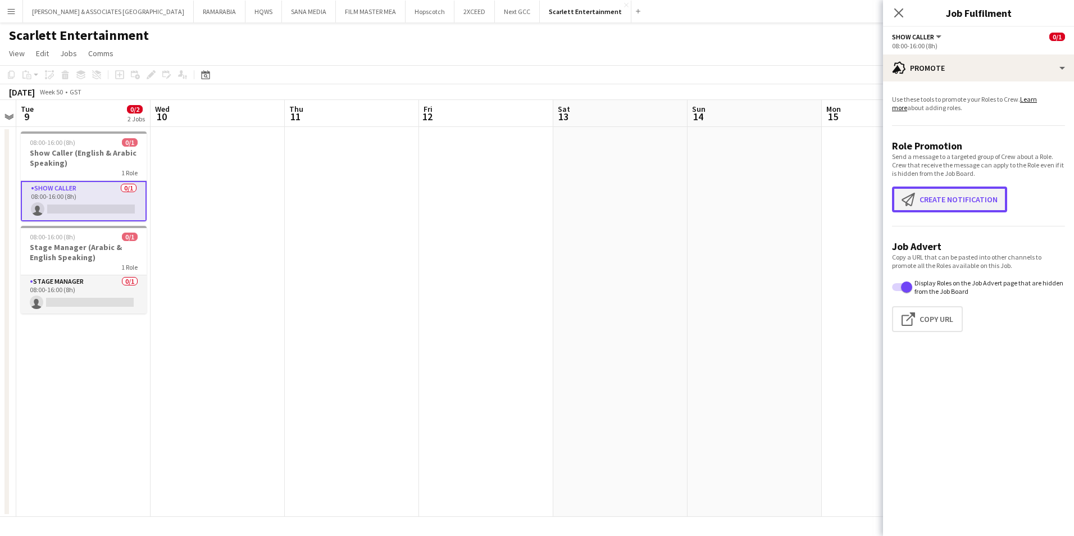
click at [949, 201] on button "Create notification Create notification" at bounding box center [949, 199] width 115 height 26
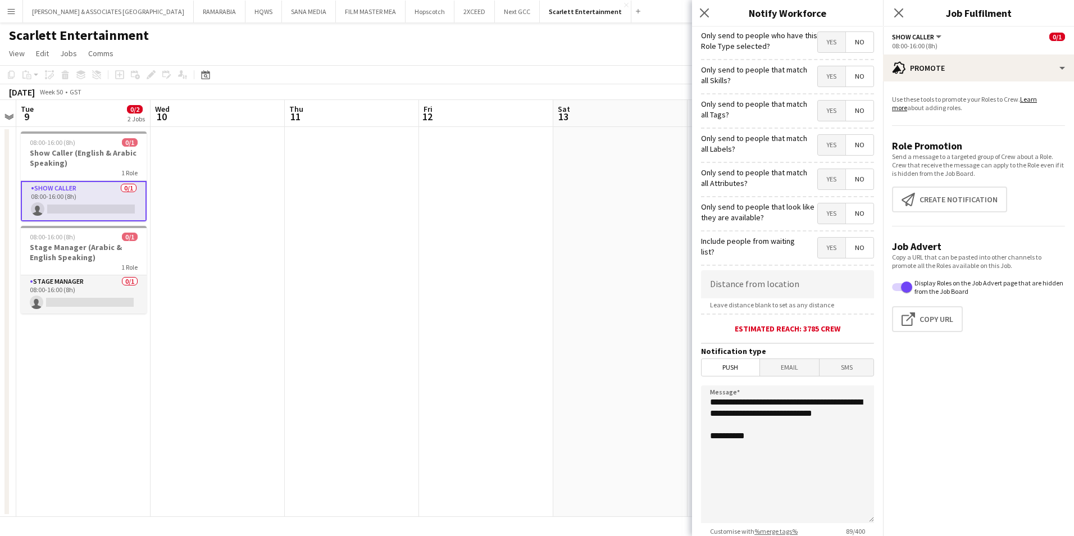
click at [823, 44] on span "Yes" at bounding box center [832, 42] width 28 height 20
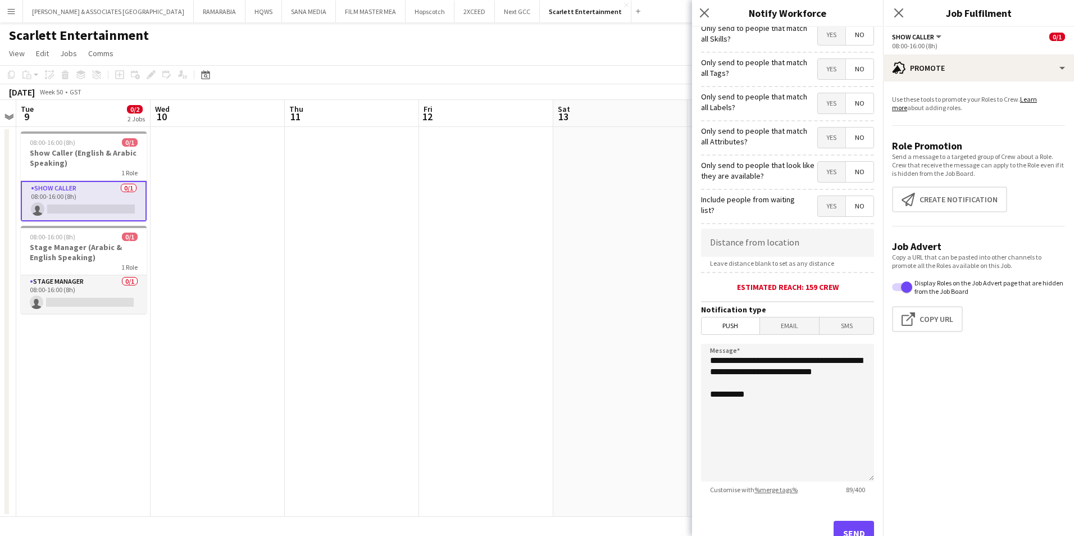
scroll to position [83, 0]
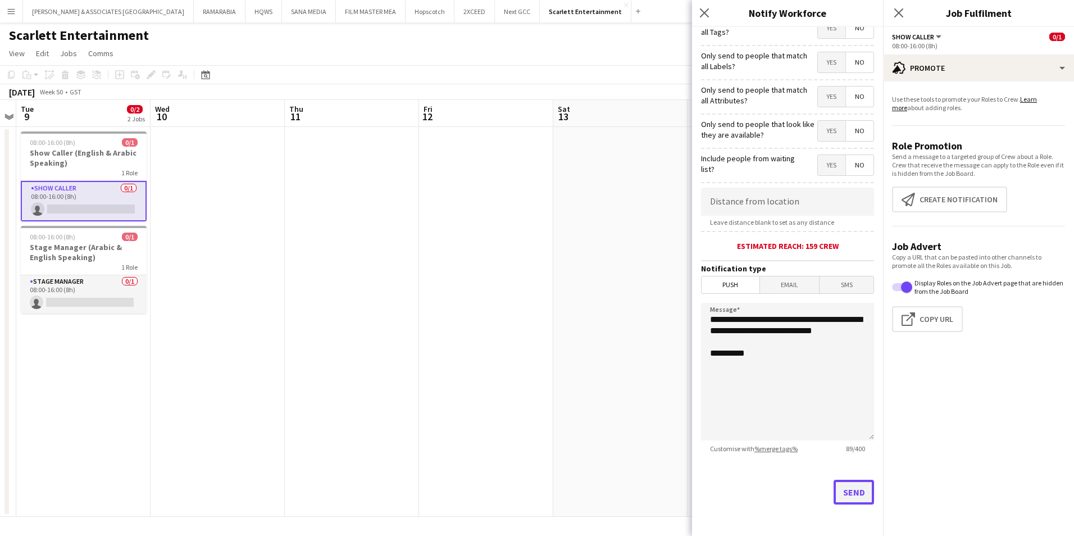
click at [862, 493] on button "Send" at bounding box center [854, 492] width 40 height 25
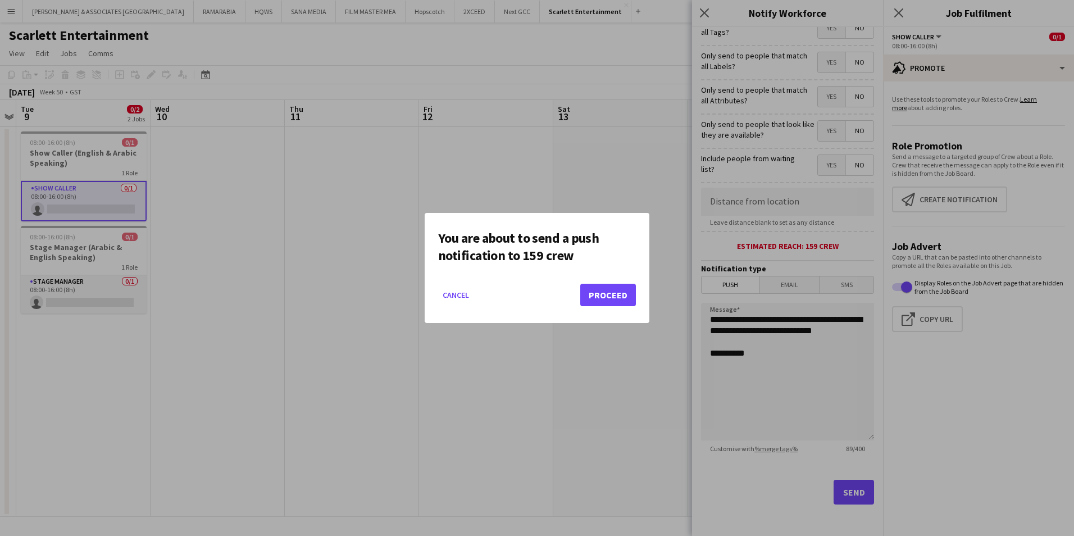
click at [609, 280] on mat-dialog-actions "Cancel Proceed" at bounding box center [537, 299] width 198 height 48
click at [609, 312] on mat-dialog-actions "Cancel Proceed" at bounding box center [537, 299] width 198 height 48
click at [609, 303] on button "Proceed" at bounding box center [608, 295] width 56 height 22
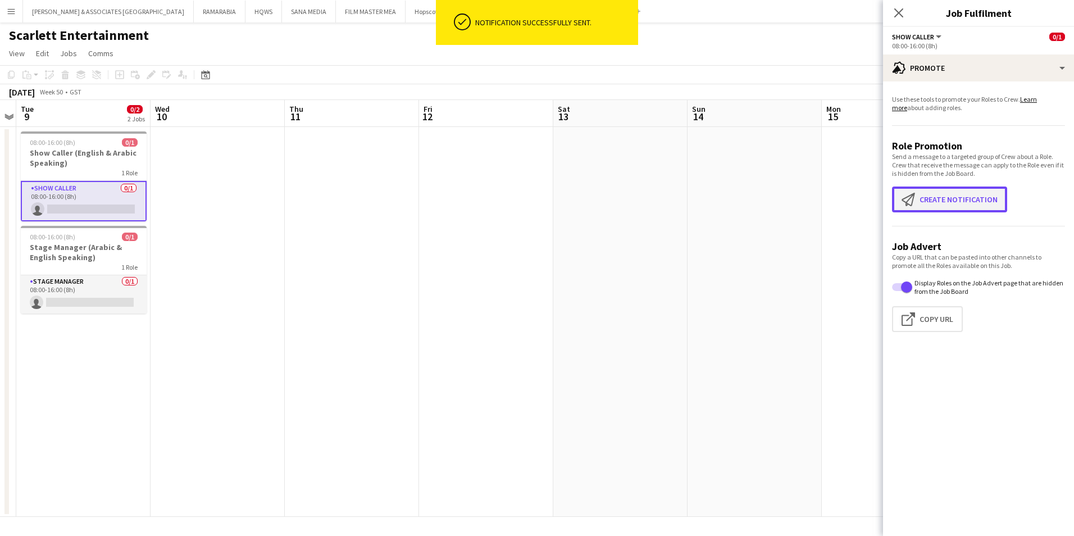
click at [989, 199] on button "Create notification Create notification" at bounding box center [949, 199] width 115 height 26
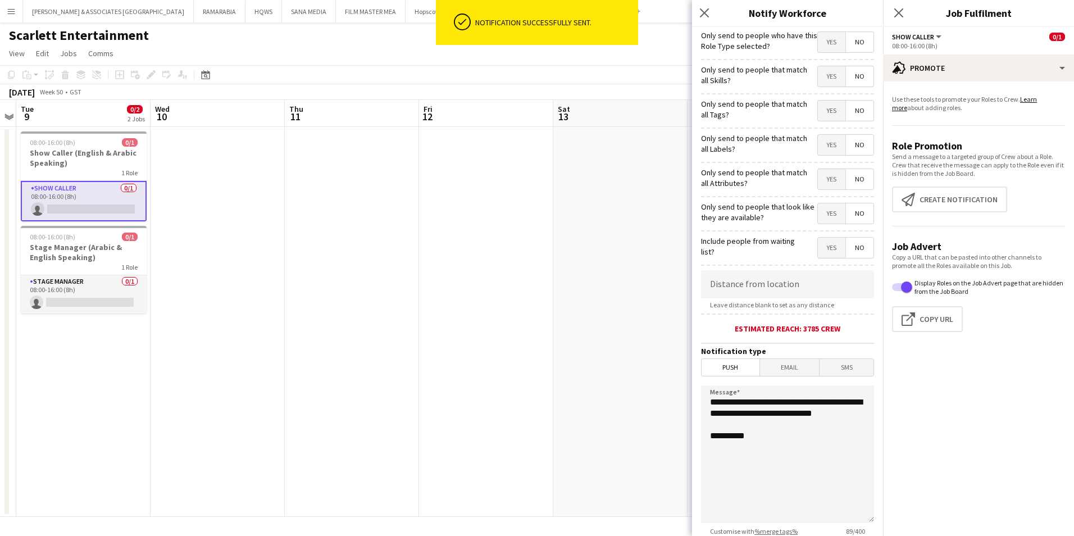
click at [818, 43] on span "Yes" at bounding box center [832, 42] width 28 height 20
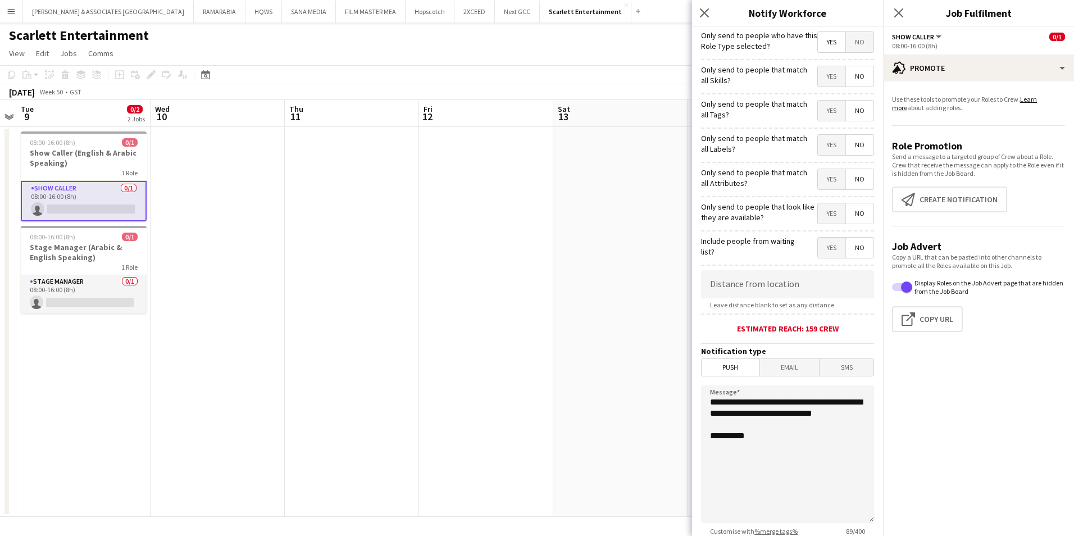
click at [794, 374] on span "Email" at bounding box center [790, 367] width 60 height 17
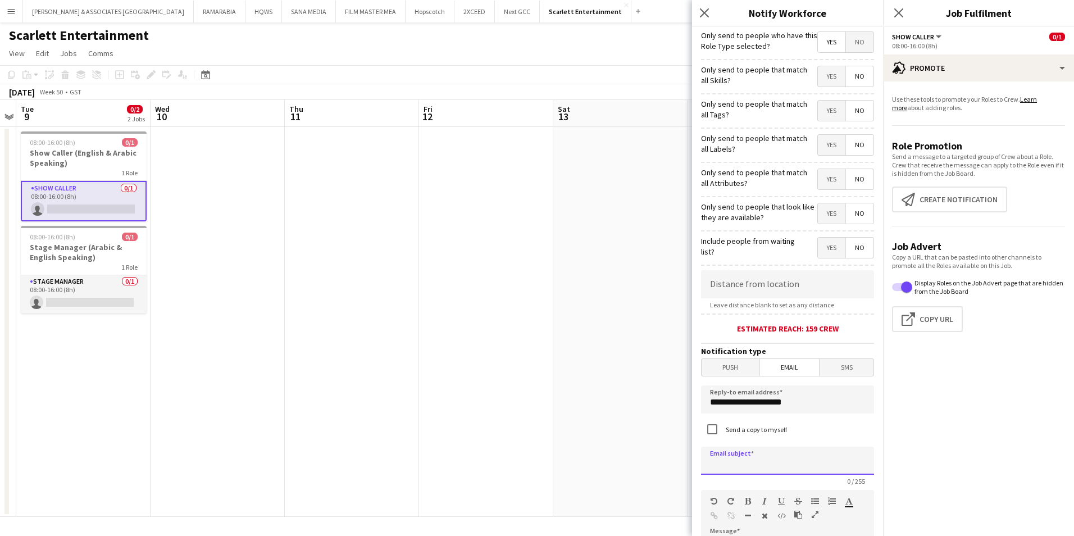
click at [744, 466] on input at bounding box center [787, 461] width 173 height 28
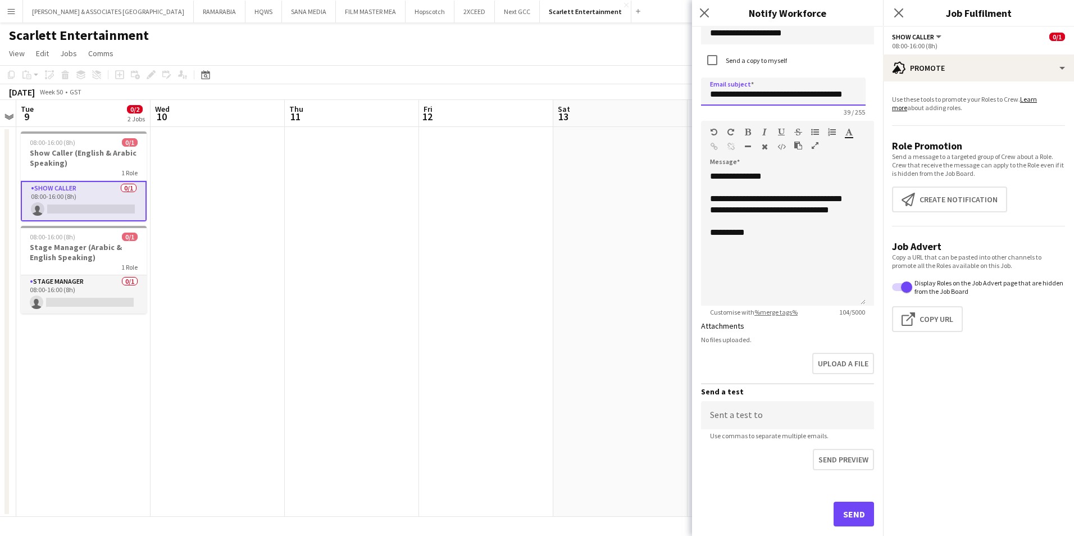
scroll to position [391, 0]
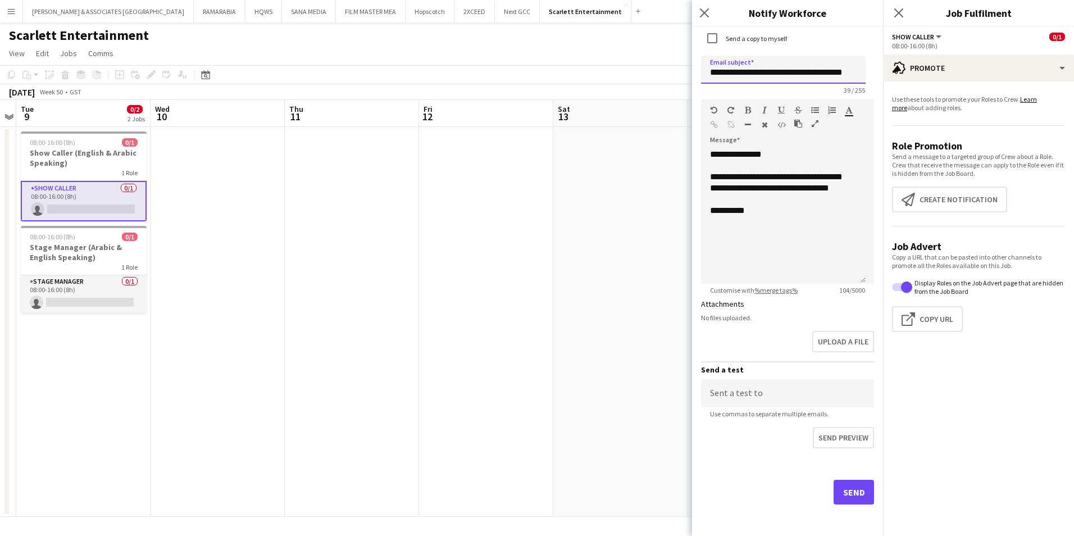
type input "**********"
click at [852, 490] on button "Send" at bounding box center [854, 492] width 40 height 25
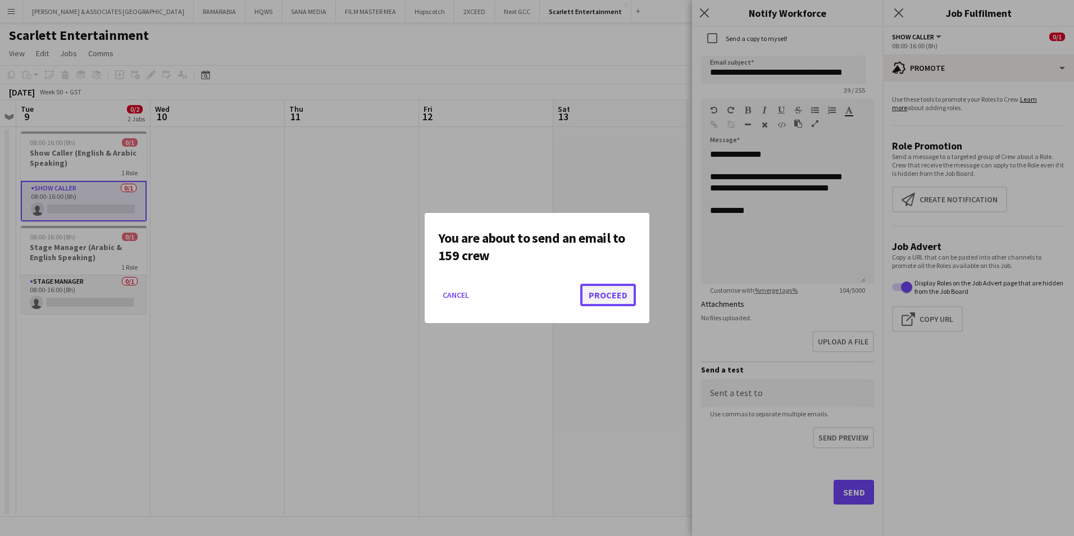
click at [604, 297] on button "Proceed" at bounding box center [608, 295] width 56 height 22
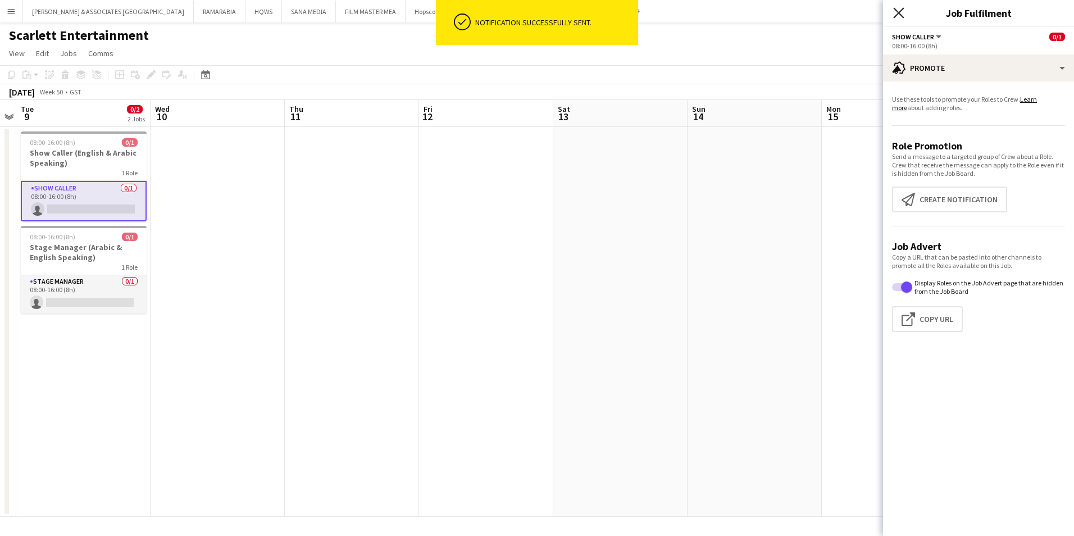
click at [898, 12] on icon at bounding box center [898, 12] width 11 height 11
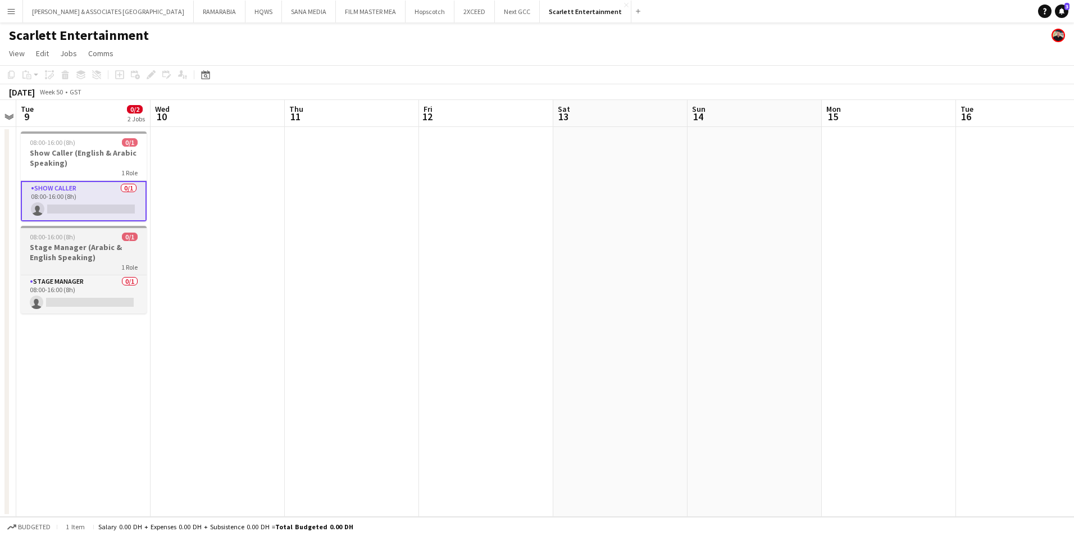
click at [82, 261] on h3 "Stage Manager (Arabic & English Speaking)" at bounding box center [84, 252] width 126 height 20
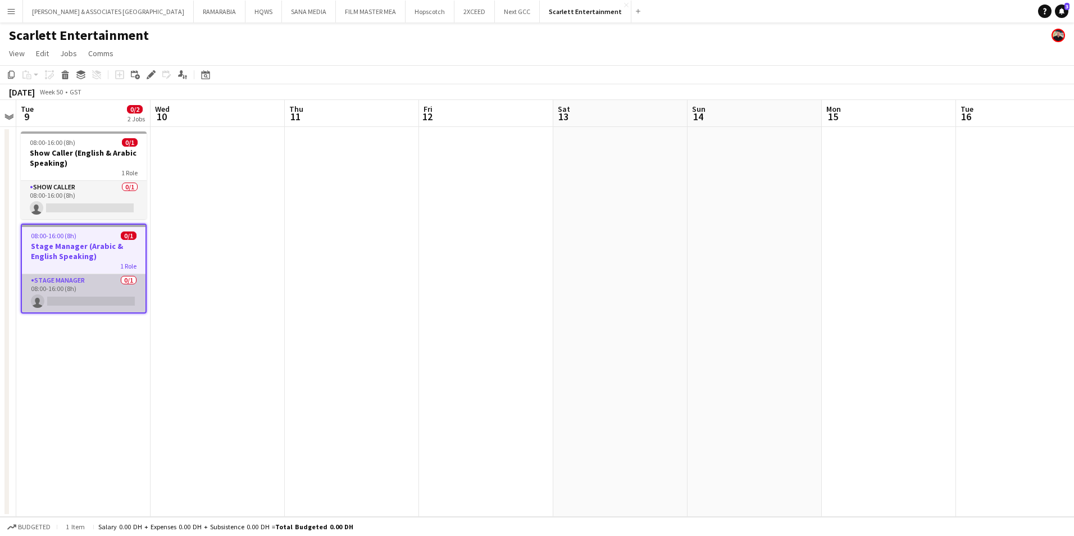
click at [69, 281] on app-card-role "Stage Manager 0/1 08:00-16:00 (8h) single-neutral-actions" at bounding box center [84, 293] width 124 height 38
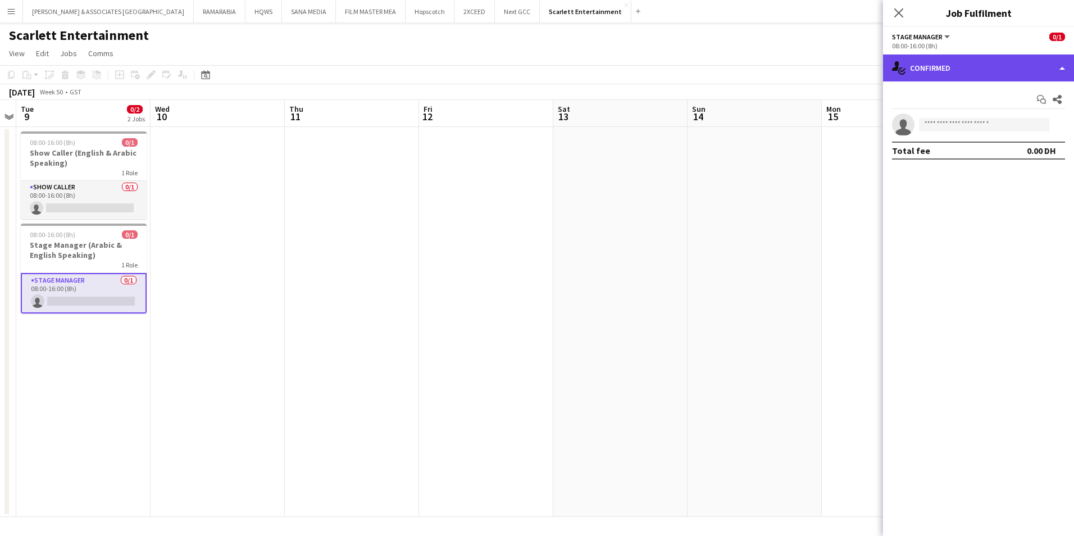
click at [959, 56] on div "single-neutral-actions-check-2 Confirmed" at bounding box center [978, 67] width 191 height 27
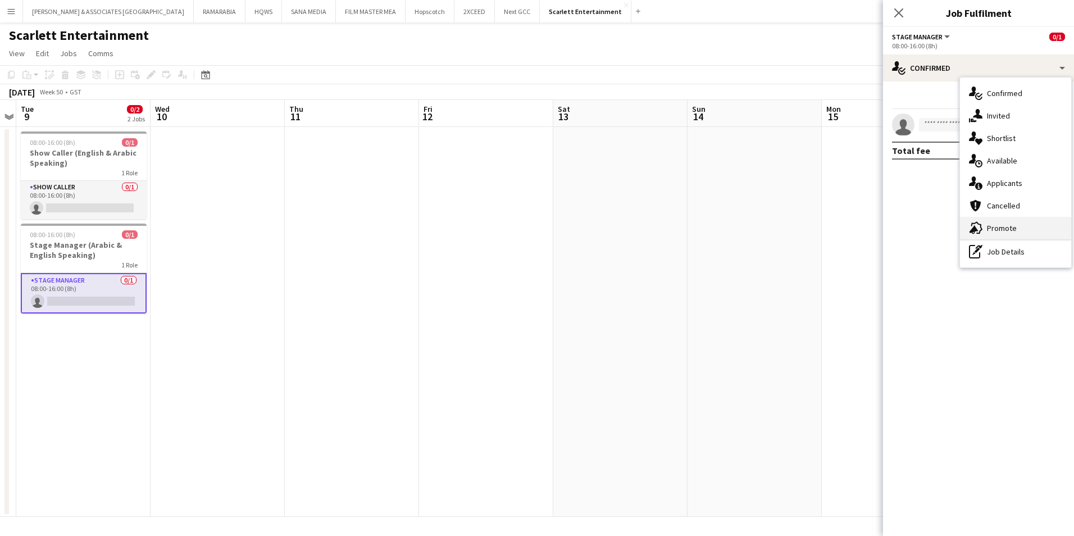
click at [1037, 227] on div "advertising-megaphone Promote" at bounding box center [1015, 228] width 111 height 22
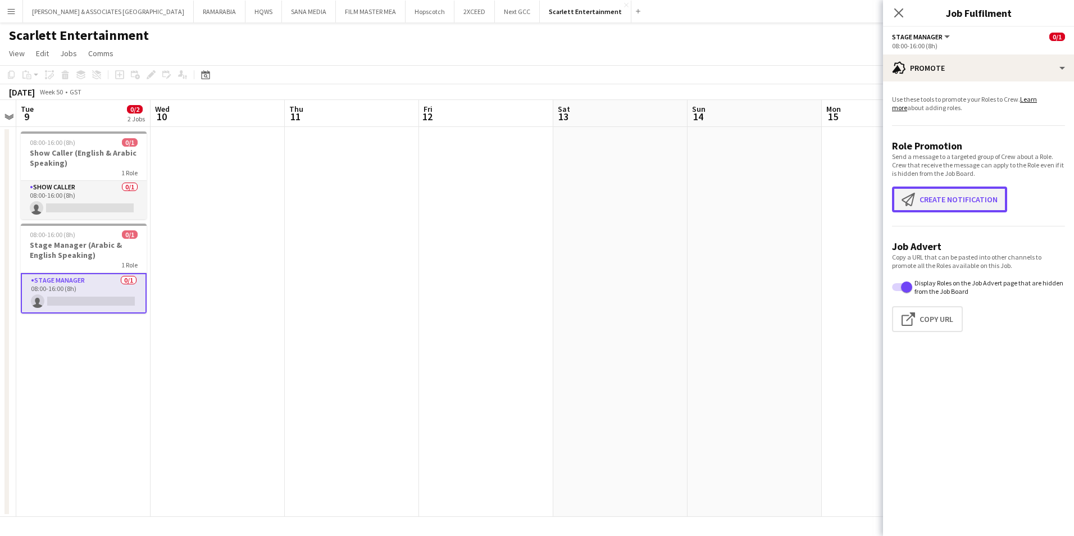
click at [951, 198] on button "Create notification Create notification" at bounding box center [949, 199] width 115 height 26
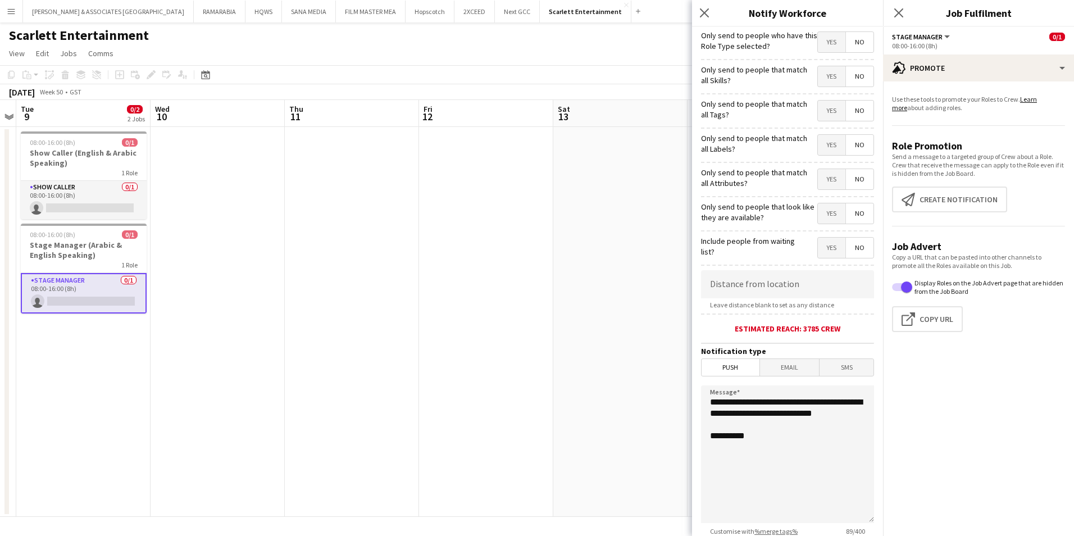
click at [808, 48] on label "Only send to people who have this Role Type selected?" at bounding box center [759, 40] width 116 height 20
click at [818, 47] on span "Yes" at bounding box center [832, 42] width 28 height 20
click at [820, 248] on span "Yes" at bounding box center [832, 248] width 28 height 20
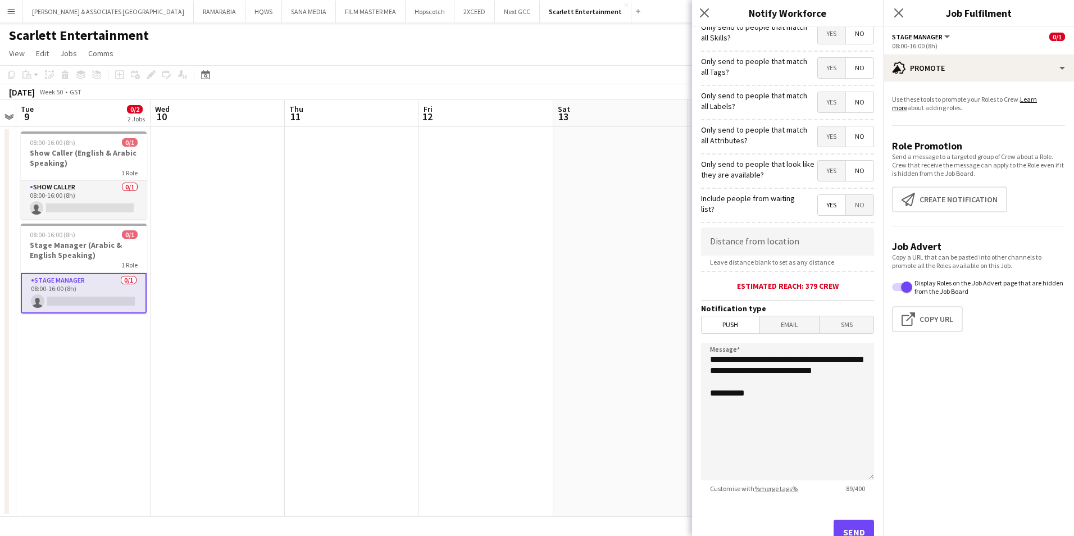
scroll to position [83, 0]
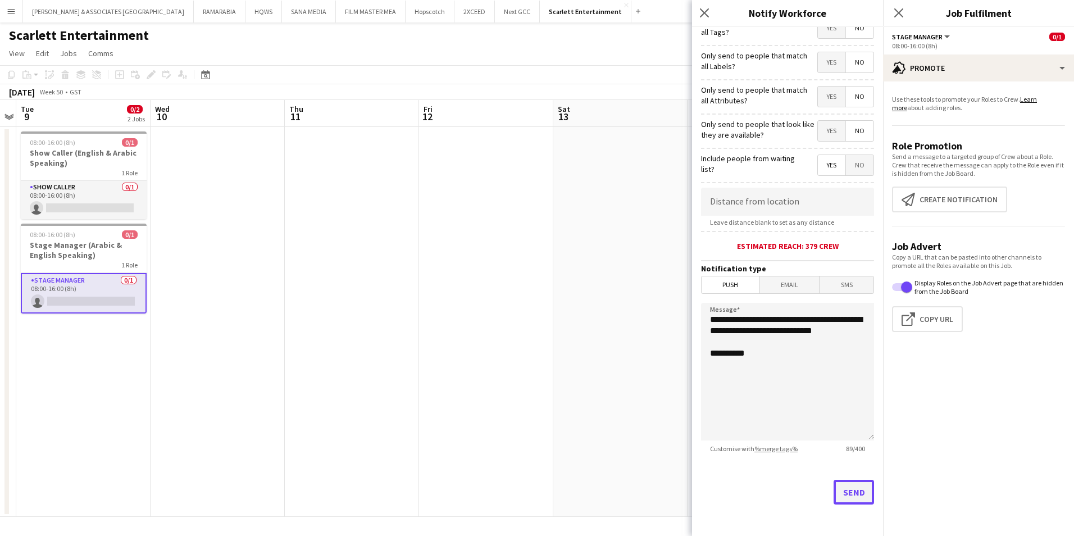
click at [845, 491] on button "Send" at bounding box center [854, 492] width 40 height 25
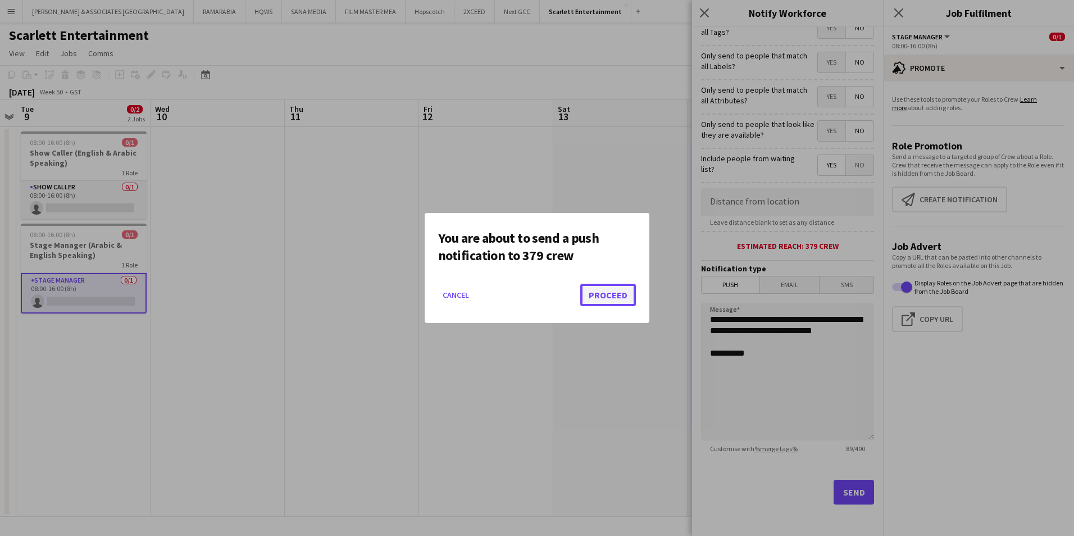
click at [627, 295] on button "Proceed" at bounding box center [608, 295] width 56 height 22
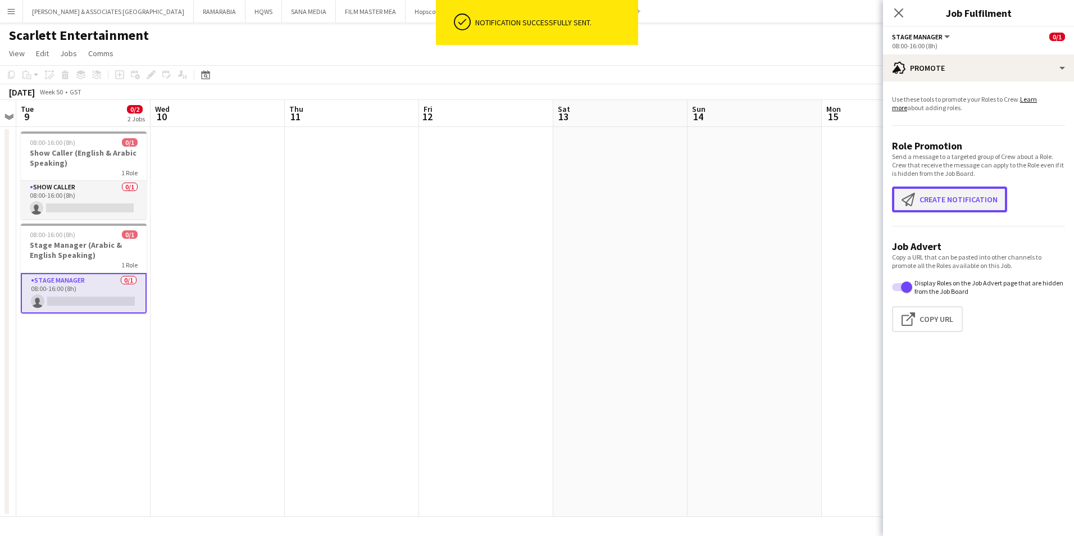
click at [960, 205] on button "Create notification Create notification" at bounding box center [949, 199] width 115 height 26
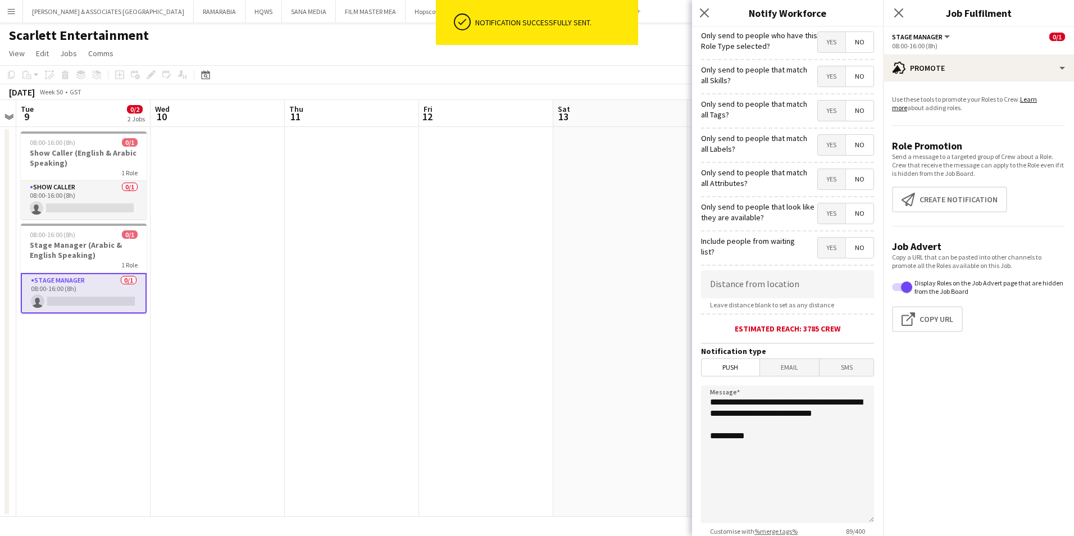
click at [826, 31] on mat-button-toggle-group "Yes No" at bounding box center [845, 41] width 57 height 21
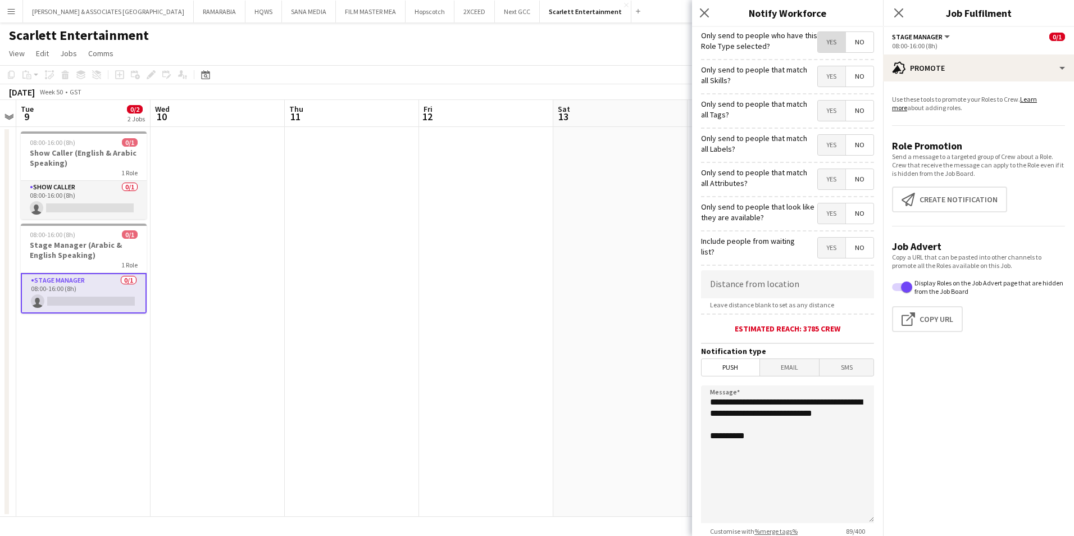
click at [827, 33] on span "Yes" at bounding box center [832, 42] width 28 height 20
click at [780, 367] on span "Email" at bounding box center [790, 367] width 60 height 17
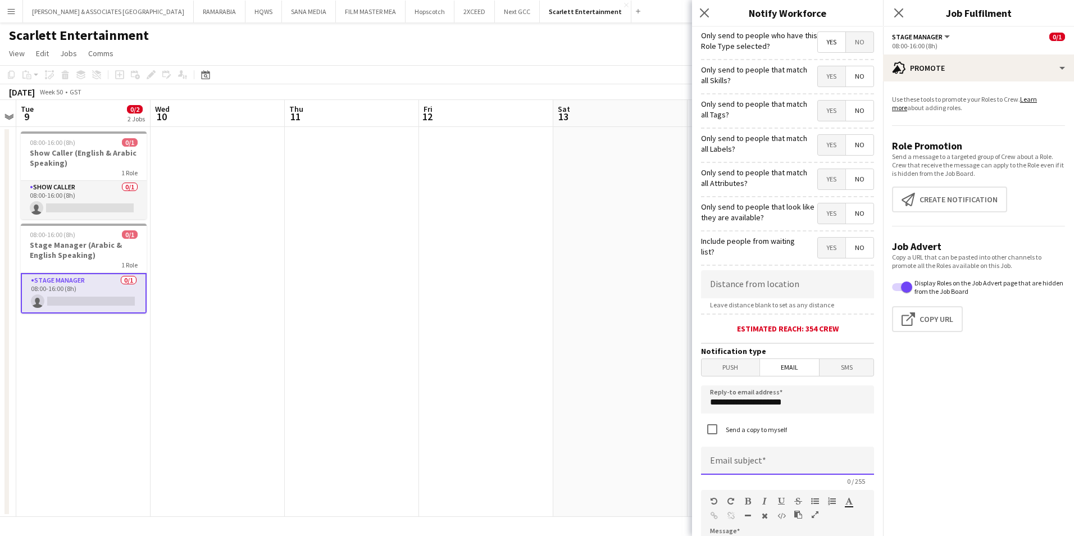
click at [724, 466] on input at bounding box center [787, 461] width 173 height 28
type input "**********"
click at [800, 465] on input "**********" at bounding box center [783, 461] width 165 height 28
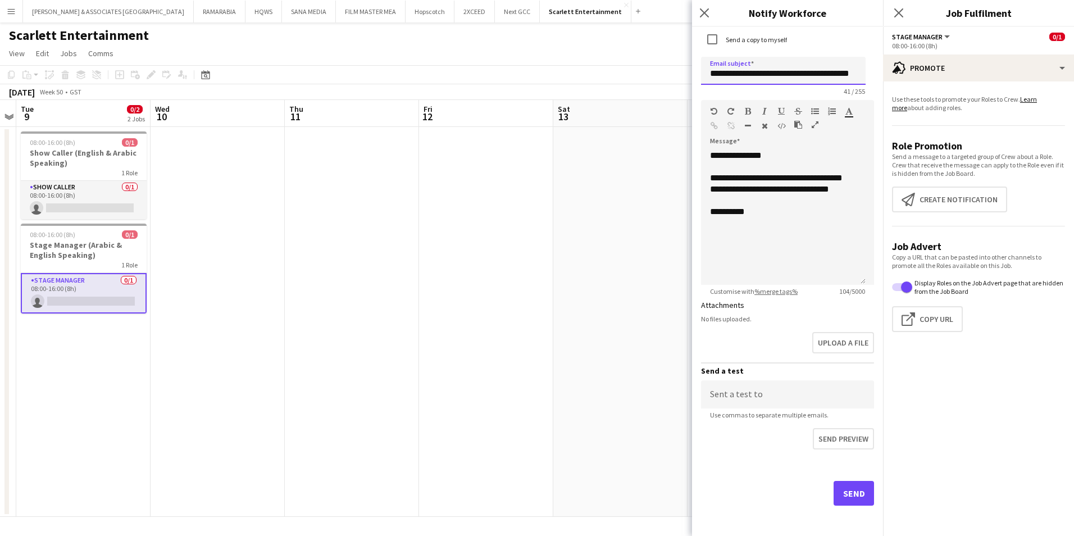
scroll to position [391, 0]
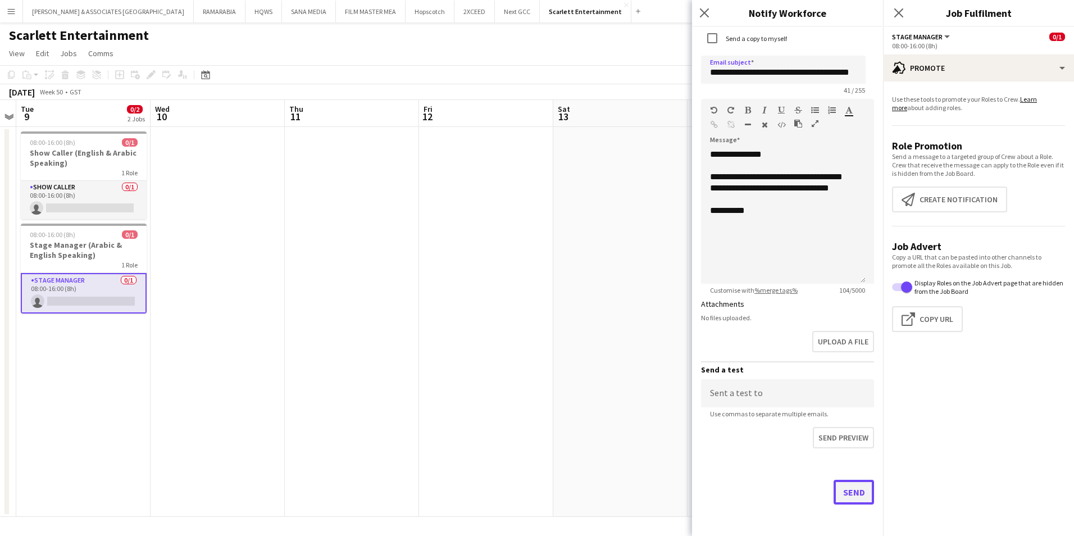
click at [836, 489] on button "Send" at bounding box center [854, 492] width 40 height 25
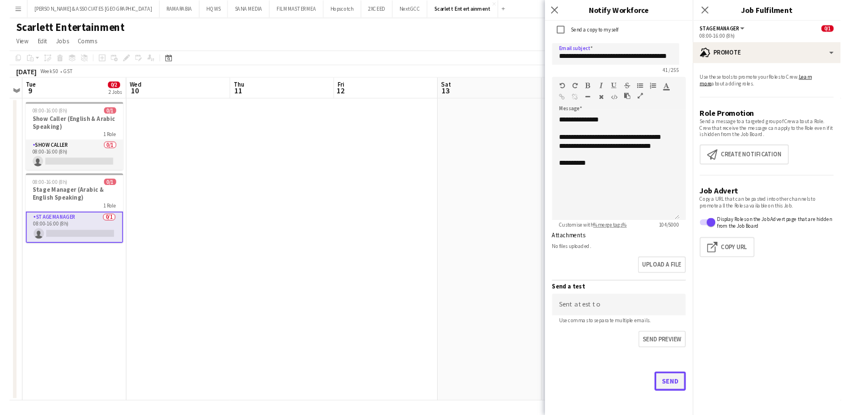
scroll to position [0, 0]
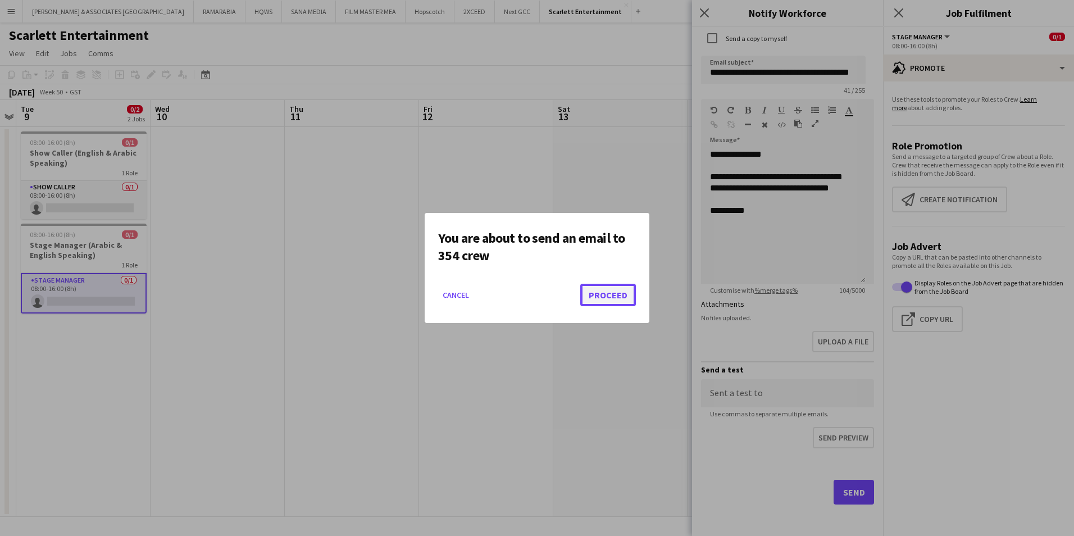
click at [609, 297] on button "Proceed" at bounding box center [608, 295] width 56 height 22
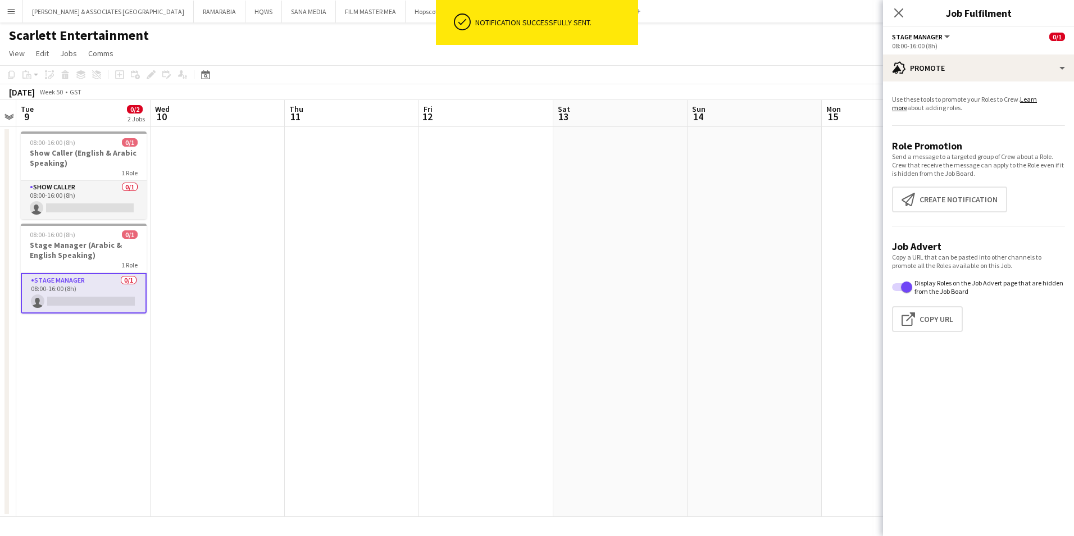
click at [857, 48] on app-page-menu "View Day view expanded Day view collapsed Month view Date picker Jump to [DATE]…" at bounding box center [537, 54] width 1074 height 21
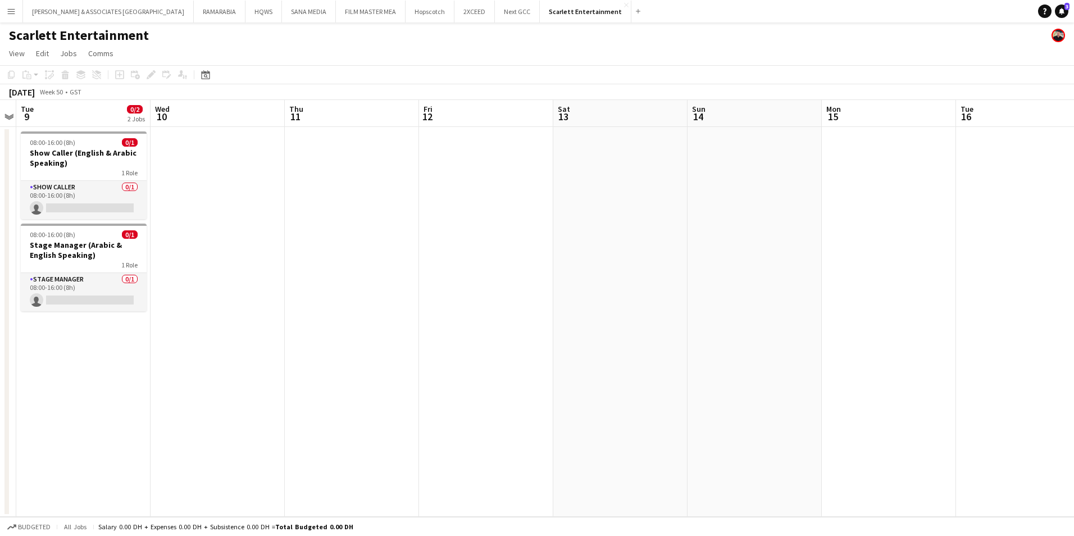
click at [713, 47] on app-page-menu "View Day view expanded Day view collapsed Month view Date picker Jump to [DATE]…" at bounding box center [537, 54] width 1074 height 21
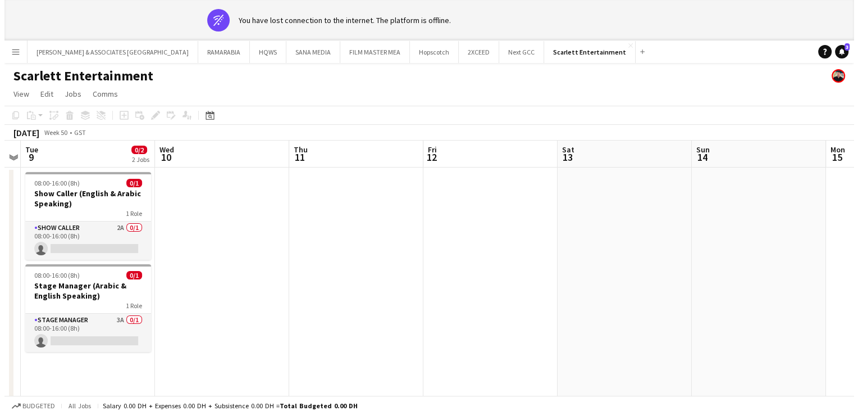
scroll to position [0, 386]
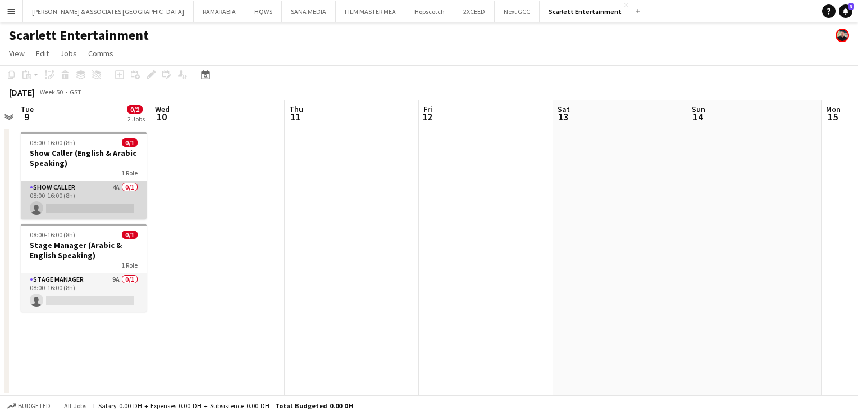
click at [60, 181] on app-card-role "Show Caller 4A 0/1 08:00-16:00 (8h) single-neutral-actions" at bounding box center [84, 200] width 126 height 38
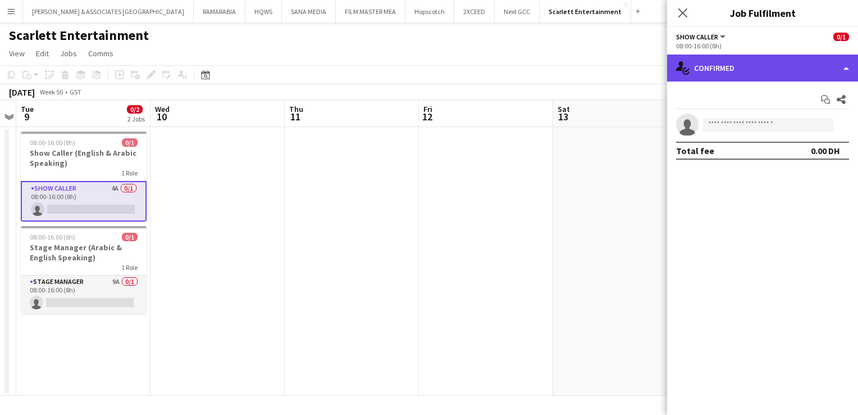
click at [741, 79] on div "single-neutral-actions-check-2 Confirmed" at bounding box center [762, 67] width 191 height 27
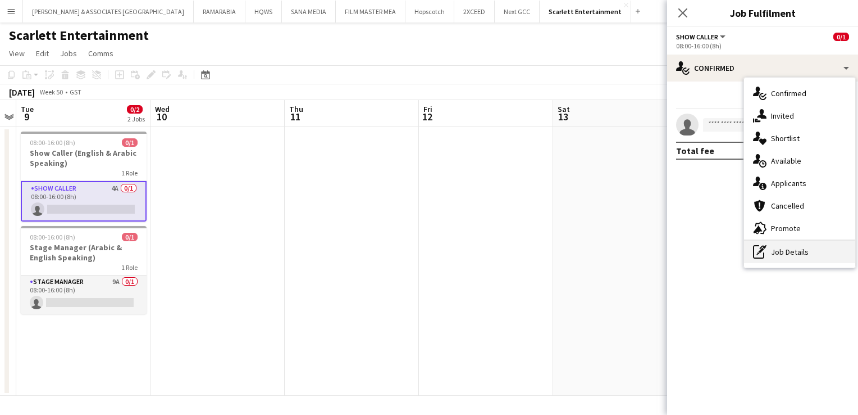
click at [770, 247] on div "pen-write Job Details" at bounding box center [799, 251] width 111 height 22
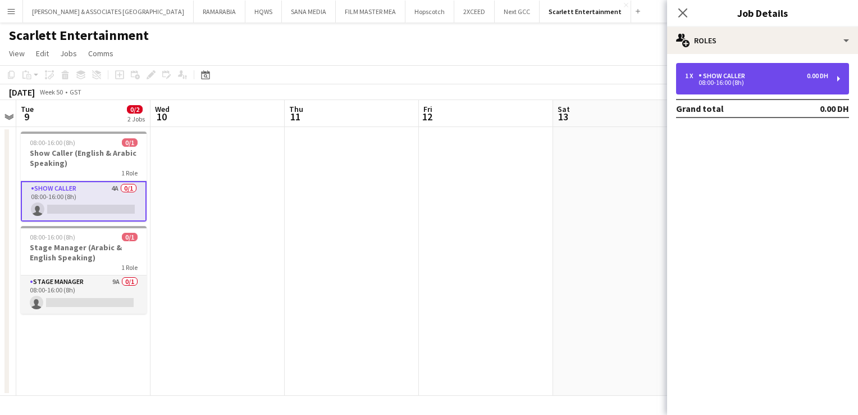
click at [748, 80] on div "08:00-16:00 (8h)" at bounding box center [756, 83] width 143 height 6
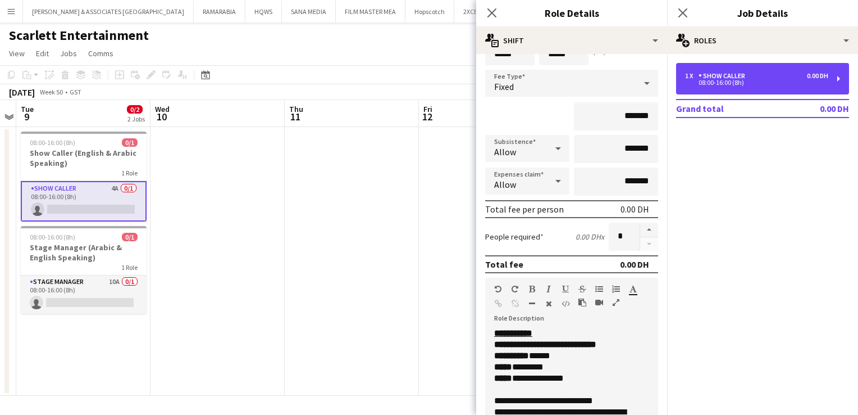
scroll to position [131, 0]
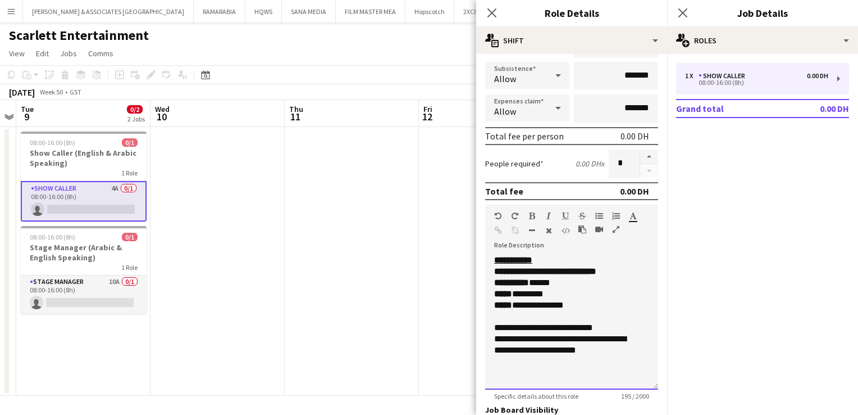
click at [590, 288] on div "***** ********" at bounding box center [567, 293] width 147 height 11
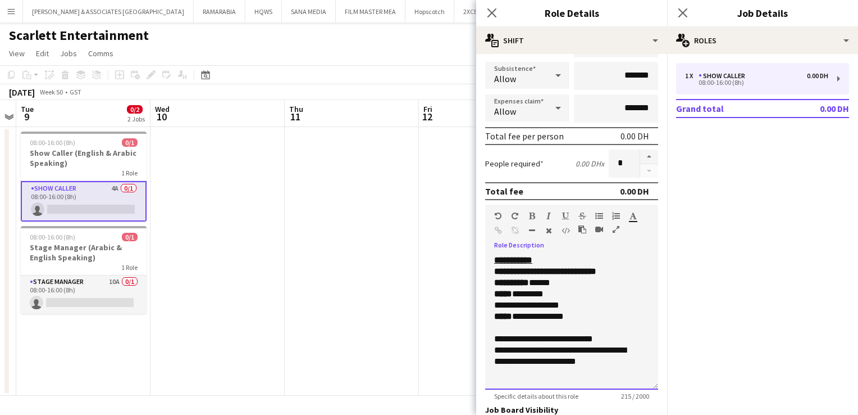
click at [512, 305] on div "**********" at bounding box center [563, 304] width 138 height 11
click at [580, 305] on div "**********" at bounding box center [563, 304] width 138 height 11
drag, startPoint x: 580, startPoint y: 305, endPoint x: 507, endPoint y: 305, distance: 73.0
click at [507, 305] on div "**********" at bounding box center [563, 304] width 138 height 11
copy div "**********"
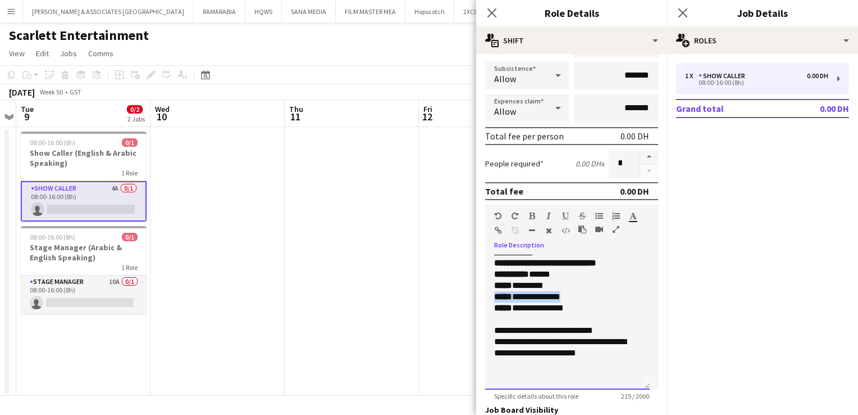
scroll to position [288, 0]
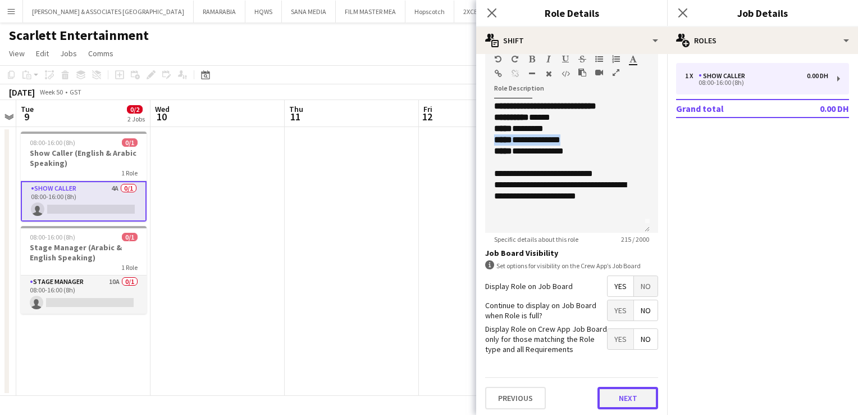
click at [639, 397] on button "Next" at bounding box center [628, 397] width 61 height 22
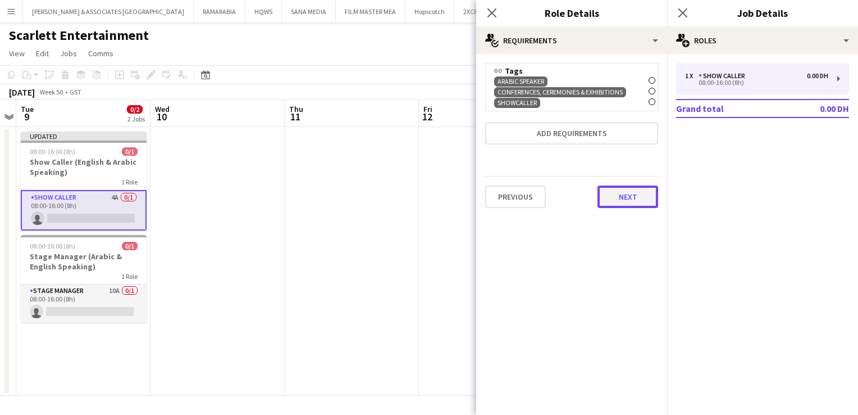
click at [631, 201] on button "Next" at bounding box center [628, 196] width 61 height 22
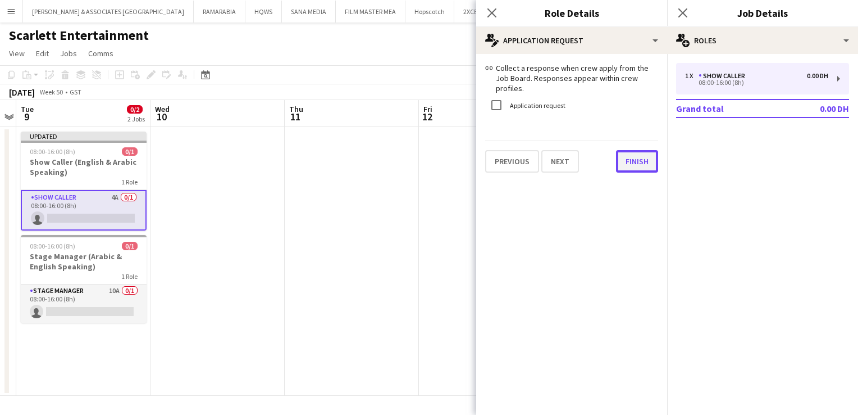
click at [632, 163] on div "link Collect a response when crew apply from the Job Board. Responses appear wi…" at bounding box center [571, 118] width 191 height 128
click at [640, 153] on button "Finish" at bounding box center [637, 161] width 42 height 22
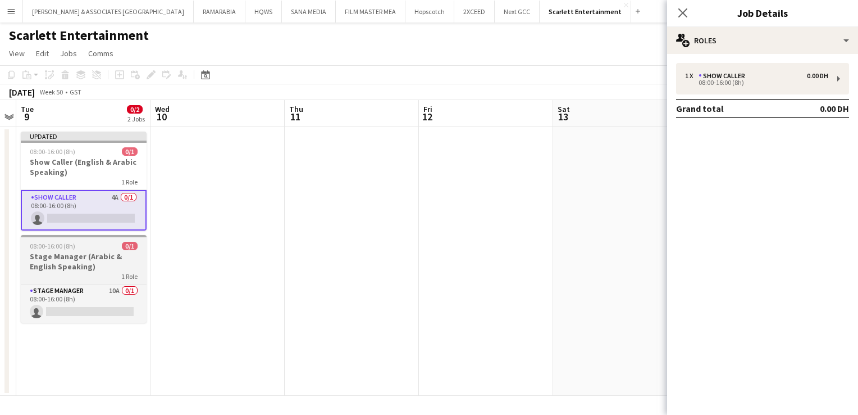
click at [61, 254] on h3 "Stage Manager (Arabic & English Speaking)" at bounding box center [84, 261] width 126 height 20
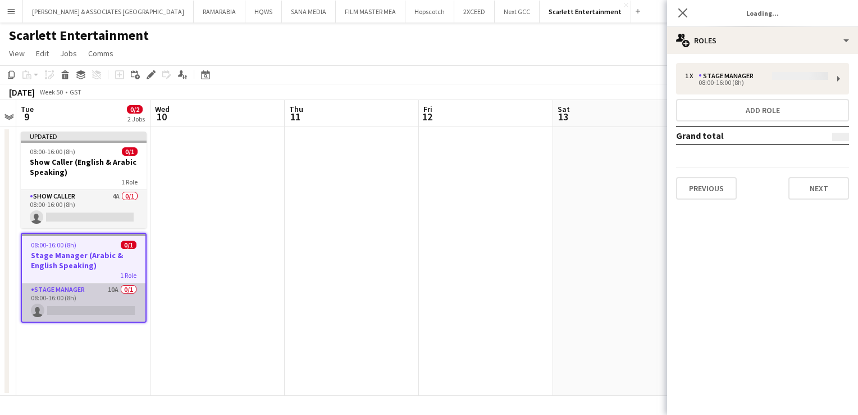
click at [66, 289] on app-card-role "Stage Manager 10A 0/1 08:00-16:00 (8h) single-neutral-actions" at bounding box center [84, 302] width 124 height 38
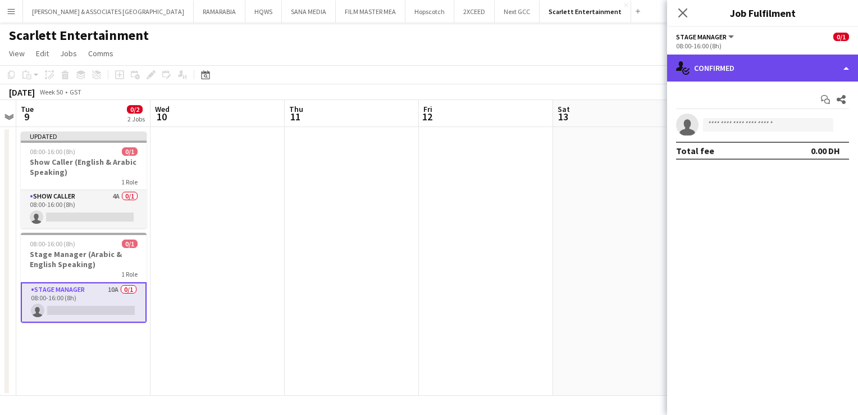
click at [780, 74] on div "single-neutral-actions-check-2 Confirmed" at bounding box center [762, 67] width 191 height 27
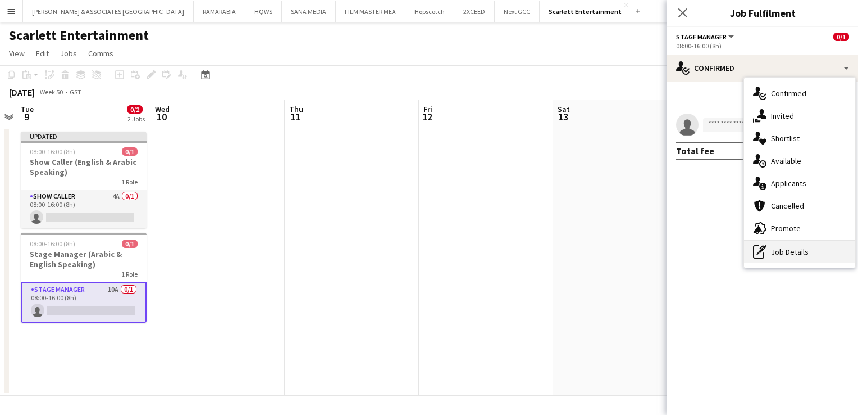
click at [796, 253] on div "pen-write Job Details" at bounding box center [799, 251] width 111 height 22
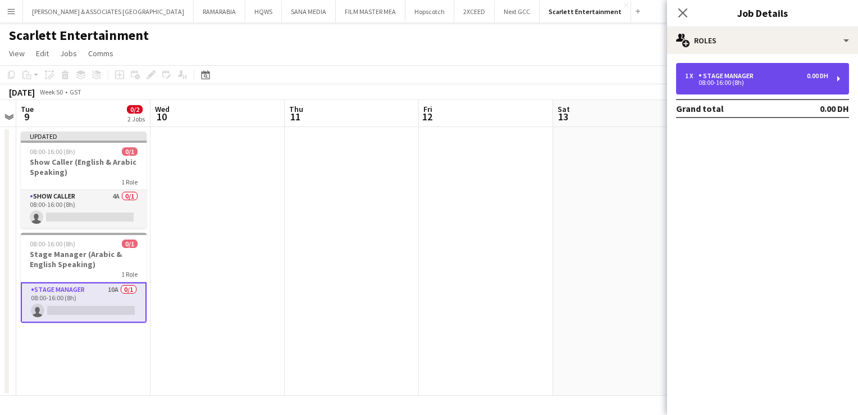
click at [755, 70] on div "1 x Stage Manager 0.00 DH 08:00-16:00 (8h)" at bounding box center [762, 78] width 173 height 31
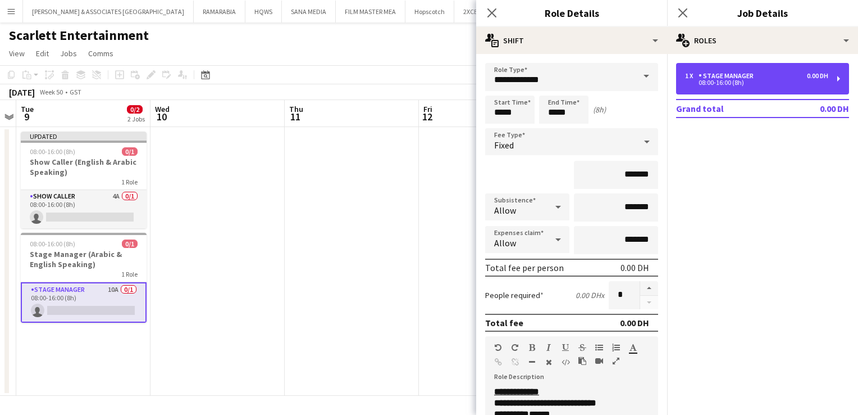
scroll to position [107, 0]
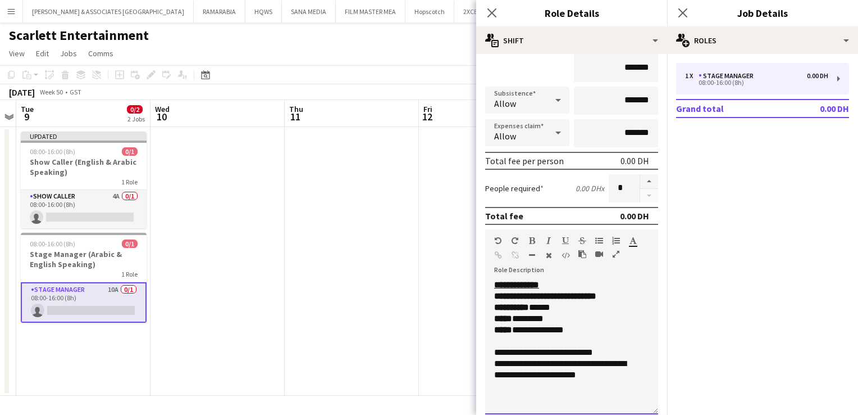
click at [597, 302] on div "********* ******" at bounding box center [567, 307] width 147 height 11
click at [593, 313] on div "***** ********" at bounding box center [567, 318] width 147 height 11
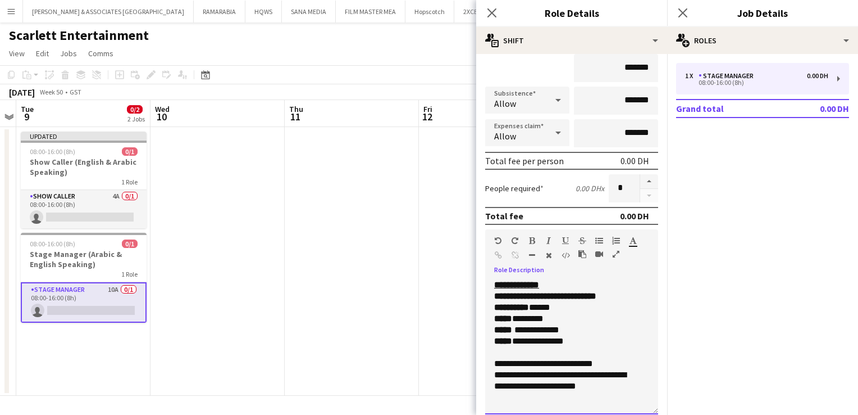
scroll to position [288, 0]
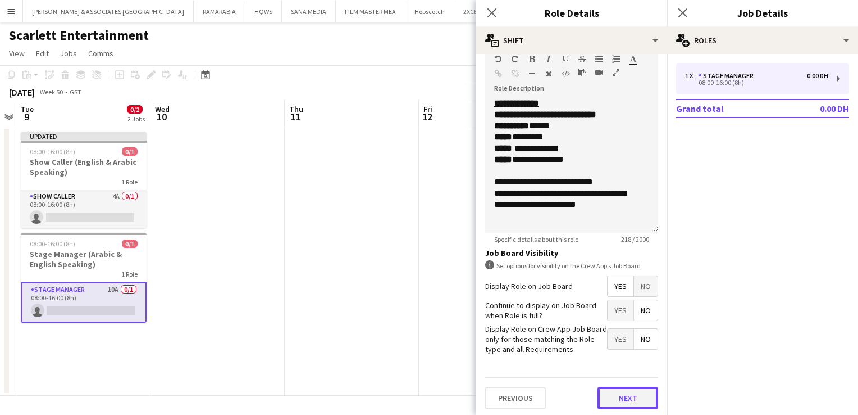
click at [635, 398] on button "Next" at bounding box center [628, 397] width 61 height 22
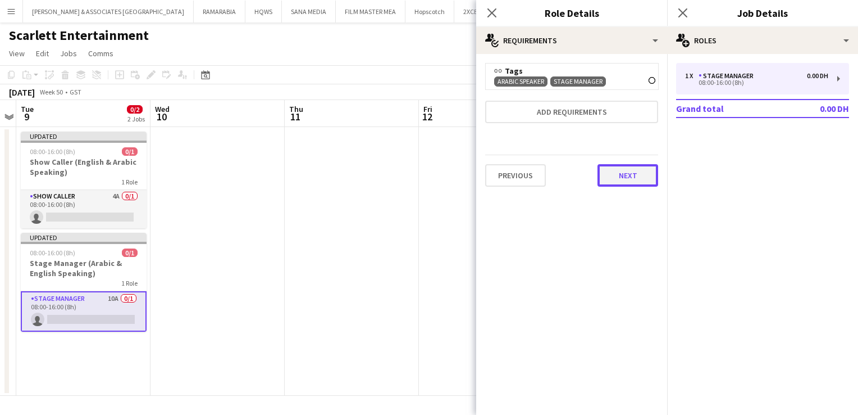
click at [645, 176] on button "Next" at bounding box center [628, 175] width 61 height 22
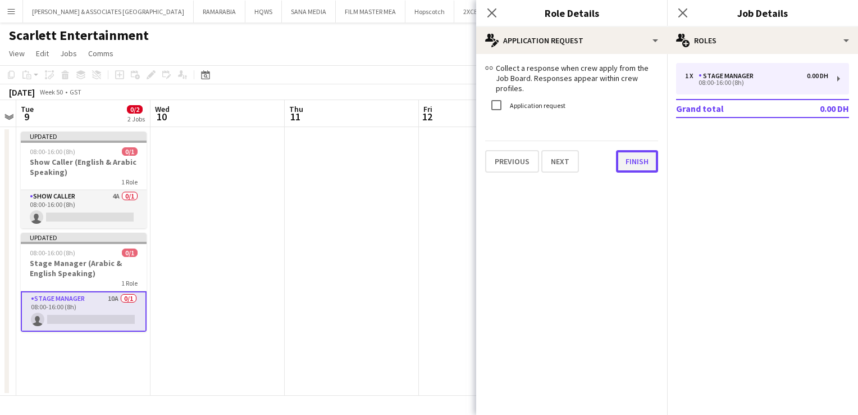
click at [635, 162] on button "Finish" at bounding box center [637, 161] width 42 height 22
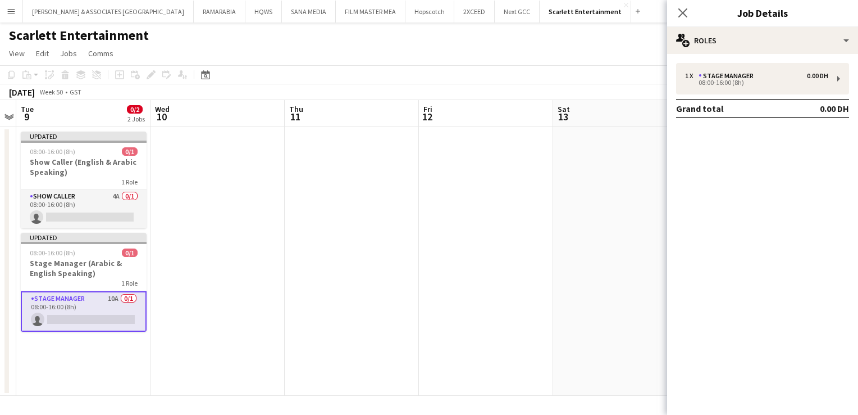
click at [88, 121] on app-board-header-date "Tue 9 0/2 2 Jobs" at bounding box center [83, 113] width 134 height 27
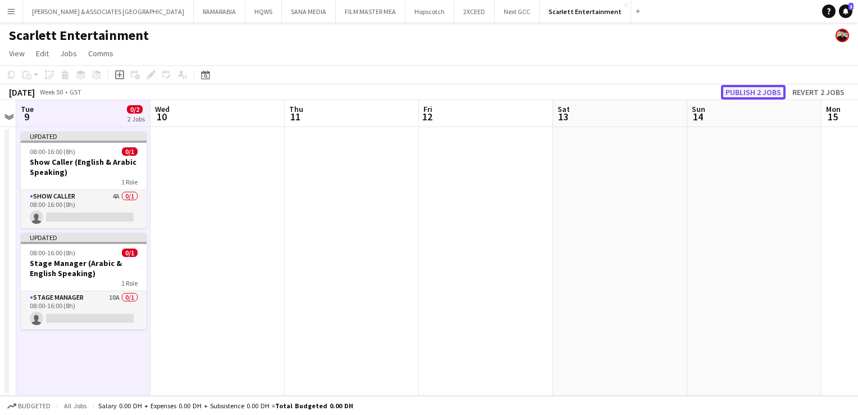
click at [745, 93] on button "Publish 2 jobs" at bounding box center [753, 92] width 65 height 15
